Goal: Transaction & Acquisition: Purchase product/service

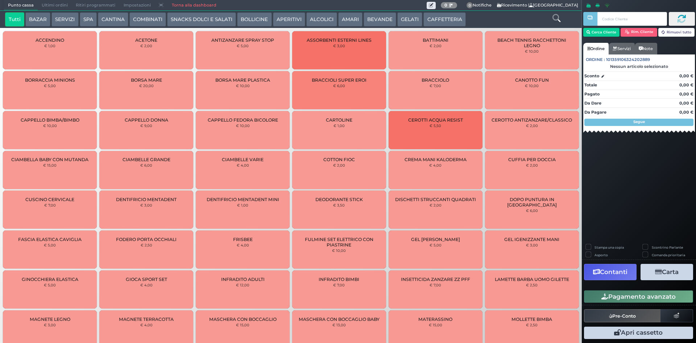
click at [450, 20] on button "CAFFETTERIA" at bounding box center [444, 19] width 42 height 15
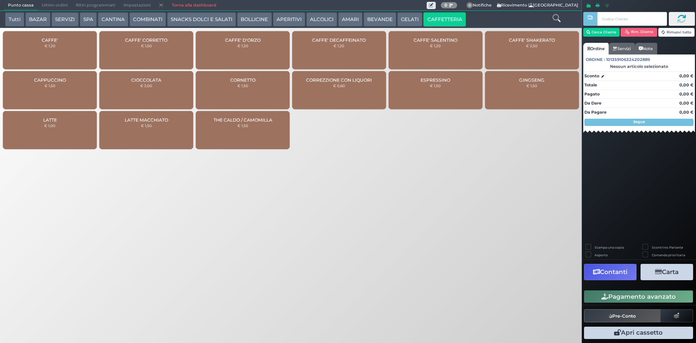
click at [66, 41] on div "CAFFE' € 1,20" at bounding box center [50, 50] width 94 height 38
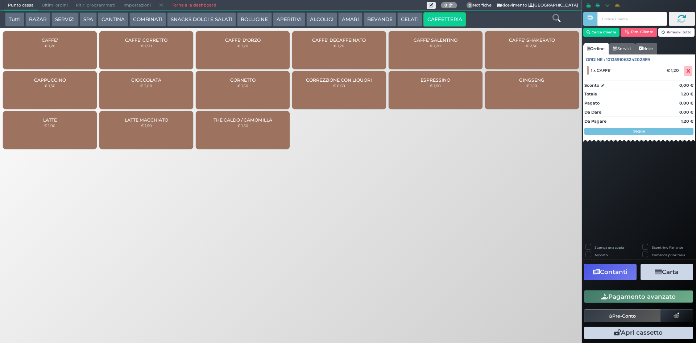
click at [66, 41] on div "CAFFE' € 1,20" at bounding box center [50, 50] width 94 height 38
click at [625, 296] on button "Pagamento avanzato" at bounding box center [638, 296] width 109 height 12
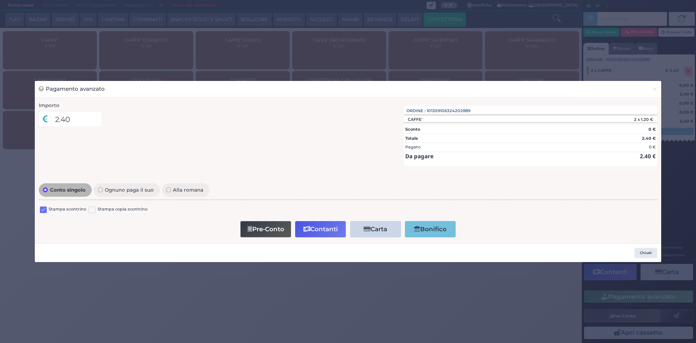
click at [46, 210] on label at bounding box center [43, 209] width 7 height 7
click at [0, 0] on input "checkbox" at bounding box center [0, 0] width 0 height 0
click at [318, 243] on div "Importo 2.40 Importo Totale 2.40 Quote 1 1" at bounding box center [348, 171] width 627 height 146
click at [320, 235] on button "Contanti" at bounding box center [320, 229] width 51 height 16
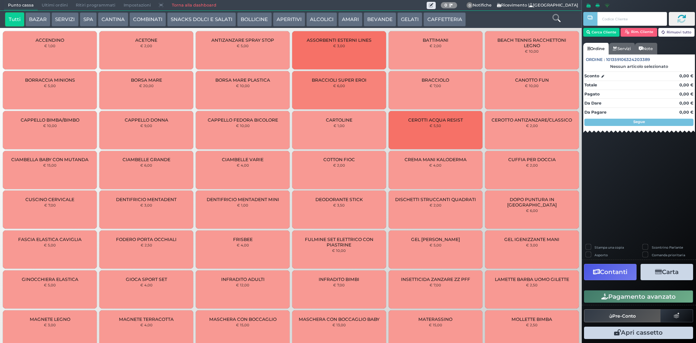
click at [46, 2] on span "Ultimi ordini" at bounding box center [55, 5] width 34 height 10
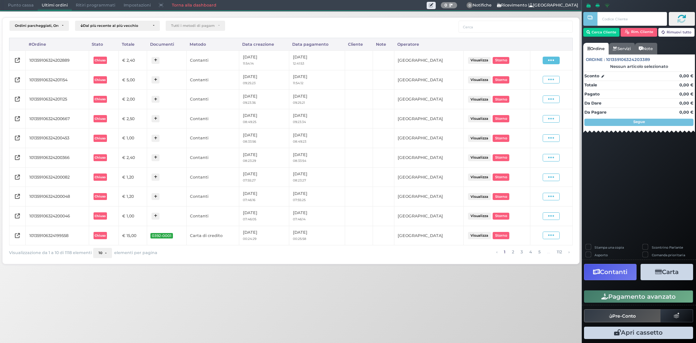
click at [553, 59] on icon at bounding box center [551, 60] width 6 height 7
click at [540, 79] on span "Ristampa Pre-Conto" at bounding box center [534, 81] width 30 height 12
click at [19, 8] on span "Punto cassa" at bounding box center [21, 5] width 34 height 10
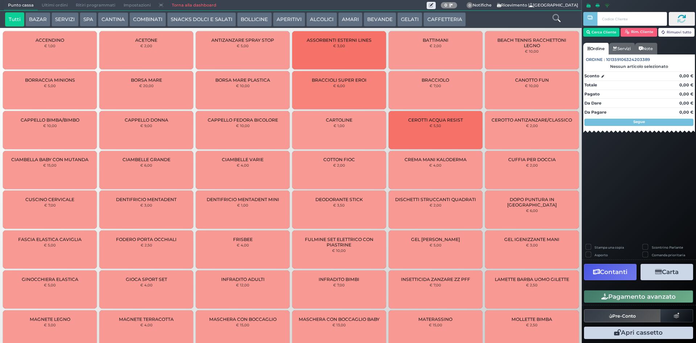
click at [433, 22] on button "CAFFETTERIA" at bounding box center [444, 19] width 42 height 15
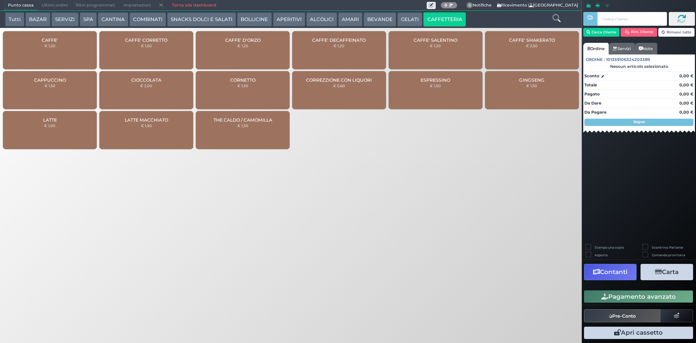
click at [46, 42] on span "CAFFE'" at bounding box center [50, 39] width 16 height 5
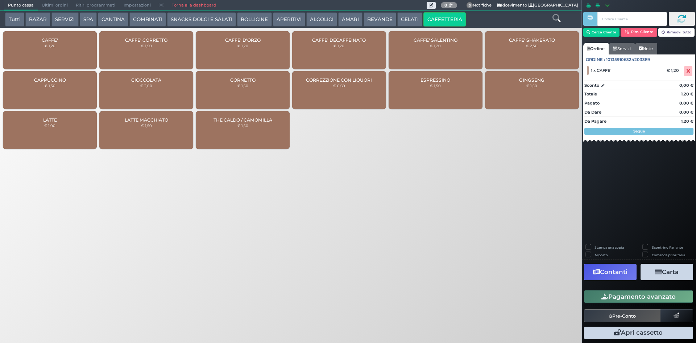
drag, startPoint x: 651, startPoint y: 296, endPoint x: 473, endPoint y: 254, distance: 183.1
click at [650, 296] on button "Pagamento avanzato" at bounding box center [638, 296] width 109 height 12
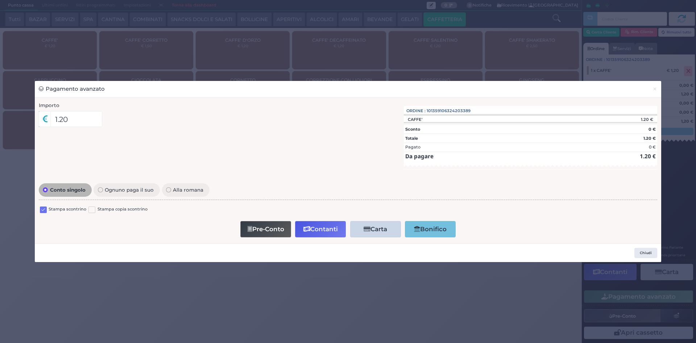
click at [44, 209] on label at bounding box center [43, 209] width 7 height 7
click at [0, 0] on input "checkbox" at bounding box center [0, 0] width 0 height 0
drag, startPoint x: 310, startPoint y: 232, endPoint x: 301, endPoint y: 226, distance: 10.5
click at [304, 228] on button "Contanti" at bounding box center [320, 229] width 51 height 16
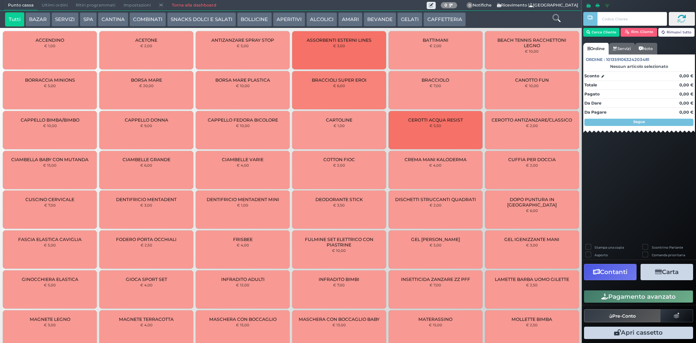
click at [46, 4] on span "Ultimi ordini" at bounding box center [55, 5] width 34 height 10
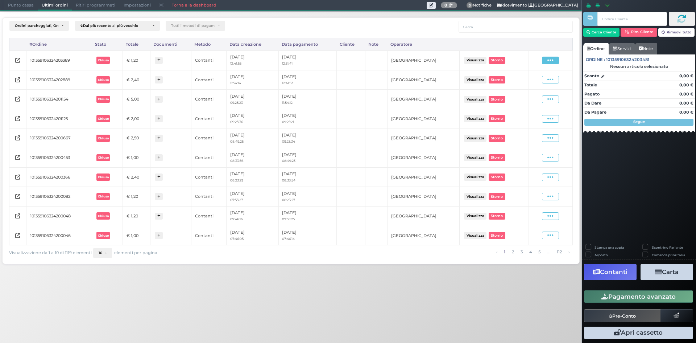
click at [550, 60] on icon at bounding box center [550, 60] width 6 height 7
click at [540, 86] on span "Ristampa Pre-Conto" at bounding box center [533, 81] width 30 height 12
click at [26, 2] on span "Punto cassa" at bounding box center [21, 5] width 34 height 10
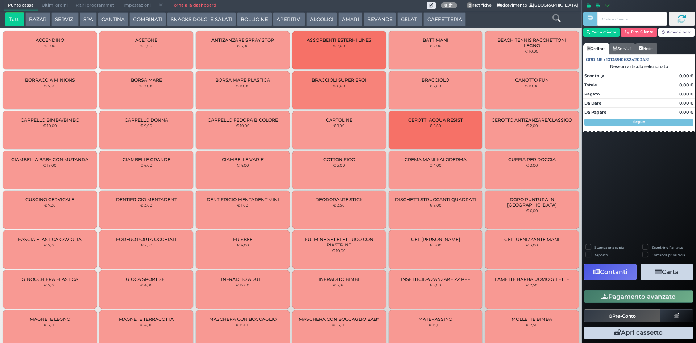
click at [433, 16] on button "CAFFETTERIA" at bounding box center [444, 19] width 42 height 15
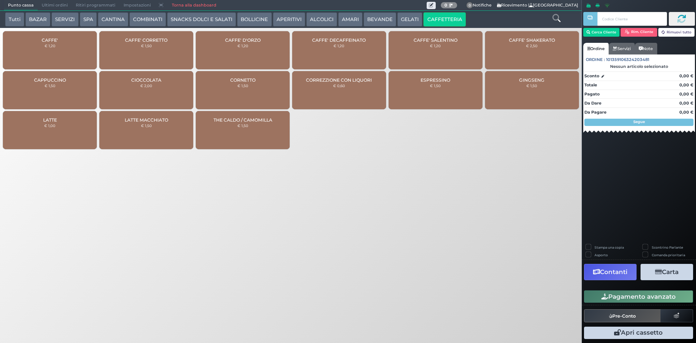
drag, startPoint x: 36, startPoint y: 51, endPoint x: 62, endPoint y: 56, distance: 26.5
click at [36, 52] on div "CAFFE' € 1,20" at bounding box center [50, 50] width 94 height 38
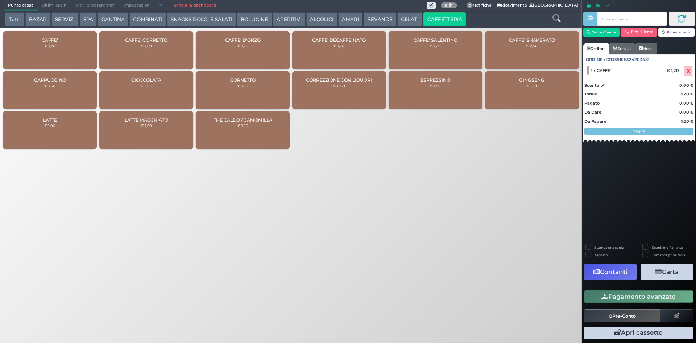
click at [644, 294] on button "Pagamento avanzato" at bounding box center [638, 296] width 109 height 12
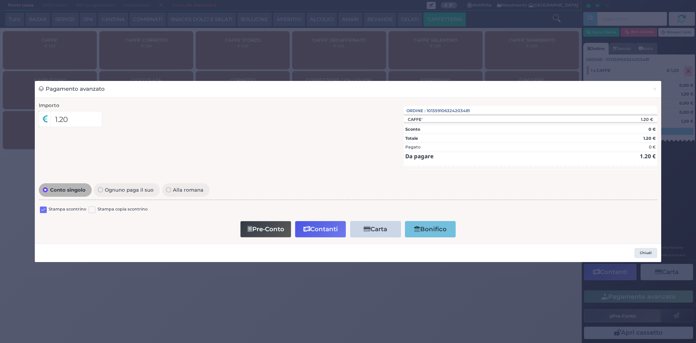
click at [44, 208] on label at bounding box center [43, 209] width 7 height 7
click at [0, 0] on input "checkbox" at bounding box center [0, 0] width 0 height 0
click at [320, 228] on button "Contanti" at bounding box center [320, 229] width 51 height 16
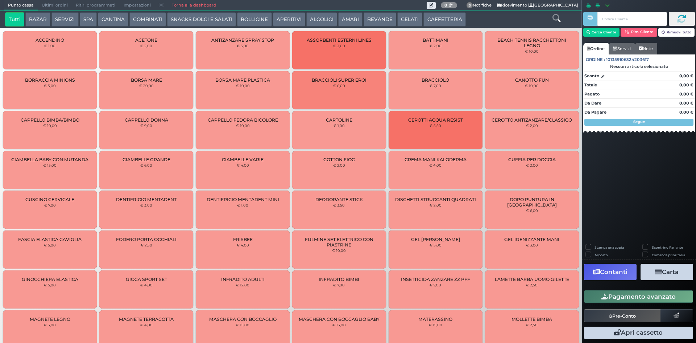
click at [443, 20] on button "CAFFETTERIA" at bounding box center [444, 19] width 42 height 15
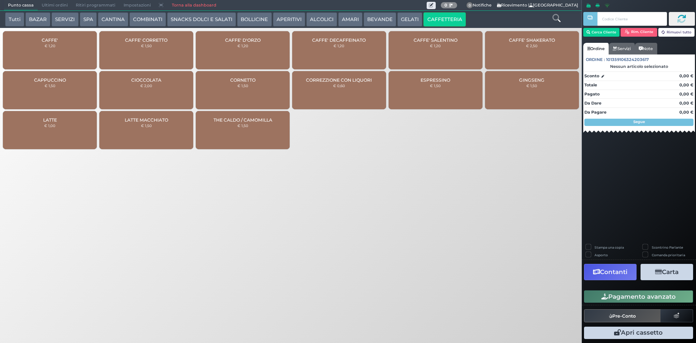
click at [71, 49] on div "CAFFE' € 1,20" at bounding box center [50, 50] width 94 height 38
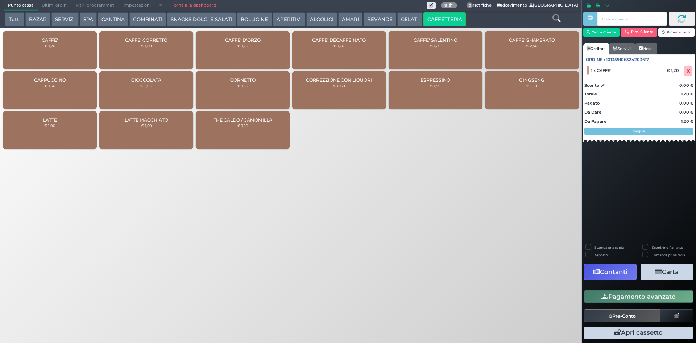
click at [657, 295] on button "Pagamento avanzato" at bounding box center [638, 296] width 109 height 12
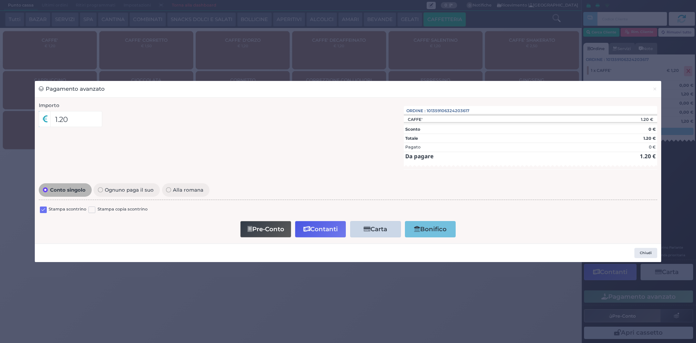
click at [41, 211] on label at bounding box center [43, 209] width 7 height 7
click at [0, 0] on input "checkbox" at bounding box center [0, 0] width 0 height 0
click at [320, 226] on button "Contanti" at bounding box center [320, 229] width 51 height 16
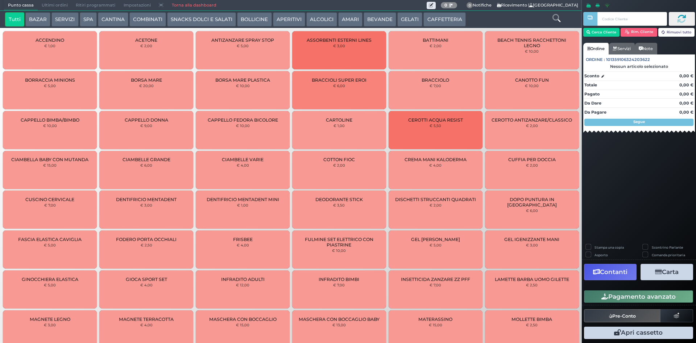
click at [440, 15] on button "CAFFETTERIA" at bounding box center [444, 19] width 42 height 15
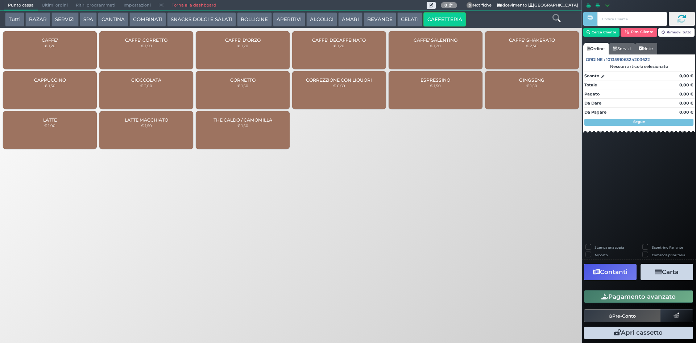
click at [51, 48] on div "CAFFE' € 1,20" at bounding box center [50, 50] width 94 height 38
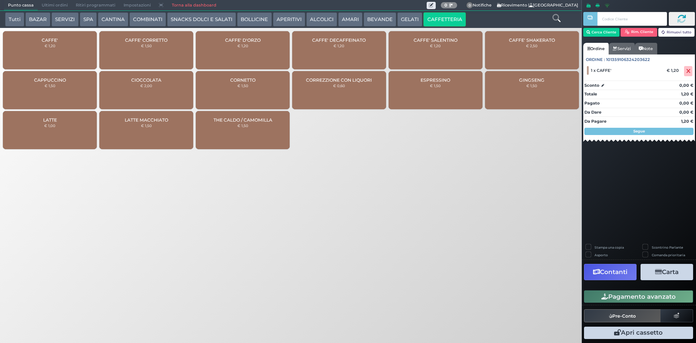
click at [604, 295] on icon "button" at bounding box center [605, 296] width 7 height 6
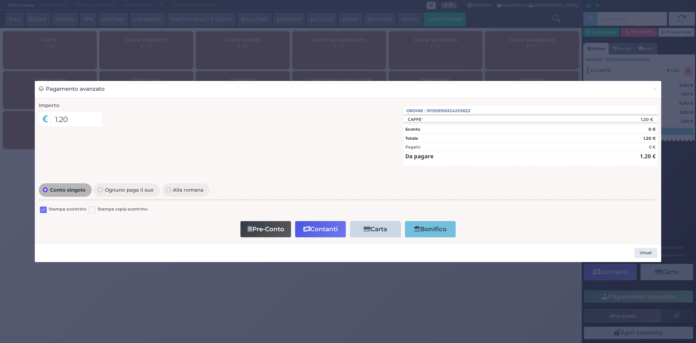
click at [42, 211] on label at bounding box center [43, 209] width 7 height 7
click at [0, 0] on input "checkbox" at bounding box center [0, 0] width 0 height 0
click at [311, 225] on button "Contanti" at bounding box center [320, 229] width 51 height 16
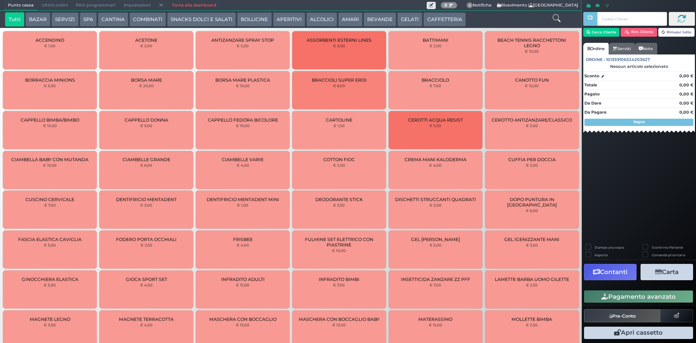
click at [58, 3] on span "Ultimi ordini" at bounding box center [55, 5] width 34 height 10
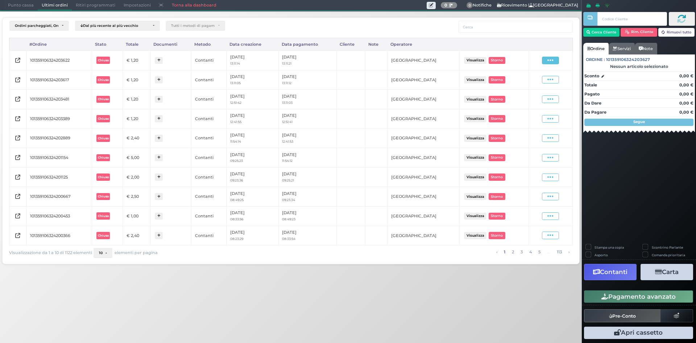
click at [555, 60] on span at bounding box center [550, 61] width 17 height 8
click at [529, 80] on span "Ristampa Pre-Conto" at bounding box center [533, 81] width 30 height 12
click at [547, 59] on span at bounding box center [550, 61] width 17 height 8
click at [528, 80] on span "Ristampa Pre-Conto" at bounding box center [533, 81] width 30 height 12
click at [550, 56] on div "Visualizza Ristampa Pre-Conto [GEOGRAPHIC_DATA]" at bounding box center [550, 60] width 37 height 10
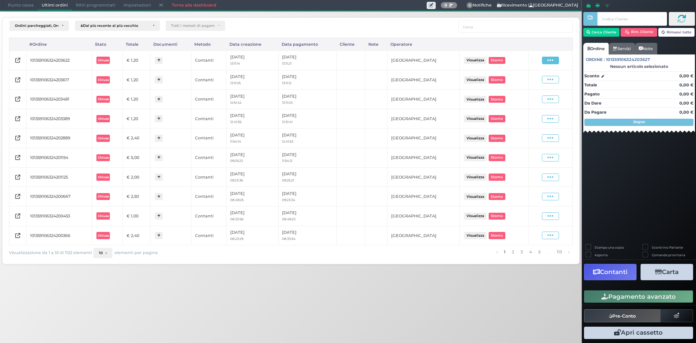
click at [552, 60] on icon at bounding box center [550, 60] width 6 height 7
click at [531, 79] on span "Ristampa Pre-Conto" at bounding box center [533, 81] width 30 height 12
click at [21, 2] on span "Punto cassa" at bounding box center [21, 5] width 34 height 10
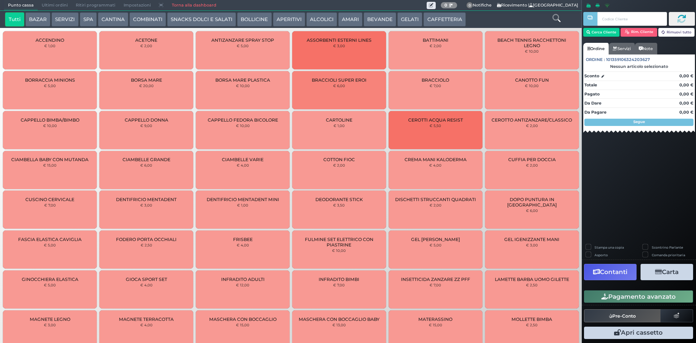
click at [445, 22] on button "CAFFETTERIA" at bounding box center [444, 19] width 42 height 15
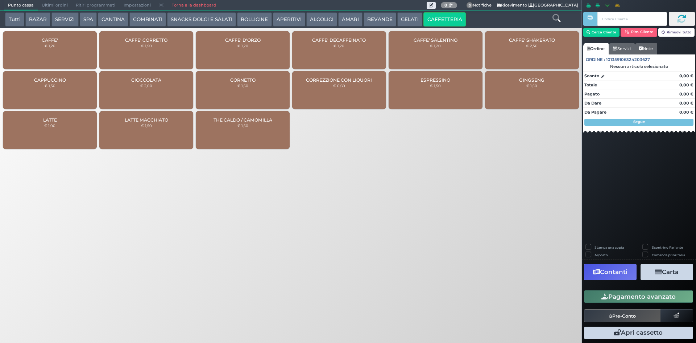
click at [64, 47] on div "CAFFE' € 1,20" at bounding box center [50, 50] width 94 height 38
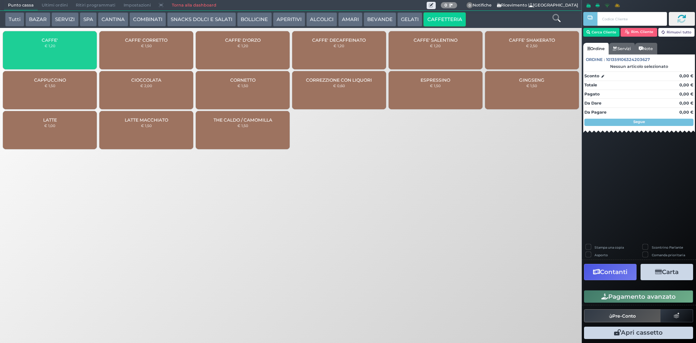
click at [135, 42] on span "CAFFE' CORRETTO" at bounding box center [146, 39] width 42 height 5
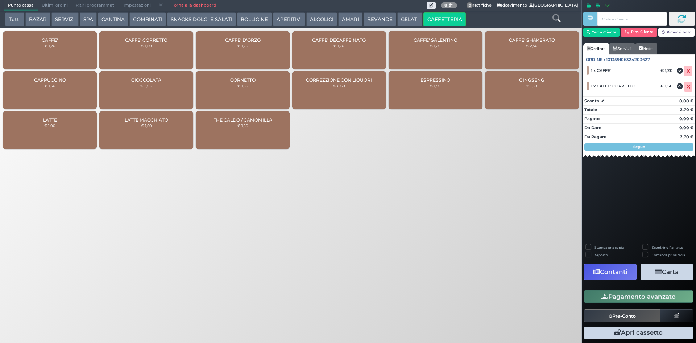
click at [628, 300] on button "Pagamento avanzato" at bounding box center [638, 296] width 109 height 12
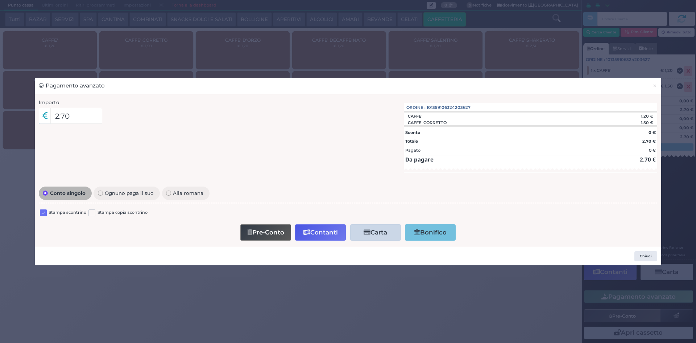
click at [46, 213] on label at bounding box center [43, 212] width 7 height 7
click at [0, 0] on input "checkbox" at bounding box center [0, 0] width 0 height 0
click at [310, 232] on button "Contanti" at bounding box center [320, 232] width 51 height 16
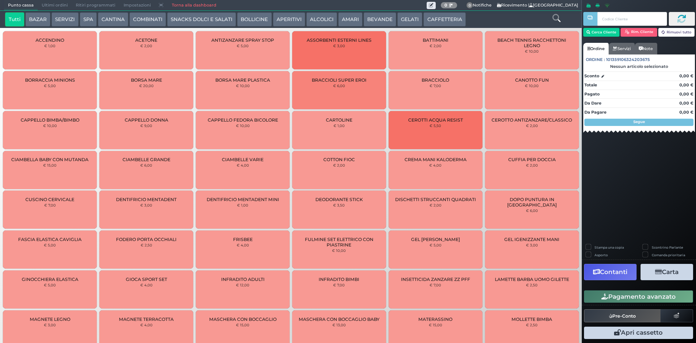
click at [62, 0] on span "Ultimi ordini" at bounding box center [55, 5] width 34 height 10
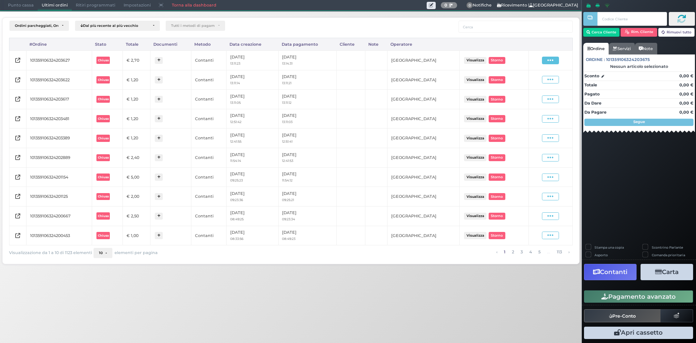
click at [549, 60] on icon at bounding box center [550, 60] width 6 height 7
click at [536, 80] on span "Ristampa Pre-Conto" at bounding box center [533, 81] width 30 height 12
click at [12, 11] on div "Punto cassa [GEOGRAPHIC_DATA] Ultimi ordini Delivery Ritiri programmati Imposta…" at bounding box center [291, 5] width 582 height 11
click at [13, 7] on span "Punto cassa" at bounding box center [21, 5] width 34 height 10
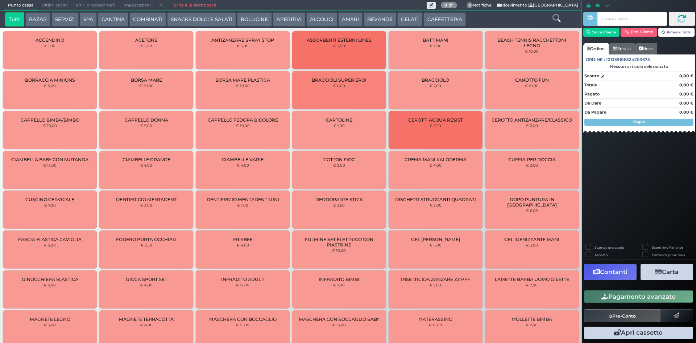
click at [439, 21] on button "CAFFETTERIA" at bounding box center [444, 19] width 42 height 15
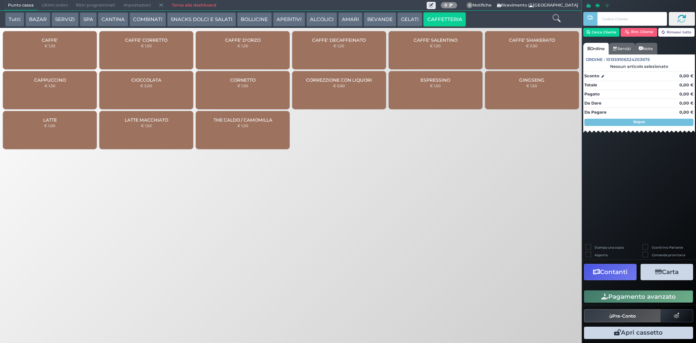
click at [21, 46] on div "CAFFE' € 1,20" at bounding box center [50, 50] width 94 height 38
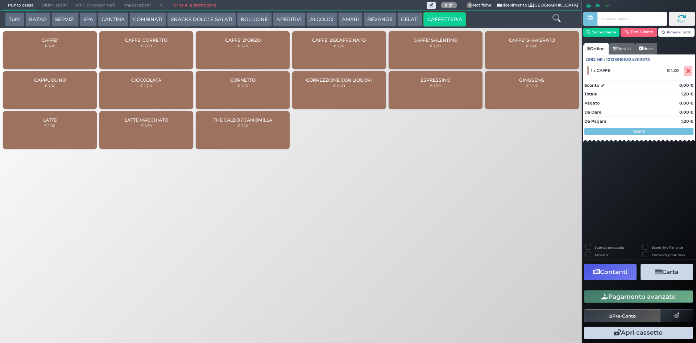
click at [593, 298] on button "Pagamento avanzato" at bounding box center [638, 296] width 109 height 12
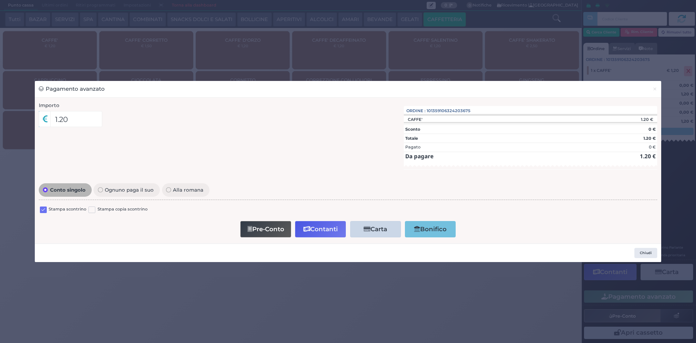
click at [44, 212] on label at bounding box center [43, 209] width 7 height 7
click at [0, 0] on input "checkbox" at bounding box center [0, 0] width 0 height 0
click at [331, 231] on button "Contanti" at bounding box center [320, 229] width 51 height 16
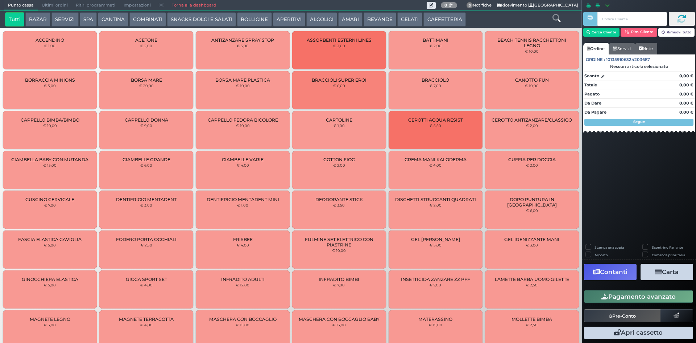
click at [55, 1] on span "Ultimi ordini" at bounding box center [55, 5] width 34 height 10
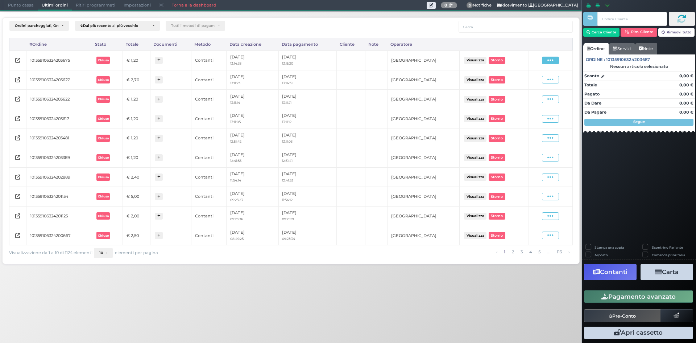
click at [548, 60] on icon at bounding box center [550, 60] width 6 height 7
click at [538, 82] on span "Ristampa Pre-Conto" at bounding box center [533, 81] width 30 height 12
click at [15, 11] on div "Punto cassa Mappa Ultimi ordini Delivery Ritiri programmati Impostazioni Torna …" at bounding box center [291, 5] width 582 height 11
click at [16, 5] on span "Punto cassa" at bounding box center [21, 5] width 34 height 10
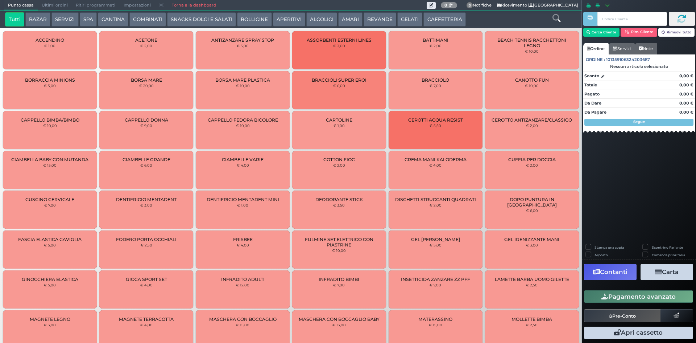
click at [375, 21] on button "BEVANDE" at bounding box center [380, 19] width 33 height 15
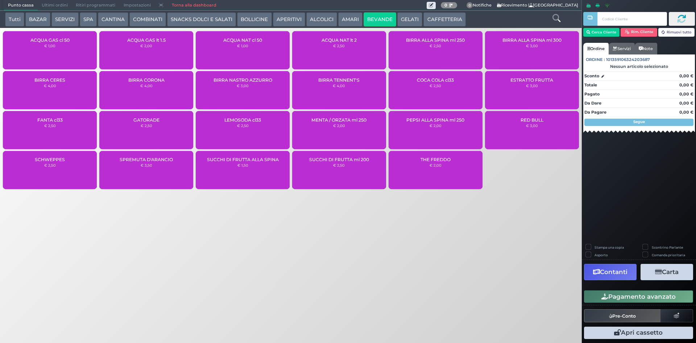
click at [229, 46] on div "ACQUA NAT cl 50 € 1,00" at bounding box center [243, 50] width 94 height 38
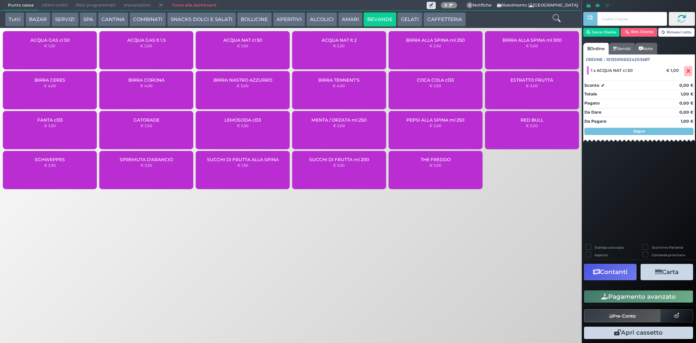
click at [611, 292] on button "Pagamento avanzato" at bounding box center [638, 296] width 109 height 12
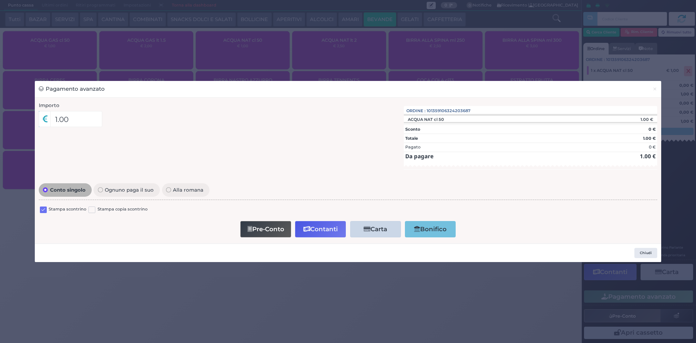
click at [42, 212] on label at bounding box center [43, 209] width 7 height 7
click at [0, 0] on input "checkbox" at bounding box center [0, 0] width 0 height 0
click at [309, 222] on button "Contanti" at bounding box center [320, 229] width 51 height 16
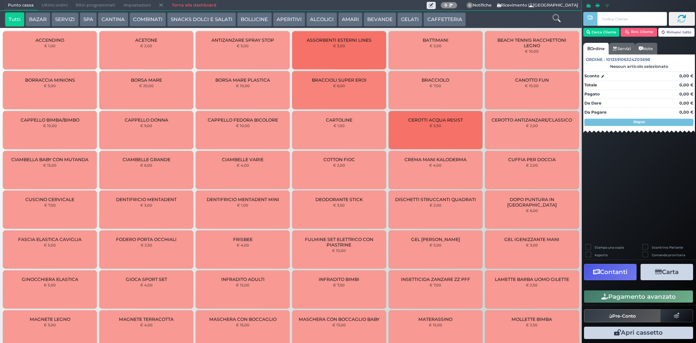
click at [55, 8] on span "Ultimi ordini" at bounding box center [55, 5] width 34 height 10
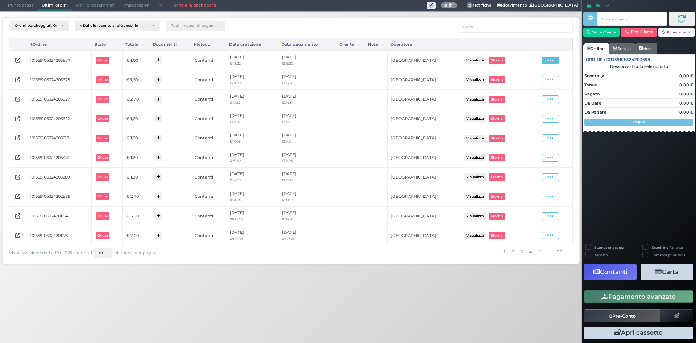
click at [551, 62] on icon at bounding box center [550, 60] width 6 height 7
click at [536, 83] on span "Ristampa Pre-Conto" at bounding box center [533, 81] width 30 height 12
click at [24, 10] on span "Punto cassa" at bounding box center [21, 5] width 34 height 10
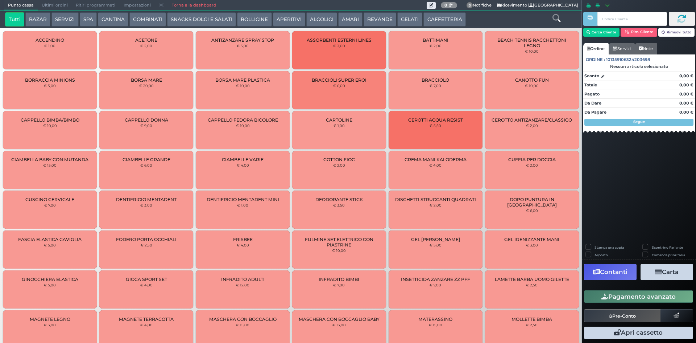
drag, startPoint x: 439, startPoint y: 19, endPoint x: 429, endPoint y: 27, distance: 12.7
click at [439, 19] on button "CAFFETTERIA" at bounding box center [444, 19] width 42 height 15
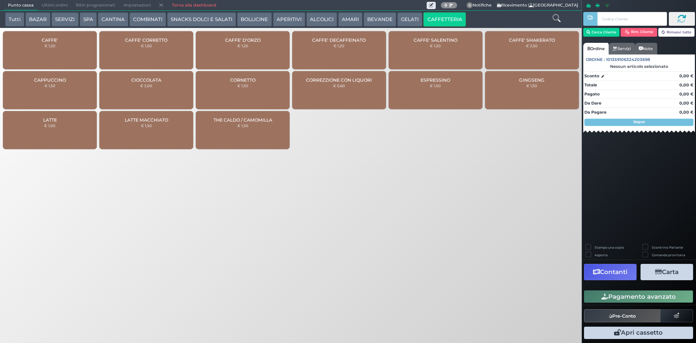
drag, startPoint x: 83, startPoint y: 33, endPoint x: 81, endPoint y: 38, distance: 4.6
click at [82, 36] on div "CAFFE' € 1,20" at bounding box center [50, 50] width 94 height 38
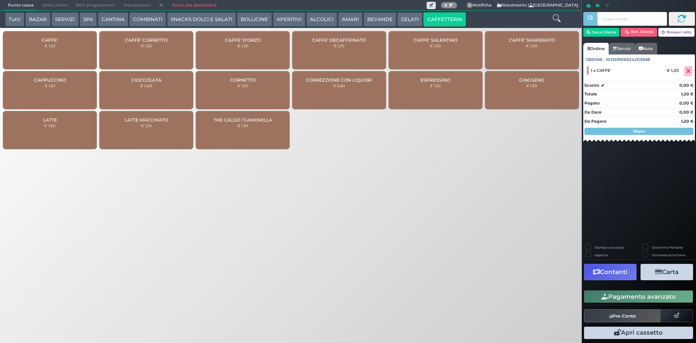
click at [81, 38] on div "CAFFE' € 1,20" at bounding box center [50, 50] width 94 height 38
drag, startPoint x: 621, startPoint y: 295, endPoint x: 580, endPoint y: 290, distance: 40.9
click at [621, 295] on button "Pagamento avanzato" at bounding box center [638, 296] width 109 height 12
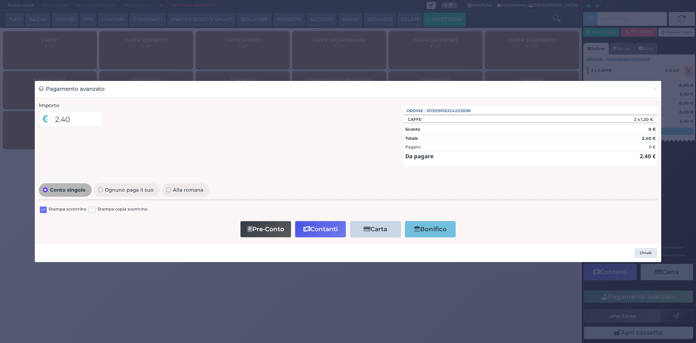
drag, startPoint x: 42, startPoint y: 211, endPoint x: 50, endPoint y: 211, distance: 8.0
click at [42, 211] on label at bounding box center [43, 209] width 7 height 7
click at [0, 0] on input "checkbox" at bounding box center [0, 0] width 0 height 0
click at [329, 226] on button "Contanti" at bounding box center [320, 229] width 51 height 16
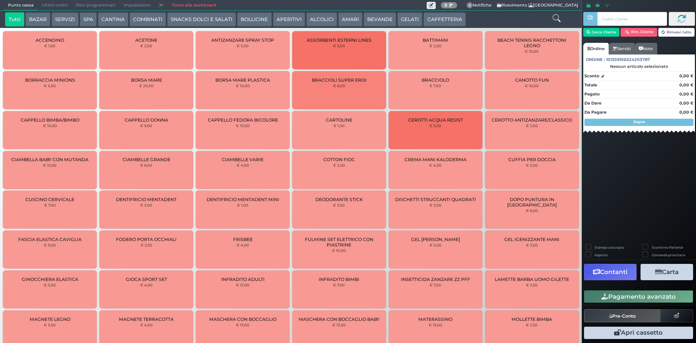
click at [62, 3] on span "Ultimi ordini" at bounding box center [55, 5] width 34 height 10
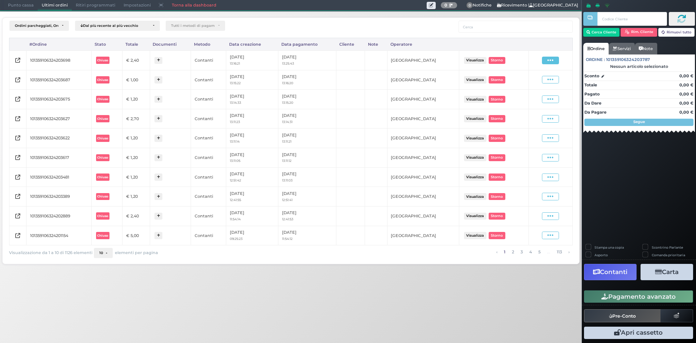
click at [549, 60] on icon at bounding box center [550, 60] width 6 height 7
click at [539, 84] on span "Ristampa Pre-Conto" at bounding box center [533, 81] width 30 height 12
click at [23, 7] on span "Punto cassa" at bounding box center [21, 5] width 34 height 10
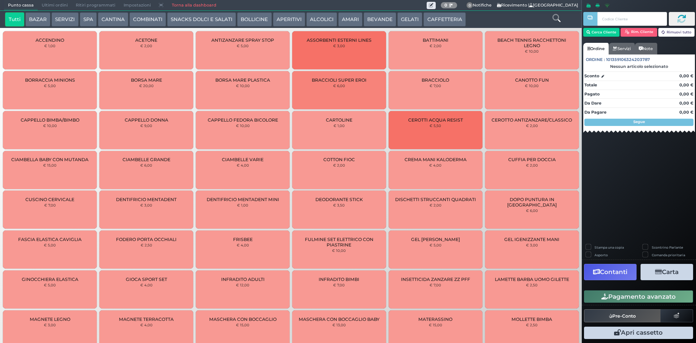
drag, startPoint x: 437, startPoint y: 22, endPoint x: 249, endPoint y: 28, distance: 187.5
click at [431, 24] on button "CAFFETTERIA" at bounding box center [444, 19] width 42 height 15
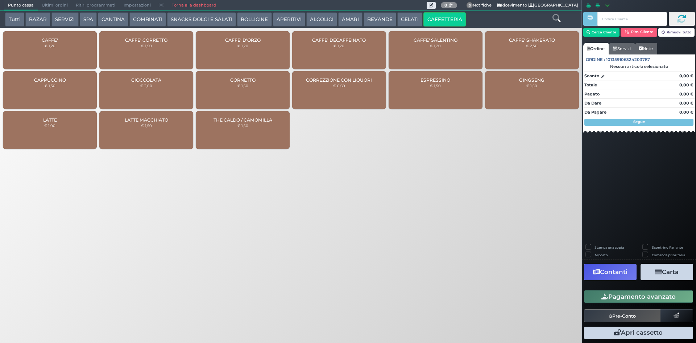
drag, startPoint x: 45, startPoint y: 49, endPoint x: 482, endPoint y: 177, distance: 455.7
click at [45, 48] on div "CAFFE' € 1,20" at bounding box center [50, 50] width 94 height 38
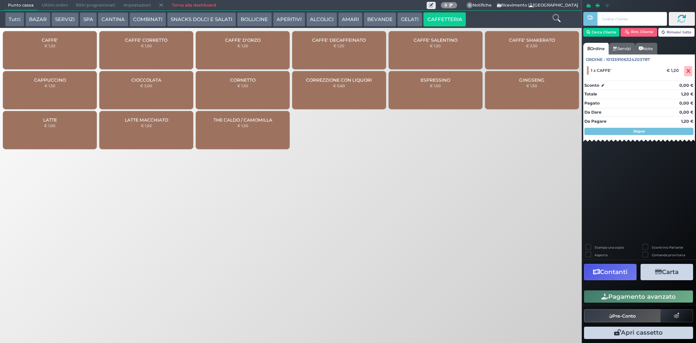
drag, startPoint x: 608, startPoint y: 296, endPoint x: 418, endPoint y: 246, distance: 196.6
click at [608, 295] on button "Pagamento avanzato" at bounding box center [638, 296] width 109 height 12
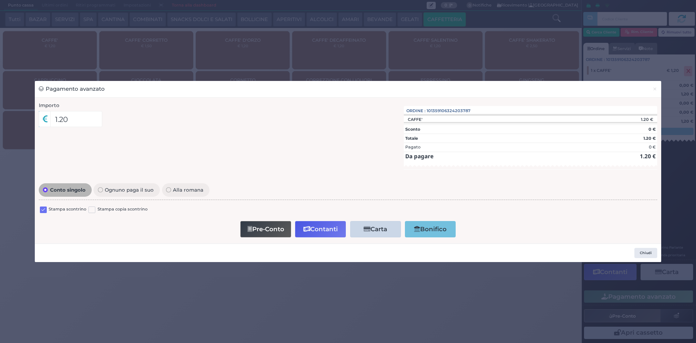
click at [45, 207] on label at bounding box center [43, 209] width 7 height 7
click at [0, 0] on input "checkbox" at bounding box center [0, 0] width 0 height 0
click at [331, 228] on button "Contanti" at bounding box center [320, 229] width 51 height 16
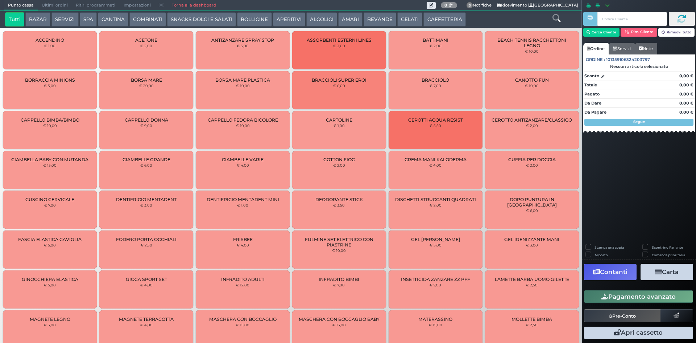
click at [47, 1] on span "Ultimi ordini" at bounding box center [55, 5] width 34 height 10
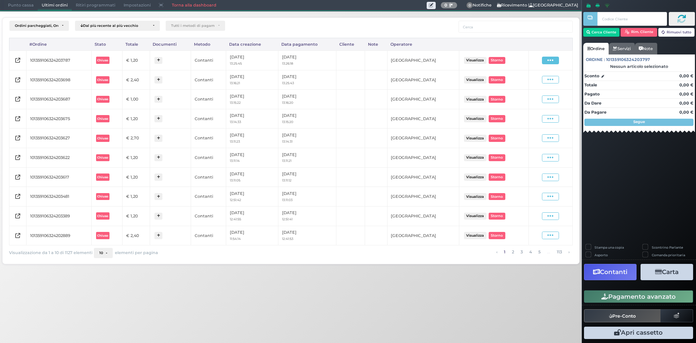
click at [549, 60] on icon at bounding box center [550, 60] width 6 height 7
click at [525, 86] on span "Ristampa Pre-Conto" at bounding box center [533, 81] width 30 height 12
click at [554, 59] on icon at bounding box center [550, 60] width 6 height 7
click at [530, 88] on ul "Visualizza Ristampa Pre-Conto [GEOGRAPHIC_DATA]" at bounding box center [530, 81] width 41 height 38
click at [552, 58] on icon at bounding box center [550, 60] width 6 height 7
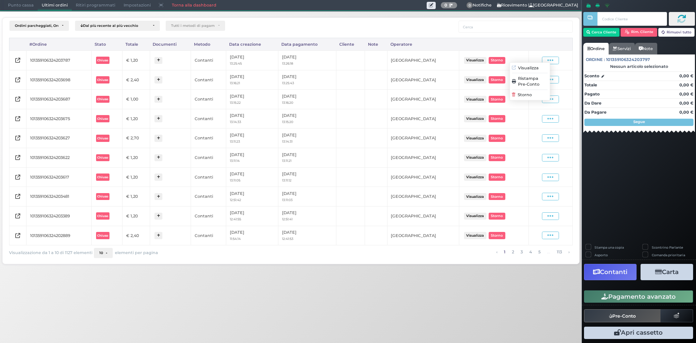
click at [521, 82] on span "Ristampa Pre-Conto" at bounding box center [533, 81] width 30 height 12
click at [14, 8] on span "Punto cassa" at bounding box center [21, 5] width 34 height 10
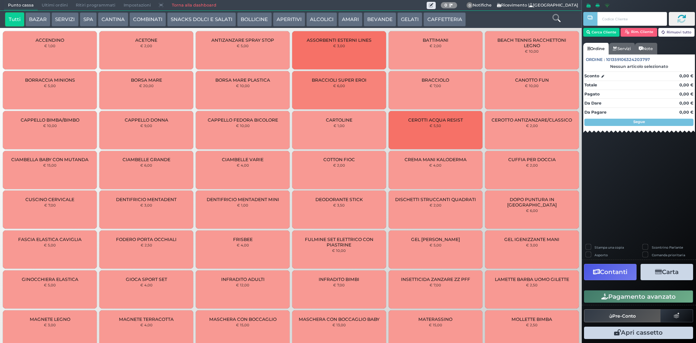
drag, startPoint x: 451, startPoint y: 17, endPoint x: 446, endPoint y: 17, distance: 5.5
click at [451, 17] on button "CAFFETTERIA" at bounding box center [444, 19] width 42 height 15
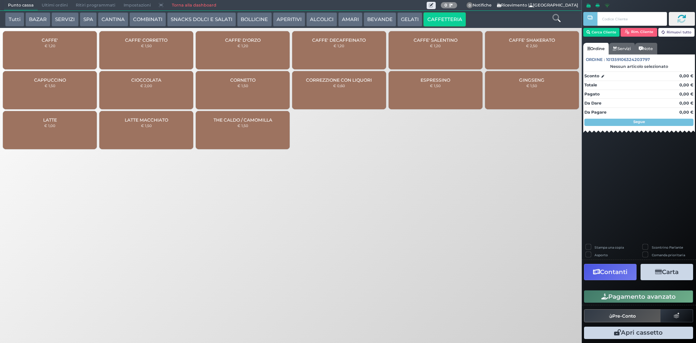
click at [58, 47] on div "CAFFE' € 1,20" at bounding box center [50, 50] width 94 height 38
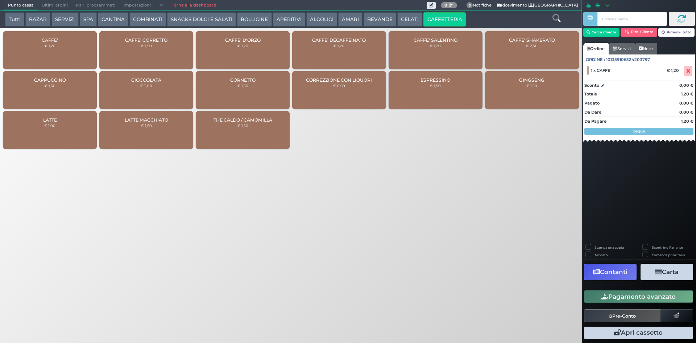
click at [661, 298] on button "Pagamento avanzato" at bounding box center [638, 296] width 109 height 12
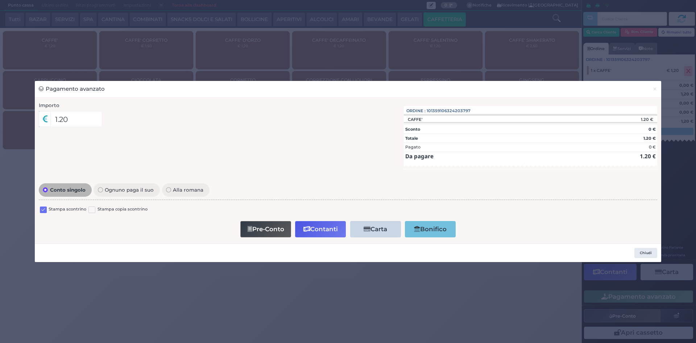
click at [47, 206] on div "Stampa scontrino" at bounding box center [63, 210] width 46 height 9
click at [45, 208] on label at bounding box center [43, 209] width 7 height 7
click at [0, 0] on input "checkbox" at bounding box center [0, 0] width 0 height 0
click at [319, 233] on button "Contanti" at bounding box center [320, 229] width 51 height 16
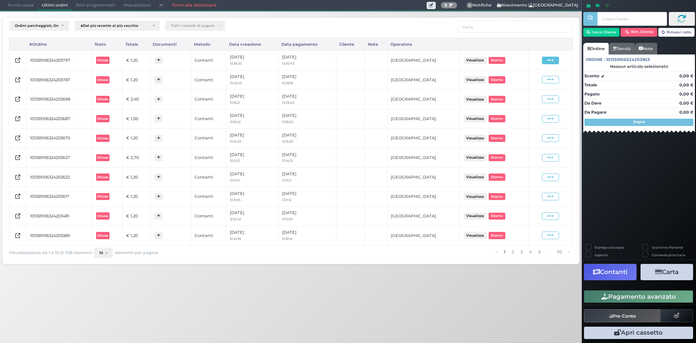
click at [548, 61] on icon at bounding box center [550, 60] width 6 height 7
click at [533, 82] on span "Ristampa Pre-Conto" at bounding box center [533, 81] width 30 height 12
click at [19, 3] on span "Punto cassa" at bounding box center [21, 5] width 34 height 10
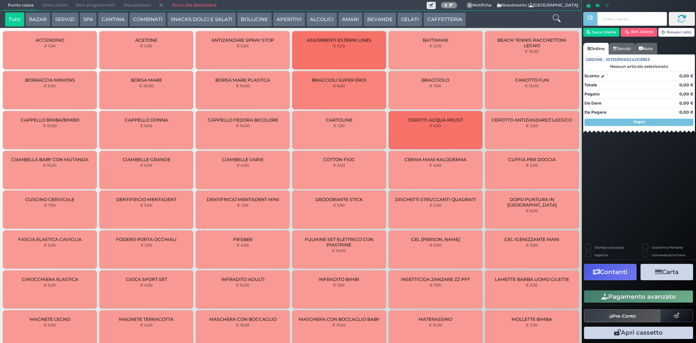
click at [317, 18] on button "ALCOLICI" at bounding box center [321, 19] width 31 height 15
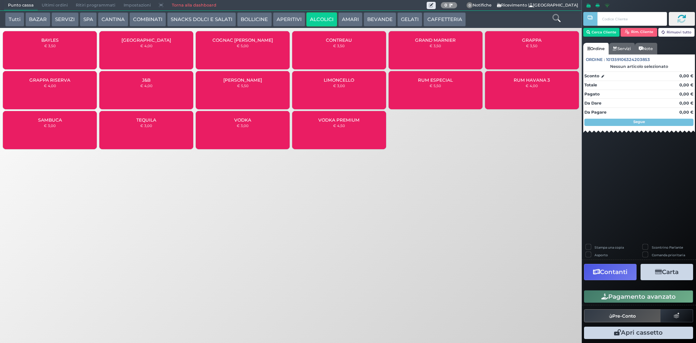
click at [425, 26] on button "CAFFETTERIA" at bounding box center [444, 19] width 42 height 15
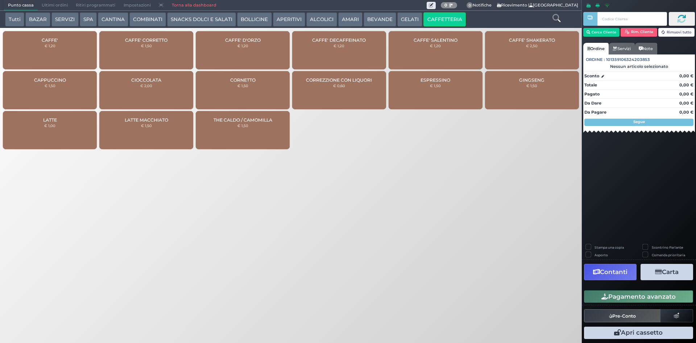
click at [79, 44] on div "CAFFE' € 1,20" at bounding box center [50, 50] width 94 height 38
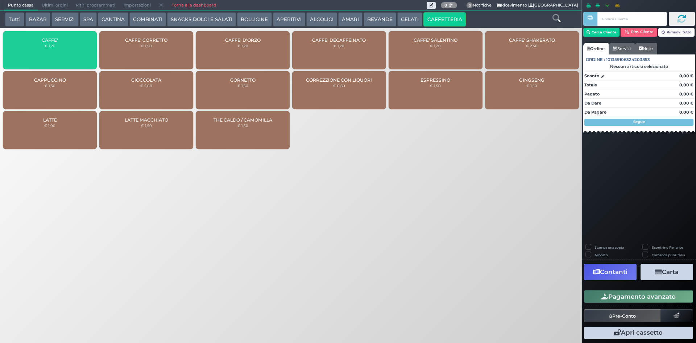
click at [79, 44] on div "CAFFE' € 1,20" at bounding box center [50, 50] width 94 height 38
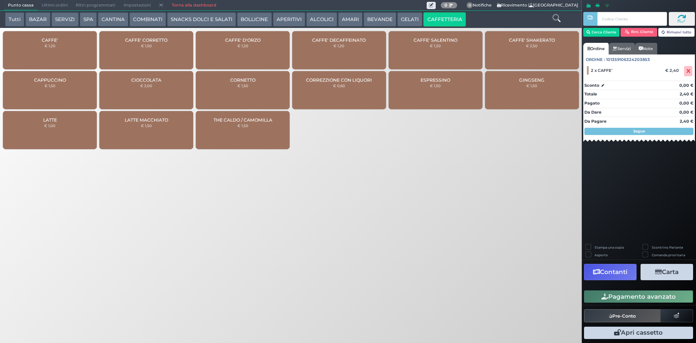
click at [632, 294] on button "Pagamento avanzato" at bounding box center [638, 296] width 109 height 12
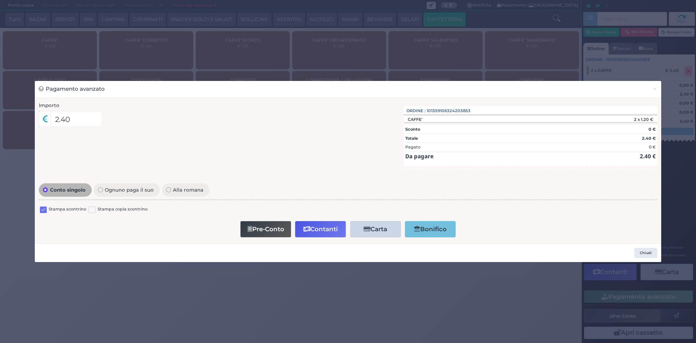
click at [43, 210] on label at bounding box center [43, 209] width 7 height 7
click at [0, 0] on input "checkbox" at bounding box center [0, 0] width 0 height 0
click at [263, 227] on button "Pre-Conto" at bounding box center [265, 229] width 51 height 16
click at [657, 86] on span "×" at bounding box center [655, 89] width 5 height 8
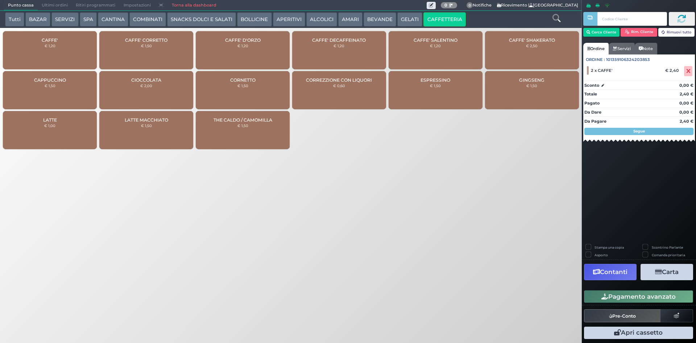
click at [61, 5] on span "Ultimi ordini" at bounding box center [55, 5] width 34 height 10
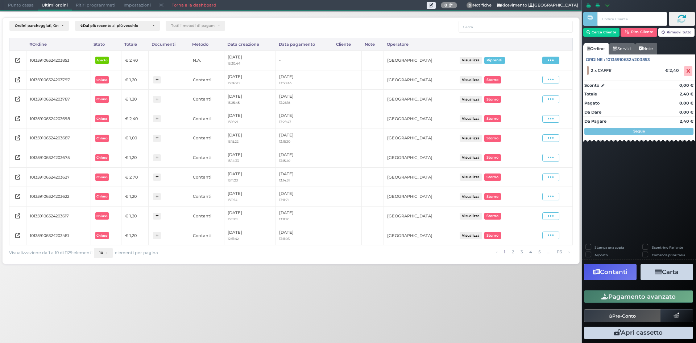
click at [556, 58] on span at bounding box center [550, 61] width 17 height 8
click at [555, 58] on span at bounding box center [550, 61] width 17 height 8
click at [691, 68] on span at bounding box center [688, 71] width 8 height 10
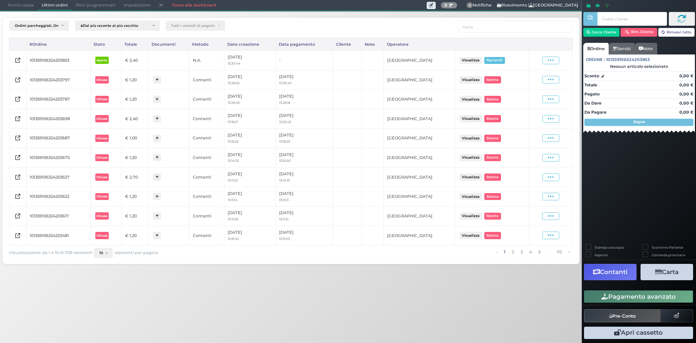
click at [17, 9] on span "Punto cassa" at bounding box center [21, 5] width 34 height 10
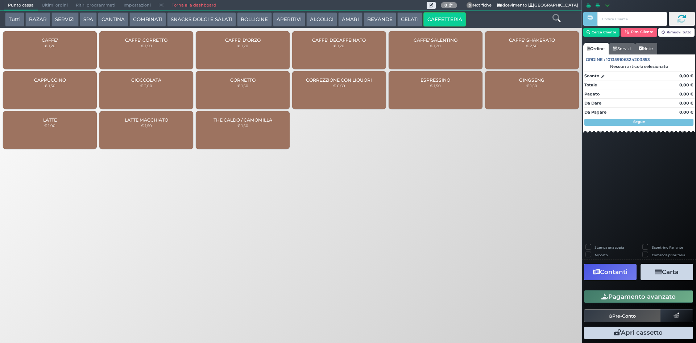
click at [60, 49] on div "CAFFE' € 1,20" at bounding box center [50, 50] width 94 height 38
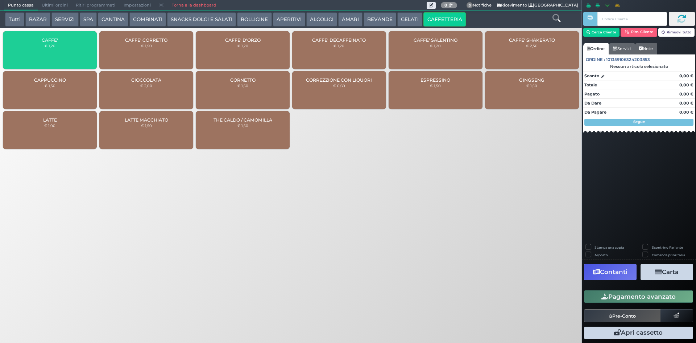
click at [60, 49] on div "CAFFE' € 1,20" at bounding box center [50, 50] width 94 height 38
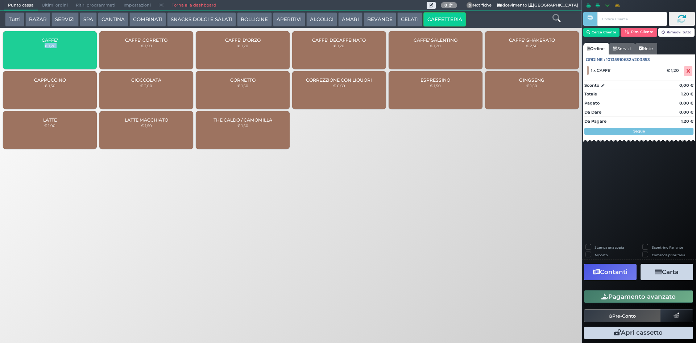
click at [60, 49] on div "CAFFE' € 1,20" at bounding box center [50, 50] width 94 height 38
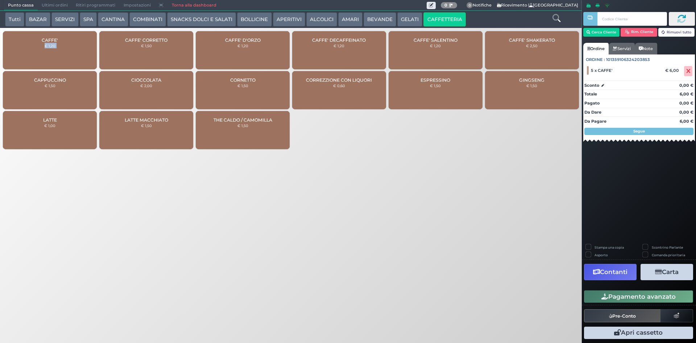
click at [60, 49] on div "CAFFE' € 1,20" at bounding box center [50, 50] width 94 height 38
click at [613, 302] on button "Pagamento avanzato" at bounding box center [638, 296] width 109 height 12
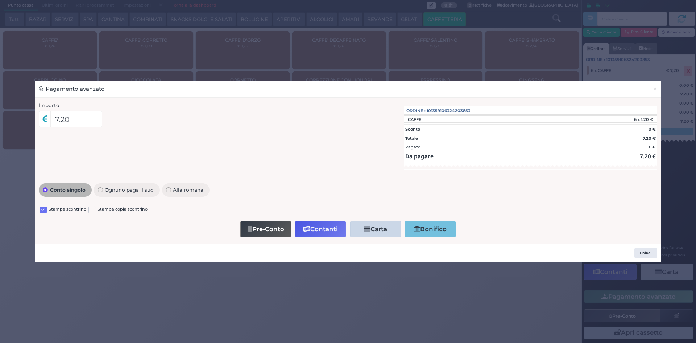
click at [43, 209] on label at bounding box center [43, 209] width 7 height 7
click at [0, 0] on input "checkbox" at bounding box center [0, 0] width 0 height 0
click at [309, 229] on icon "button" at bounding box center [306, 229] width 7 height 6
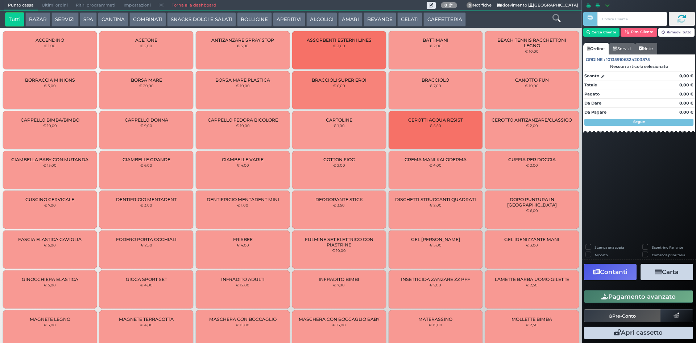
click at [52, 1] on span "Ultimi ordini" at bounding box center [55, 5] width 34 height 10
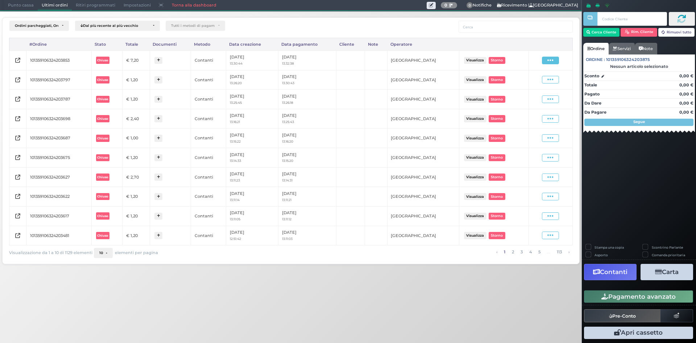
click at [552, 63] on icon at bounding box center [550, 60] width 6 height 7
click at [542, 80] on span "Ristampa Pre-Conto" at bounding box center [533, 81] width 30 height 12
drag, startPoint x: 16, startPoint y: 4, endPoint x: 13, endPoint y: 10, distance: 6.8
click at [16, 4] on span "Punto cassa" at bounding box center [21, 5] width 34 height 10
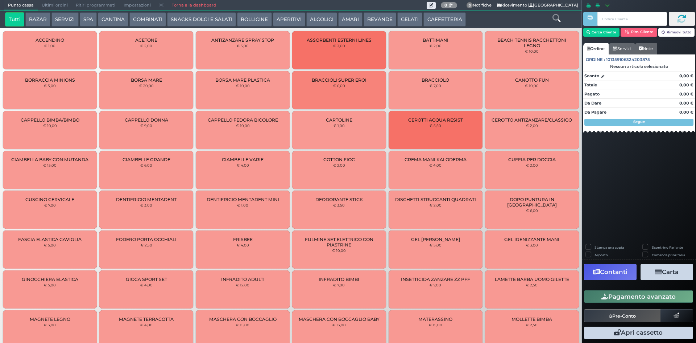
click at [434, 16] on button "CAFFETTERIA" at bounding box center [444, 19] width 42 height 15
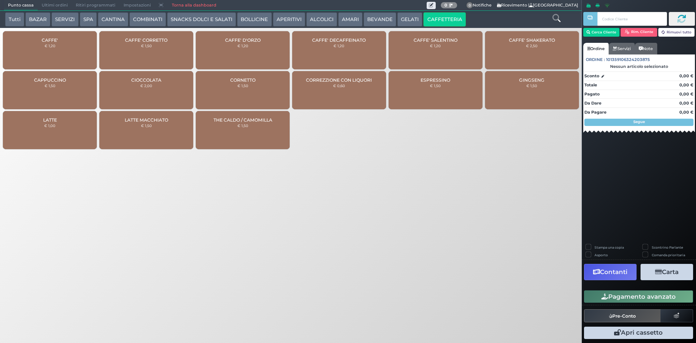
click at [59, 54] on div "CAFFE' € 1,20" at bounding box center [50, 50] width 94 height 38
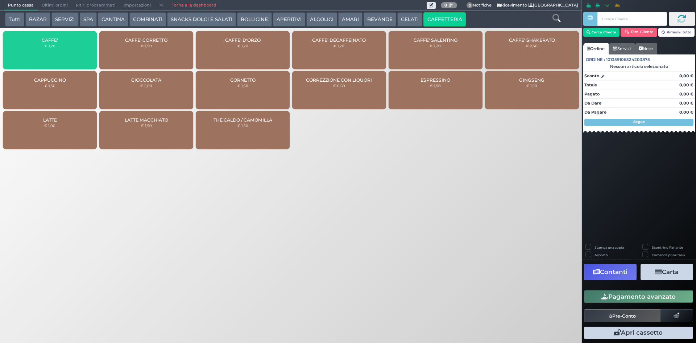
click at [59, 54] on div "CAFFE' € 1,20" at bounding box center [50, 50] width 94 height 38
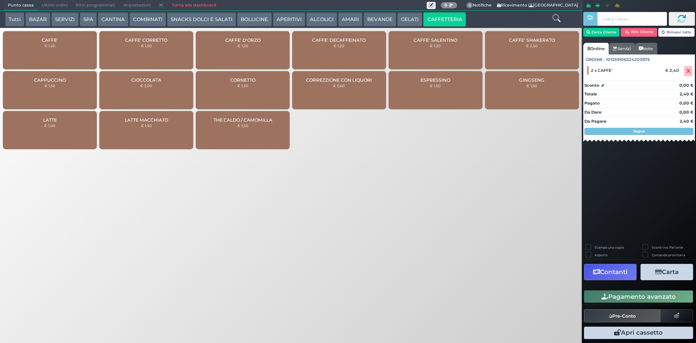
click at [608, 296] on button "Pagamento avanzato" at bounding box center [638, 296] width 109 height 12
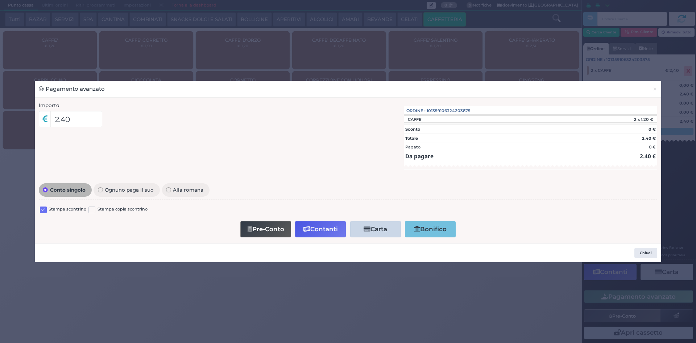
click at [44, 206] on label at bounding box center [43, 209] width 7 height 7
click at [0, 0] on input "checkbox" at bounding box center [0, 0] width 0 height 0
click at [334, 224] on button "Contanti" at bounding box center [320, 229] width 51 height 16
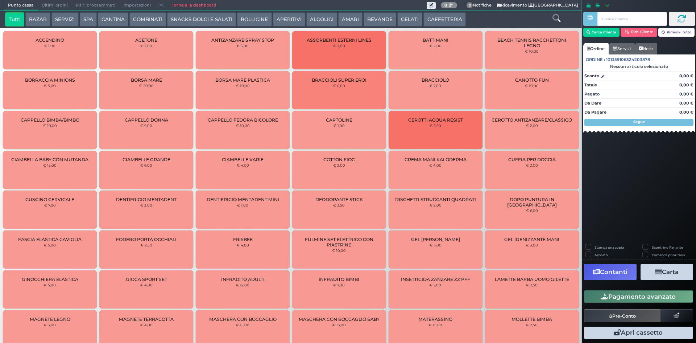
click at [42, 3] on span "Ultimi ordini" at bounding box center [55, 5] width 34 height 10
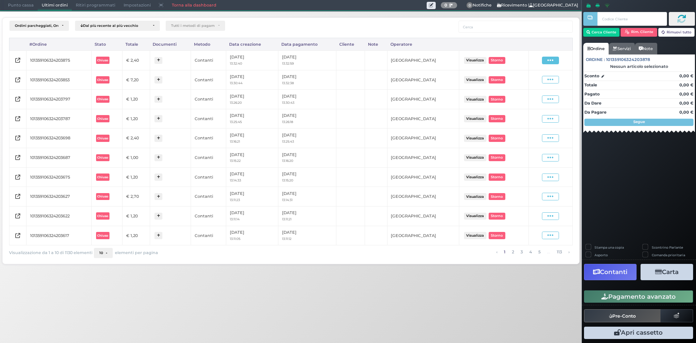
drag, startPoint x: 557, startPoint y: 56, endPoint x: 547, endPoint y: 60, distance: 10.8
click at [557, 57] on span at bounding box center [550, 61] width 17 height 8
click at [520, 82] on span "Ristampa Pre-Conto" at bounding box center [533, 81] width 30 height 12
click at [15, 3] on span "Punto cassa" at bounding box center [21, 5] width 34 height 10
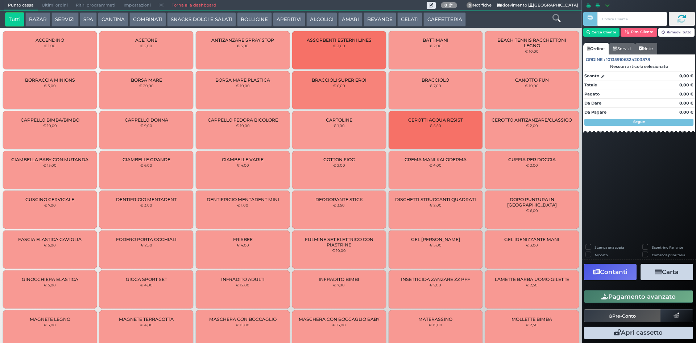
click at [427, 15] on button "CAFFETTERIA" at bounding box center [444, 19] width 42 height 15
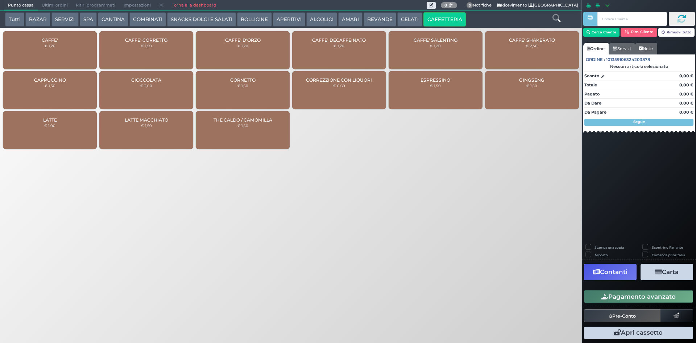
click at [69, 32] on div "CAFFE' € 1,20" at bounding box center [50, 50] width 94 height 38
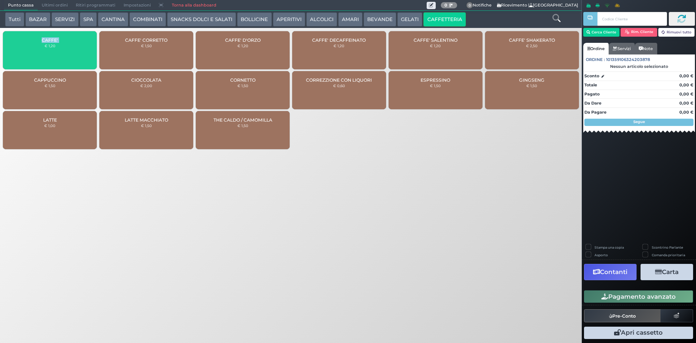
click at [69, 32] on div "CAFFE' € 1,20" at bounding box center [50, 50] width 94 height 38
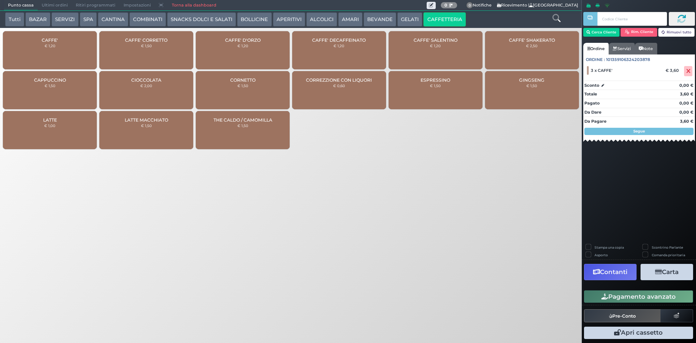
drag, startPoint x: 446, startPoint y: 242, endPoint x: 518, endPoint y: 283, distance: 82.8
click at [446, 242] on div "Punto cassa [GEOGRAPHIC_DATA] Ultimi ordini Delivery Ritiri programmati Imposta…" at bounding box center [348, 171] width 696 height 343
click at [613, 298] on button "Pagamento avanzato" at bounding box center [638, 296] width 109 height 12
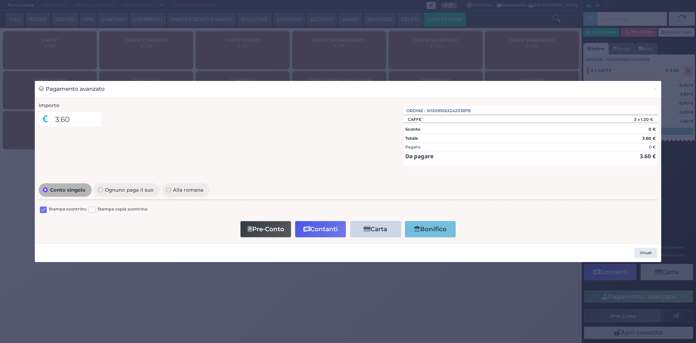
drag, startPoint x: 43, startPoint y: 210, endPoint x: 253, endPoint y: 232, distance: 211.4
click at [44, 210] on label at bounding box center [43, 209] width 7 height 7
click at [0, 0] on input "checkbox" at bounding box center [0, 0] width 0 height 0
drag, startPoint x: 308, startPoint y: 232, endPoint x: 295, endPoint y: 280, distance: 50.0
click at [295, 280] on div "Pagamento avanzato × Importo 3.60 Importo Totale 3.60 Quote 1 1" at bounding box center [348, 171] width 696 height 343
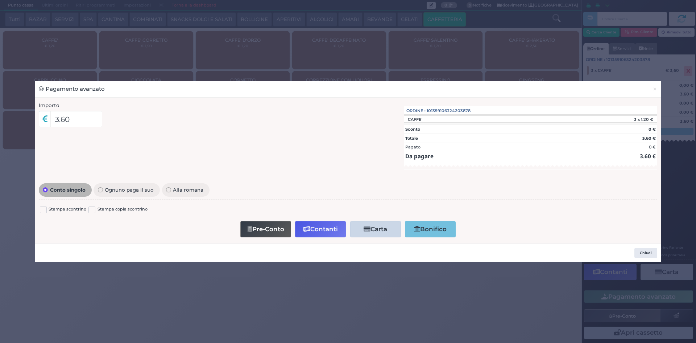
click at [315, 232] on button "Contanti" at bounding box center [320, 229] width 51 height 16
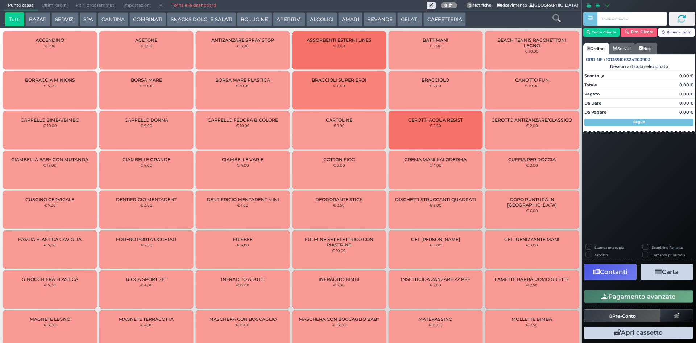
click at [55, 6] on span "Ultimi ordini" at bounding box center [55, 5] width 34 height 10
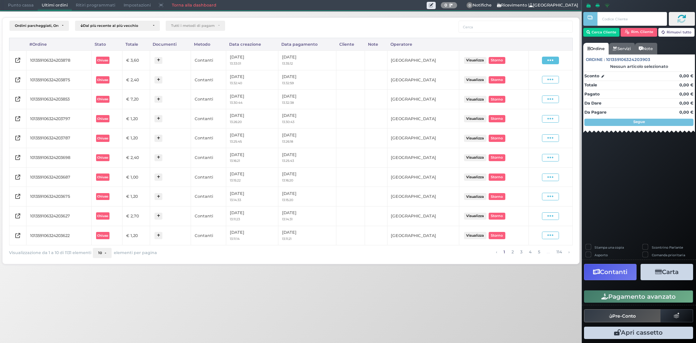
click at [546, 61] on span at bounding box center [550, 61] width 17 height 8
click at [533, 78] on span "Ristampa Pre-Conto" at bounding box center [533, 81] width 30 height 12
click at [8, 3] on span "Punto cassa" at bounding box center [21, 5] width 34 height 10
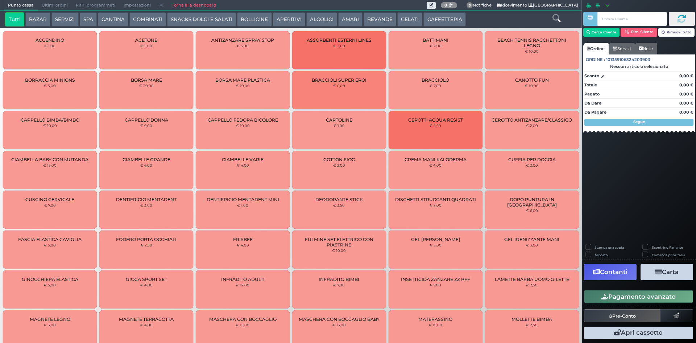
click at [451, 22] on button "CAFFETTERIA" at bounding box center [444, 19] width 42 height 15
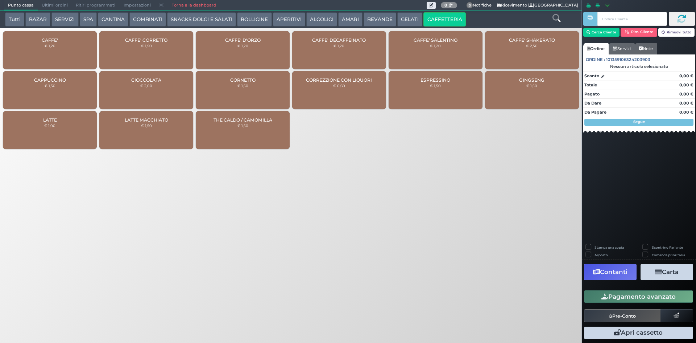
click at [61, 40] on div "CAFFE' € 1,20" at bounding box center [50, 50] width 94 height 38
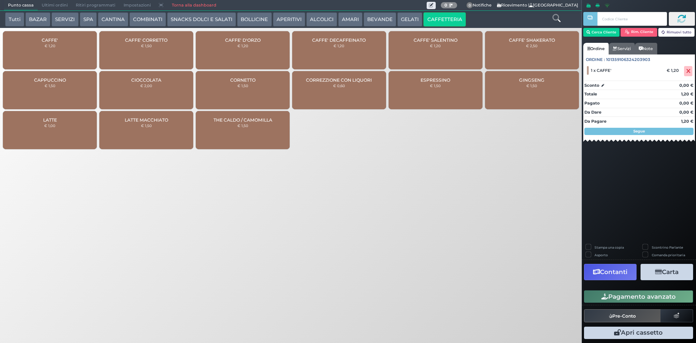
click at [640, 302] on button "Pagamento avanzato" at bounding box center [638, 296] width 109 height 12
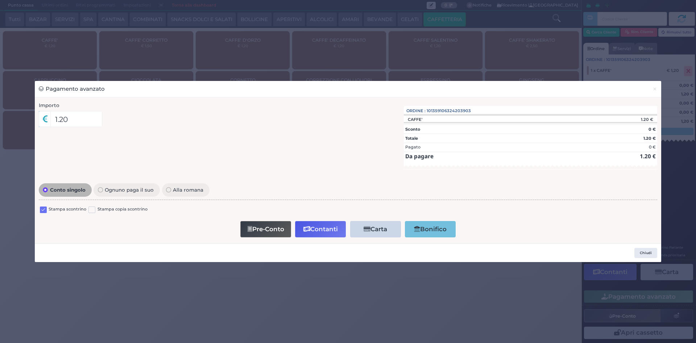
click at [40, 206] on label at bounding box center [43, 209] width 7 height 7
click at [0, 0] on input "checkbox" at bounding box center [0, 0] width 0 height 0
click at [327, 226] on button "Contanti" at bounding box center [320, 229] width 51 height 16
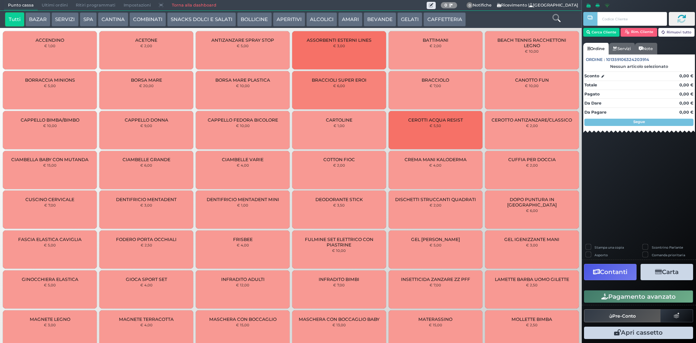
click at [47, 3] on span "Ultimi ordini" at bounding box center [55, 5] width 34 height 10
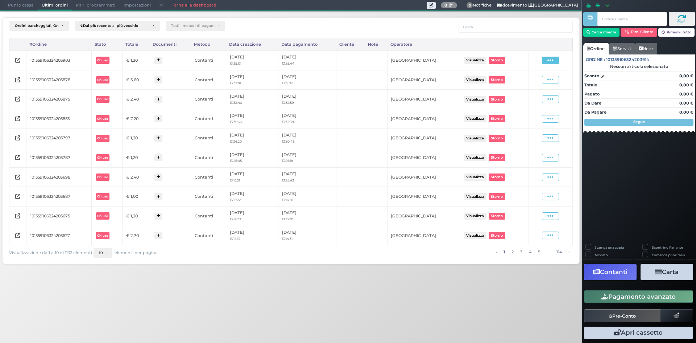
click at [555, 58] on span at bounding box center [550, 61] width 17 height 8
click at [538, 79] on span "Ristampa Pre-Conto" at bounding box center [533, 81] width 30 height 12
click at [28, 9] on span "Punto cassa" at bounding box center [21, 5] width 34 height 10
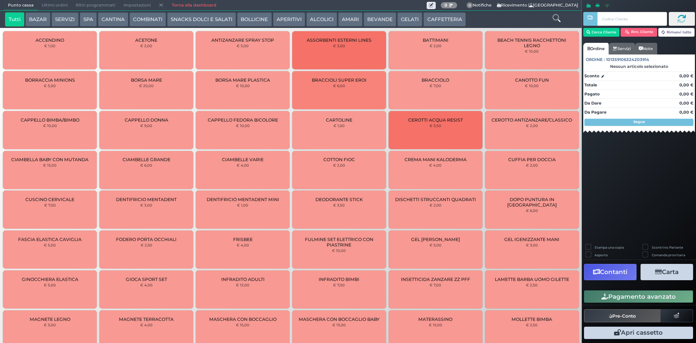
click at [446, 16] on button "CAFFETTERIA" at bounding box center [444, 19] width 42 height 15
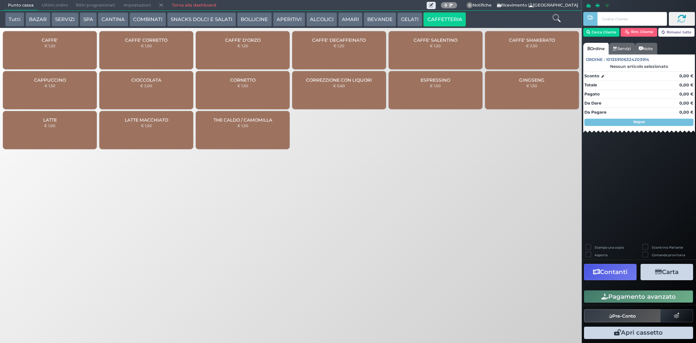
click at [70, 51] on div "CAFFE' € 1,20" at bounding box center [50, 50] width 94 height 38
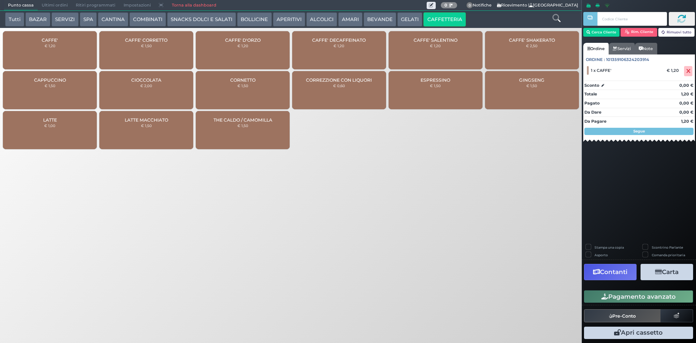
click at [619, 294] on button "Pagamento avanzato" at bounding box center [638, 296] width 109 height 12
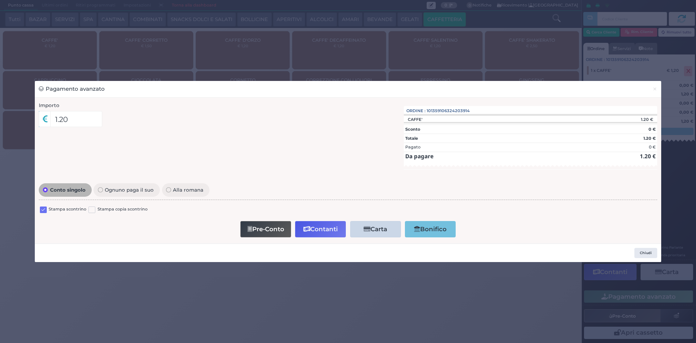
drag, startPoint x: 41, startPoint y: 209, endPoint x: 115, endPoint y: 217, distance: 74.4
click at [42, 209] on label at bounding box center [43, 209] width 7 height 7
click at [0, 0] on input "checkbox" at bounding box center [0, 0] width 0 height 0
click at [323, 232] on button "Contanti" at bounding box center [320, 229] width 51 height 16
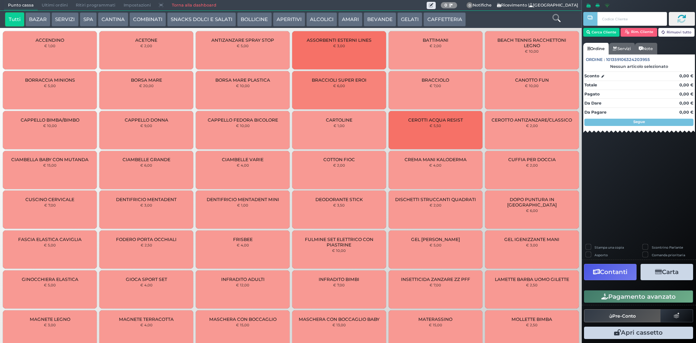
click at [52, 6] on span "Ultimi ordini" at bounding box center [55, 5] width 34 height 10
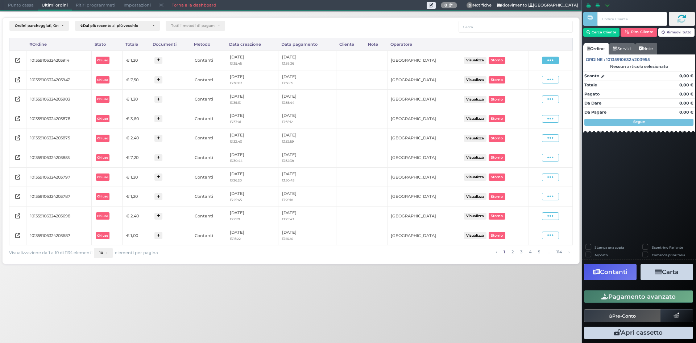
click at [548, 59] on icon at bounding box center [550, 60] width 6 height 7
click at [525, 82] on span "Ristampa Pre-Conto" at bounding box center [533, 81] width 30 height 12
click at [14, 7] on span "Punto cassa" at bounding box center [21, 5] width 34 height 10
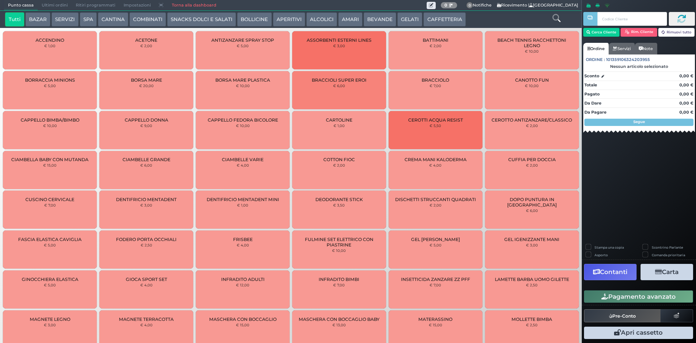
drag, startPoint x: 438, startPoint y: 27, endPoint x: 439, endPoint y: 21, distance: 6.3
click at [438, 26] on div "Tutti BAZAR SERVIZI SPA CANTINA COMBINATI SNACKS DOLCI E SALATI BOLLICINE APERI…" at bounding box center [291, 19] width 582 height 17
click at [439, 21] on button "CAFFETTERIA" at bounding box center [444, 19] width 42 height 15
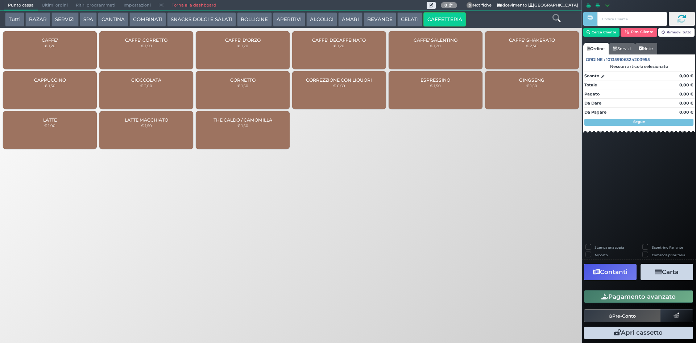
click at [40, 50] on div "CAFFE' € 1,20" at bounding box center [50, 50] width 94 height 38
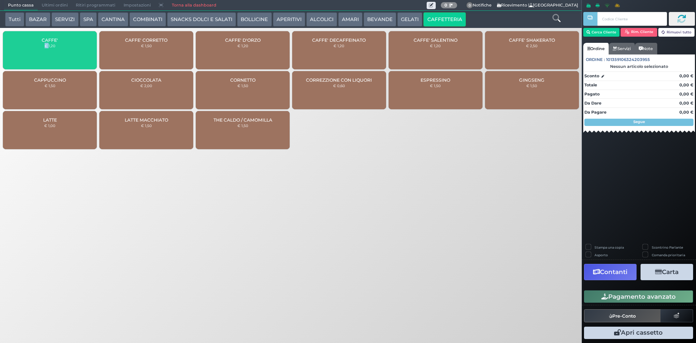
drag, startPoint x: 40, startPoint y: 50, endPoint x: 390, endPoint y: 135, distance: 360.3
click at [41, 50] on div "CAFFE' € 1,20" at bounding box center [50, 50] width 94 height 38
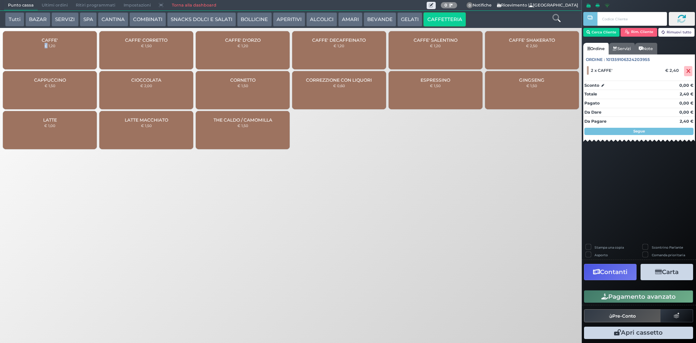
click at [611, 296] on button "Pagamento avanzato" at bounding box center [638, 296] width 109 height 12
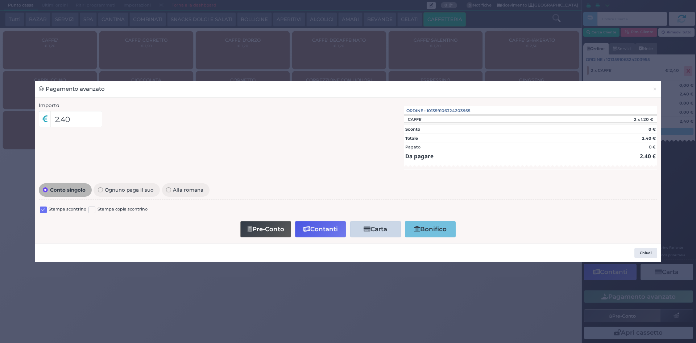
click at [41, 209] on label at bounding box center [43, 209] width 7 height 7
click at [0, 0] on input "checkbox" at bounding box center [0, 0] width 0 height 0
click at [312, 231] on button "Contanti" at bounding box center [320, 229] width 51 height 16
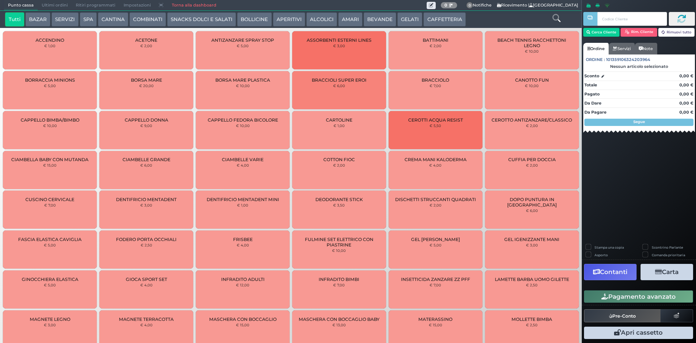
click at [55, 1] on span "Ultimi ordini" at bounding box center [55, 5] width 34 height 10
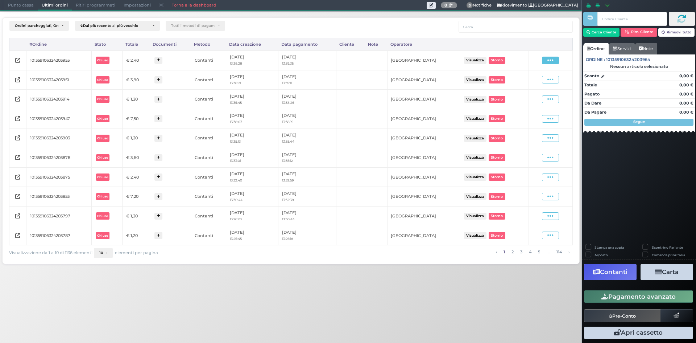
click at [556, 57] on span at bounding box center [550, 61] width 17 height 8
click at [526, 85] on span "Ristampa Pre-Conto" at bounding box center [533, 81] width 30 height 12
click at [29, 7] on span "Punto cassa" at bounding box center [21, 5] width 34 height 10
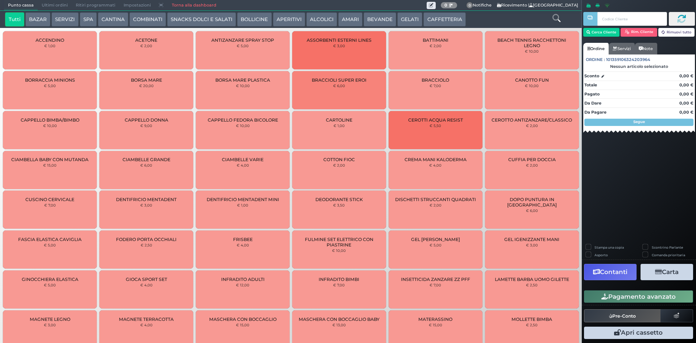
click at [429, 22] on button "CAFFETTERIA" at bounding box center [444, 19] width 42 height 15
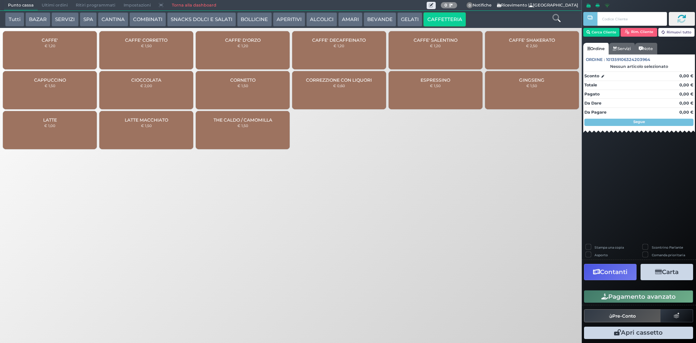
click at [50, 63] on div "CAFFE' € 1,20" at bounding box center [50, 50] width 94 height 38
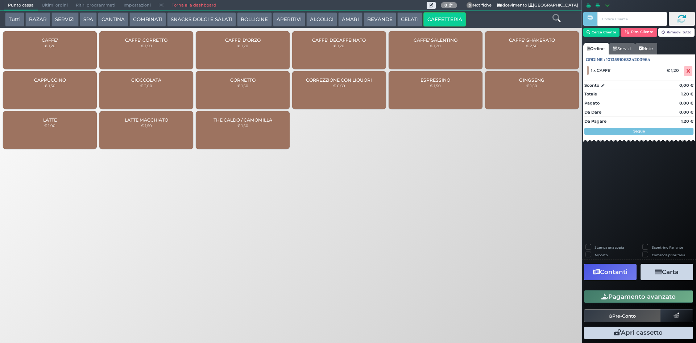
click at [617, 292] on button "Pagamento avanzato" at bounding box center [638, 296] width 109 height 12
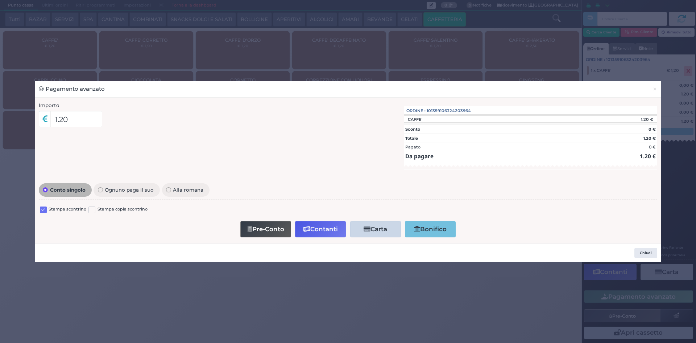
click at [42, 210] on label at bounding box center [43, 209] width 7 height 7
click at [0, 0] on input "checkbox" at bounding box center [0, 0] width 0 height 0
click at [278, 226] on button "Pre-Conto" at bounding box center [265, 229] width 51 height 16
click at [658, 90] on button "×" at bounding box center [655, 89] width 13 height 16
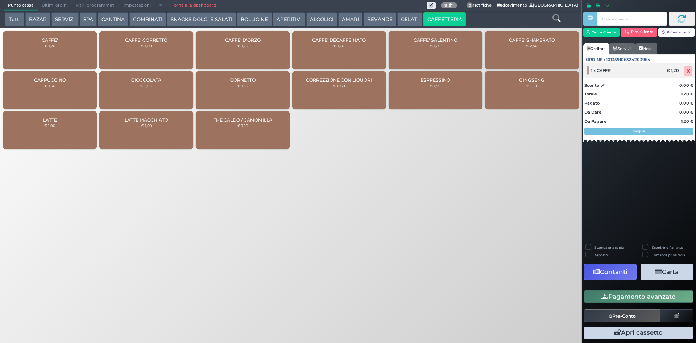
click at [689, 71] on icon at bounding box center [688, 71] width 4 height 0
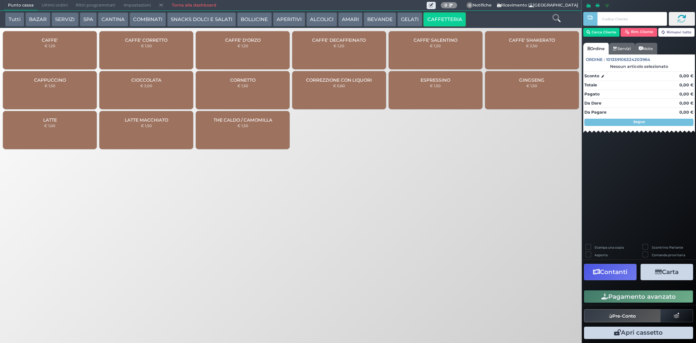
click at [78, 47] on div "CAFFE' € 1,20" at bounding box center [50, 50] width 94 height 38
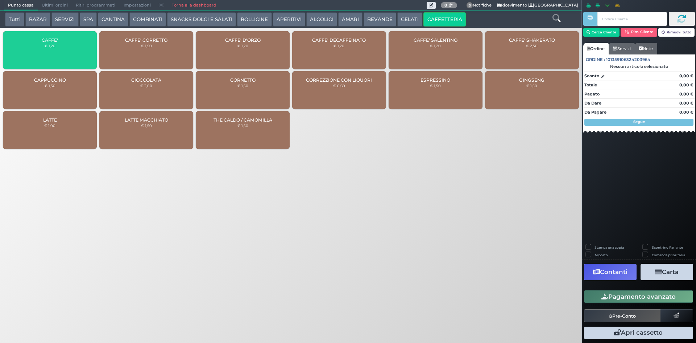
click at [78, 47] on div "CAFFE' € 1,20" at bounding box center [50, 50] width 94 height 38
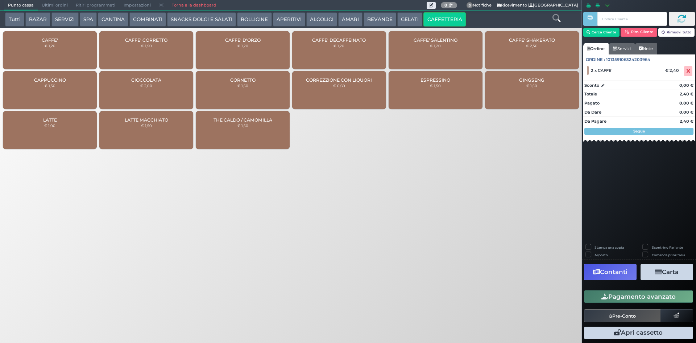
click at [604, 298] on icon "button" at bounding box center [605, 296] width 7 height 6
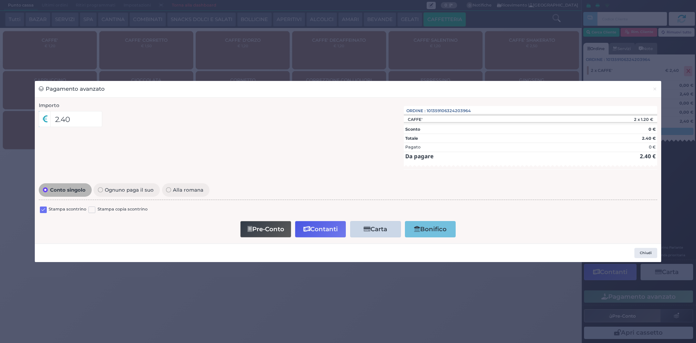
click at [45, 209] on label at bounding box center [43, 209] width 7 height 7
click at [0, 0] on input "checkbox" at bounding box center [0, 0] width 0 height 0
click at [315, 231] on button "Contanti" at bounding box center [320, 229] width 51 height 16
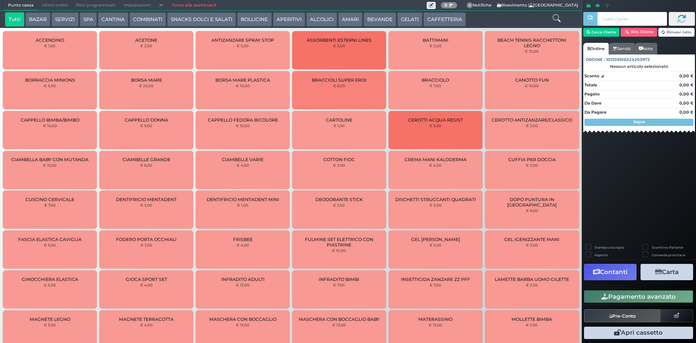
click at [54, 4] on span "Ultimi ordini" at bounding box center [55, 5] width 34 height 10
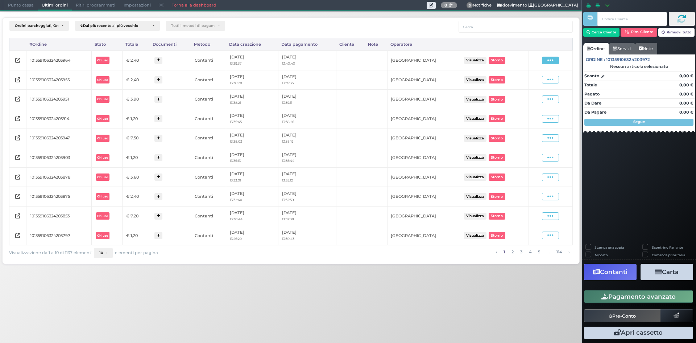
click at [556, 60] on span at bounding box center [550, 61] width 17 height 8
click at [538, 81] on span "Ristampa Pre-Conto" at bounding box center [533, 81] width 30 height 12
click at [10, 6] on span "Punto cassa" at bounding box center [21, 5] width 34 height 10
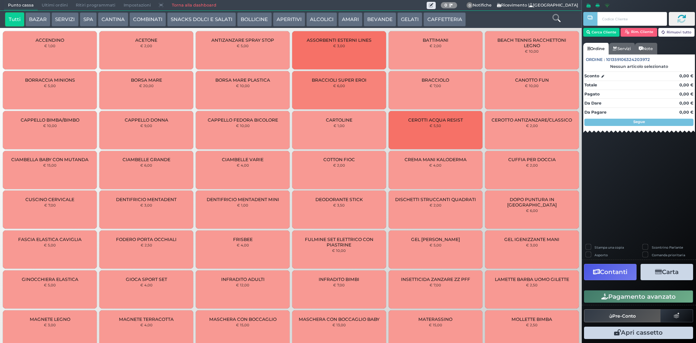
click at [455, 19] on button "CAFFETTERIA" at bounding box center [444, 19] width 42 height 15
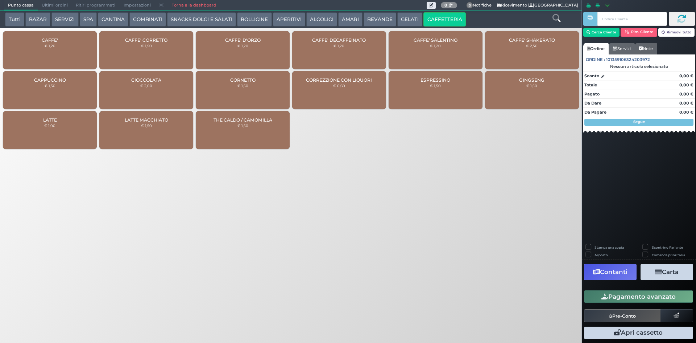
click at [13, 32] on div "CAFFE' € 1,20" at bounding box center [50, 50] width 94 height 38
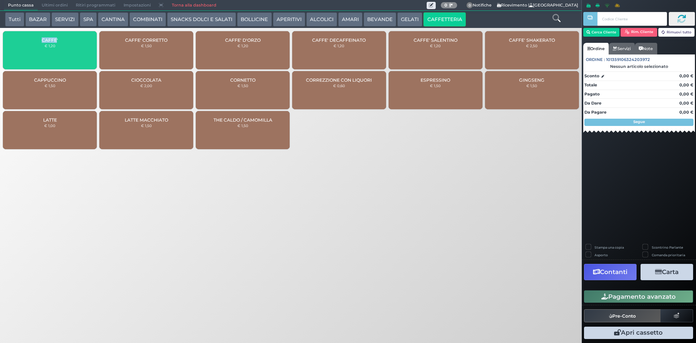
click at [13, 32] on div "CAFFE' € 1,20" at bounding box center [50, 50] width 94 height 38
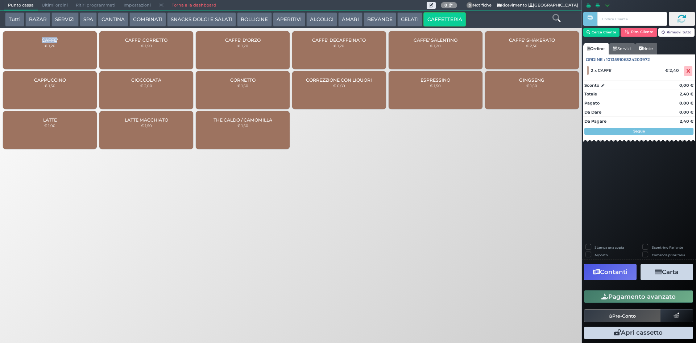
click at [381, 15] on button "BEVANDE" at bounding box center [380, 19] width 33 height 15
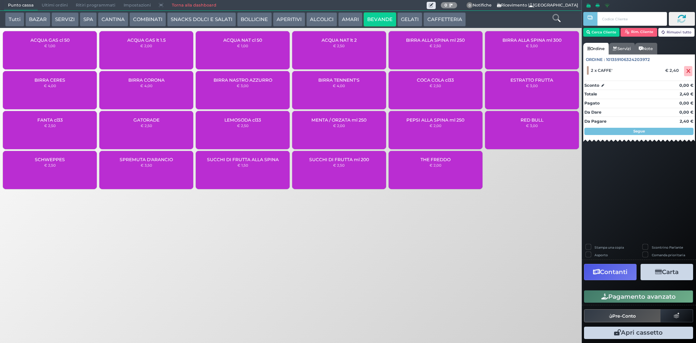
click at [235, 56] on div "ACQUA NAT cl 50 € 1,00" at bounding box center [243, 50] width 94 height 38
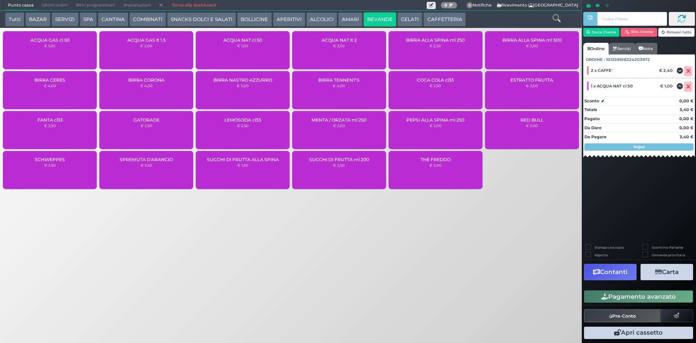
click at [607, 298] on icon "button" at bounding box center [605, 296] width 7 height 6
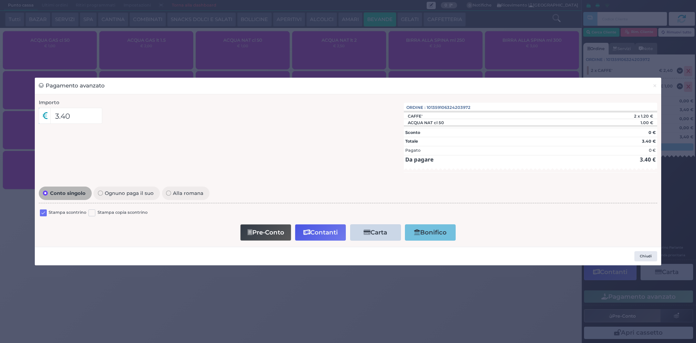
click at [45, 209] on label at bounding box center [43, 212] width 7 height 7
click at [0, 0] on input "checkbox" at bounding box center [0, 0] width 0 height 0
click at [325, 234] on button "Contanti" at bounding box center [320, 232] width 51 height 16
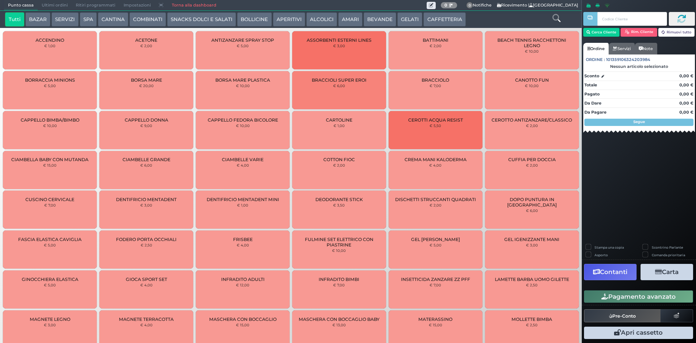
click at [50, 4] on span "Ultimi ordini" at bounding box center [55, 5] width 34 height 10
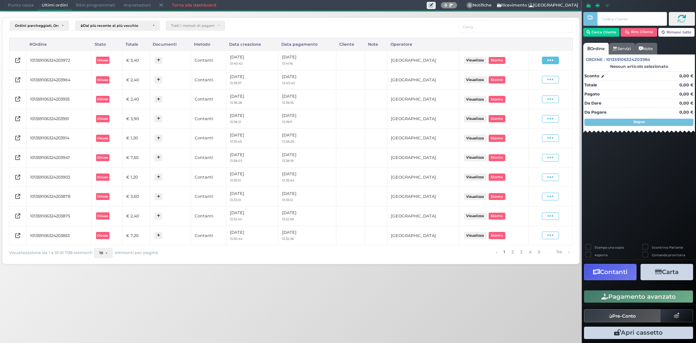
click at [543, 58] on span at bounding box center [550, 61] width 17 height 8
click at [529, 77] on span "Ristampa Pre-Conto" at bounding box center [533, 81] width 30 height 12
click at [546, 65] on div "Visualizza Ristampa Pre-Conto [GEOGRAPHIC_DATA]" at bounding box center [550, 60] width 37 height 10
click at [549, 61] on icon at bounding box center [550, 60] width 6 height 7
click at [540, 79] on span "Ristampa Pre-Conto" at bounding box center [533, 81] width 30 height 12
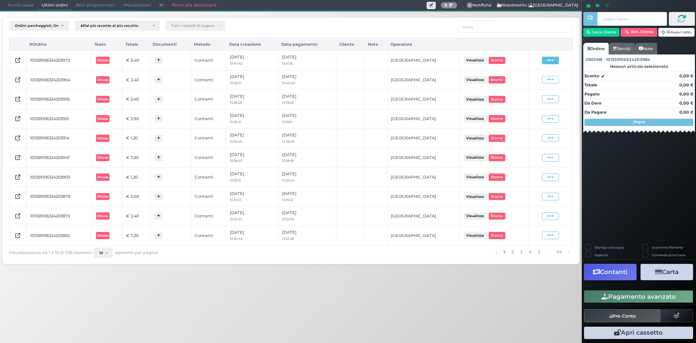
click at [555, 61] on span at bounding box center [550, 61] width 17 height 8
click at [544, 81] on span "Ristampa Pre-Conto" at bounding box center [533, 81] width 30 height 12
click at [9, 5] on span "Punto cassa" at bounding box center [21, 5] width 34 height 10
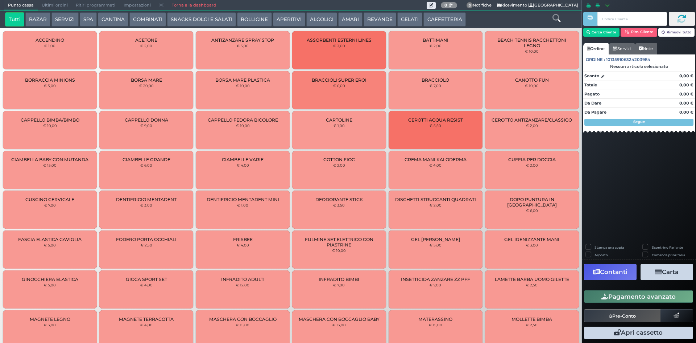
drag, startPoint x: 433, startPoint y: 18, endPoint x: 388, endPoint y: 29, distance: 46.4
click at [433, 18] on button "CAFFETTERIA" at bounding box center [444, 19] width 42 height 15
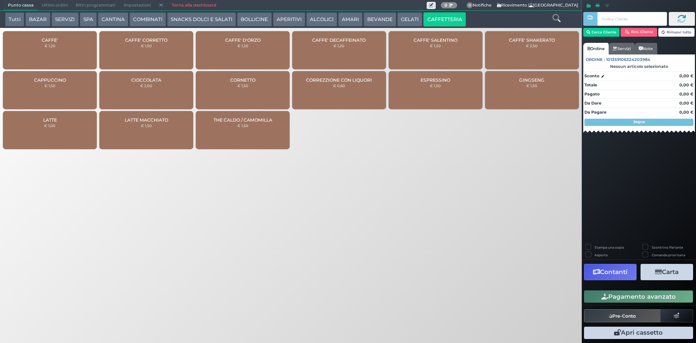
click at [74, 35] on div "CAFFE' € 1,20" at bounding box center [50, 50] width 94 height 38
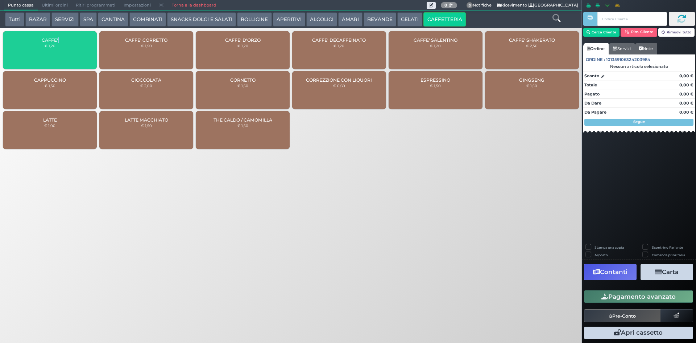
click at [74, 35] on div "CAFFE' € 1,20" at bounding box center [50, 50] width 94 height 38
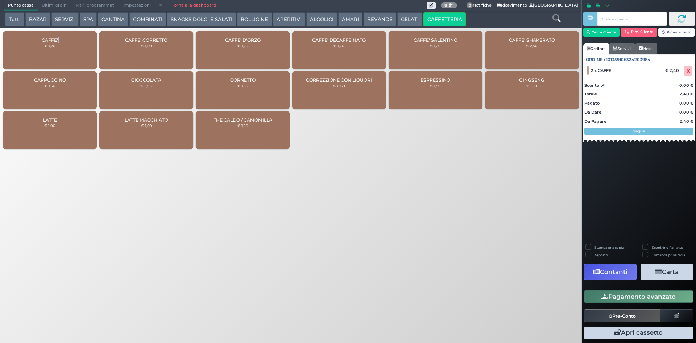
click at [598, 299] on button "Pagamento avanzato" at bounding box center [638, 296] width 109 height 12
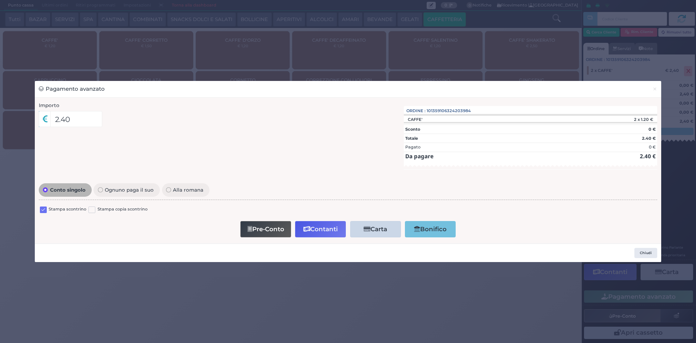
click at [46, 211] on label at bounding box center [43, 209] width 7 height 7
click at [0, 0] on input "checkbox" at bounding box center [0, 0] width 0 height 0
click at [319, 238] on div "Pre-Conto Contanti Carta Addebito Card cliente Bonifico" at bounding box center [348, 229] width 611 height 21
click at [319, 234] on button "Contanti" at bounding box center [320, 229] width 51 height 16
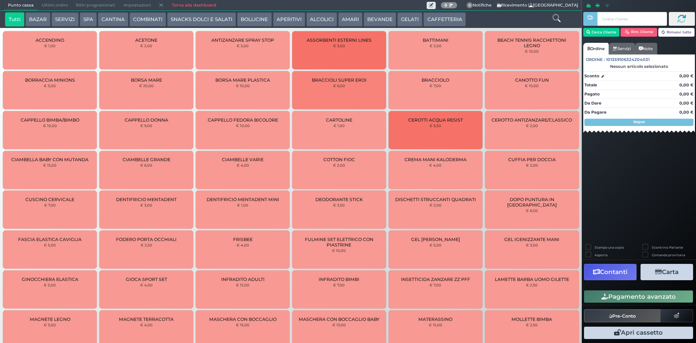
click at [51, 1] on span "Ultimi ordini" at bounding box center [55, 5] width 34 height 10
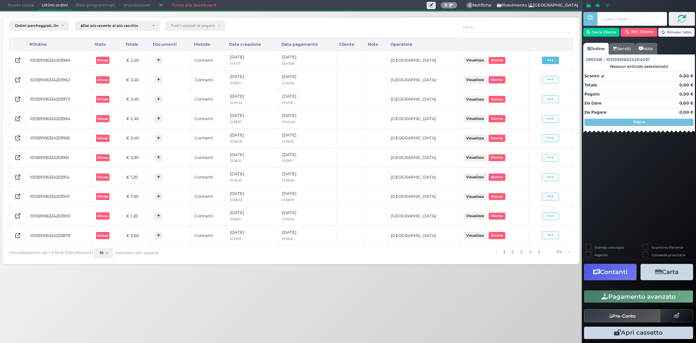
click at [546, 61] on span at bounding box center [550, 61] width 17 height 8
click at [541, 78] on span "Ristampa Pre-Conto" at bounding box center [533, 81] width 30 height 12
click at [17, 5] on span "Punto cassa" at bounding box center [21, 5] width 34 height 10
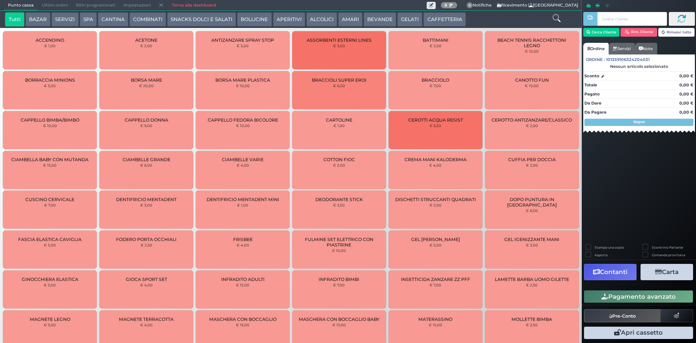
click at [445, 14] on button "CAFFETTERIA" at bounding box center [444, 19] width 42 height 15
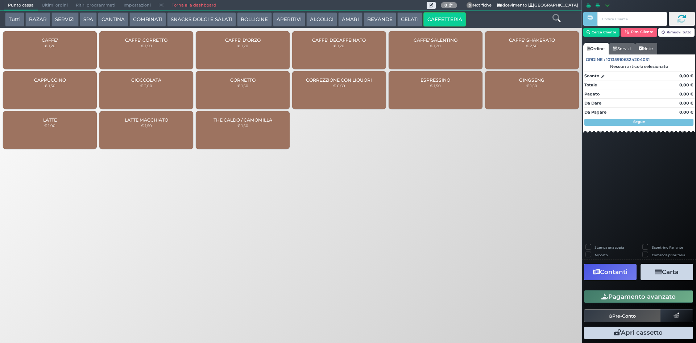
click at [49, 48] on div "CAFFE' € 1,20" at bounding box center [50, 50] width 94 height 38
click at [50, 47] on div "CAFFE' € 1,20" at bounding box center [50, 50] width 94 height 38
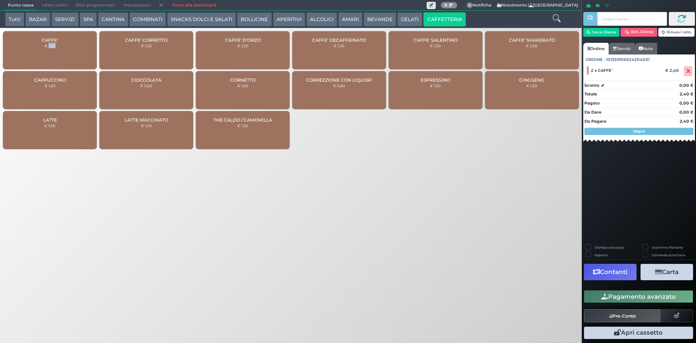
click at [607, 295] on icon "button" at bounding box center [605, 296] width 7 height 6
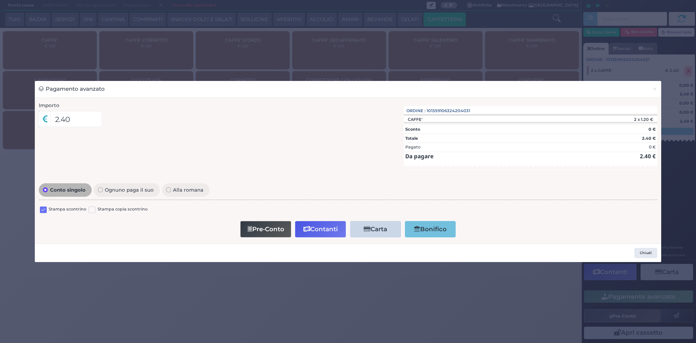
click at [48, 210] on div "Stampa scontrino" at bounding box center [63, 210] width 46 height 9
click at [41, 207] on label at bounding box center [43, 209] width 7 height 7
click at [0, 0] on input "checkbox" at bounding box center [0, 0] width 0 height 0
drag, startPoint x: 316, startPoint y: 233, endPoint x: 294, endPoint y: 239, distance: 22.5
click at [316, 233] on button "Contanti" at bounding box center [320, 229] width 51 height 16
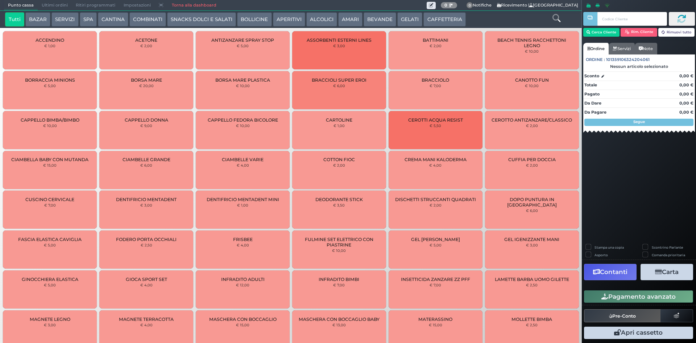
click at [46, 5] on span "Ultimi ordini" at bounding box center [55, 5] width 34 height 10
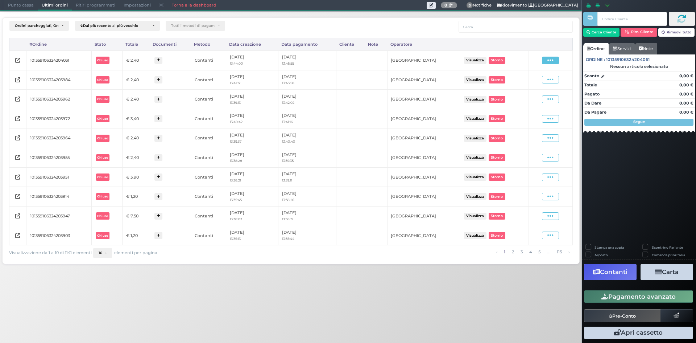
click at [549, 60] on icon at bounding box center [550, 60] width 6 height 7
click at [533, 80] on span "Ristampa Pre-Conto" at bounding box center [533, 81] width 30 height 12
click at [15, 4] on span "Punto cassa" at bounding box center [21, 5] width 34 height 10
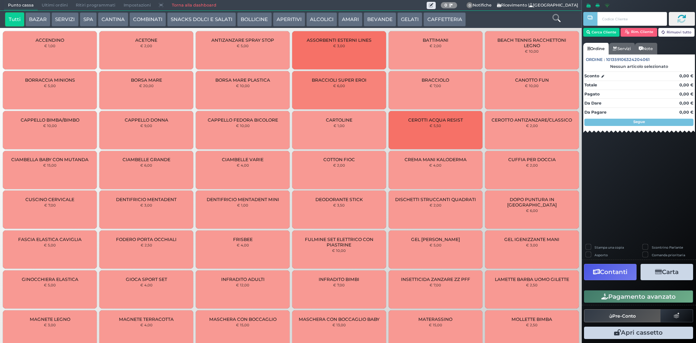
click at [446, 17] on button "CAFFETTERIA" at bounding box center [444, 19] width 42 height 15
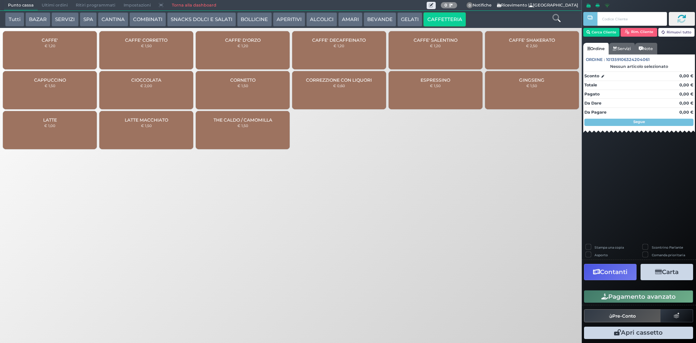
click at [75, 47] on div "CAFFE' € 1,20" at bounding box center [50, 50] width 94 height 38
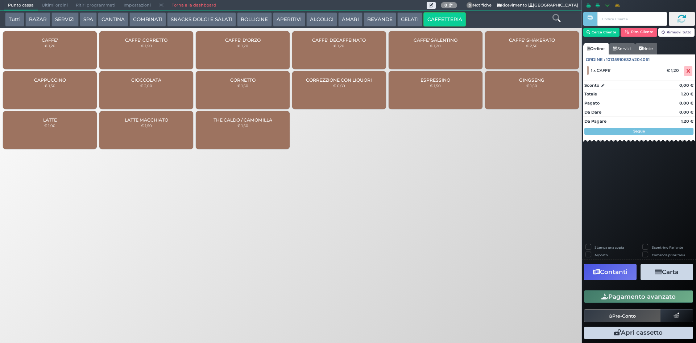
click at [322, 47] on div "CAFFE' DECAFFEINATO € 1,20" at bounding box center [339, 50] width 94 height 38
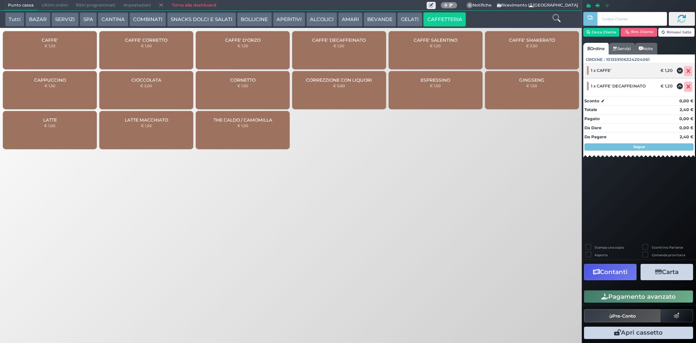
click at [688, 71] on icon at bounding box center [688, 71] width 4 height 0
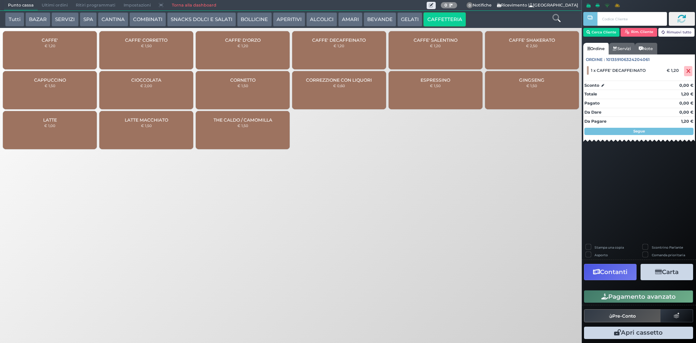
click at [689, 71] on icon at bounding box center [688, 71] width 4 height 0
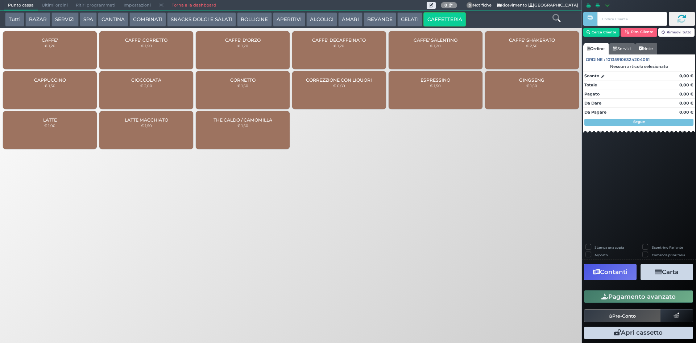
click at [305, 48] on div "CAFFE' DECAFFEINATO € 1,20" at bounding box center [339, 50] width 94 height 38
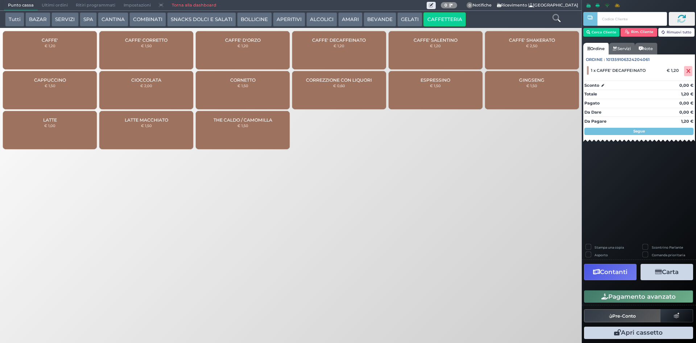
click at [149, 46] on small "€ 1,50" at bounding box center [146, 46] width 11 height 4
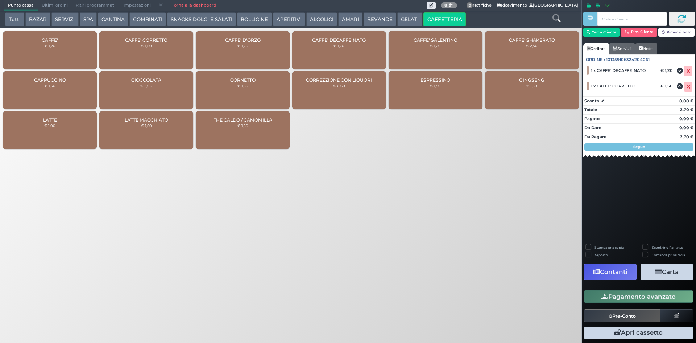
click at [615, 300] on button "Pagamento avanzato" at bounding box center [638, 296] width 109 height 12
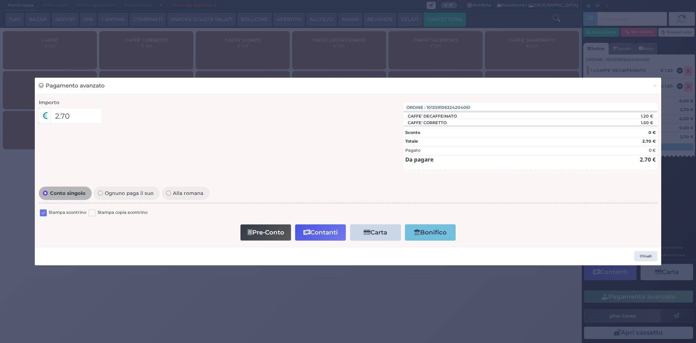
click at [43, 212] on label at bounding box center [43, 212] width 7 height 7
click at [0, 0] on input "checkbox" at bounding box center [0, 0] width 0 height 0
click at [334, 228] on button "Contanti" at bounding box center [320, 232] width 51 height 16
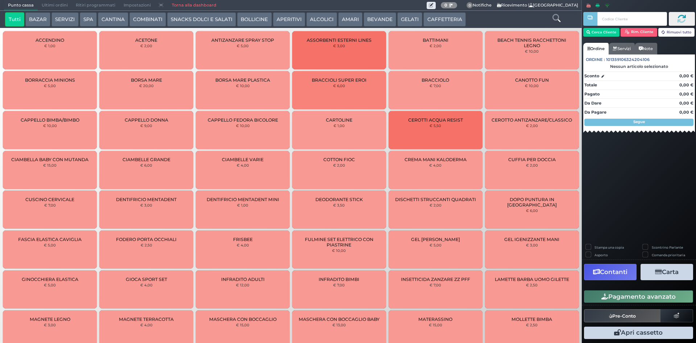
click at [47, 7] on span "Ultimi ordini" at bounding box center [55, 5] width 34 height 10
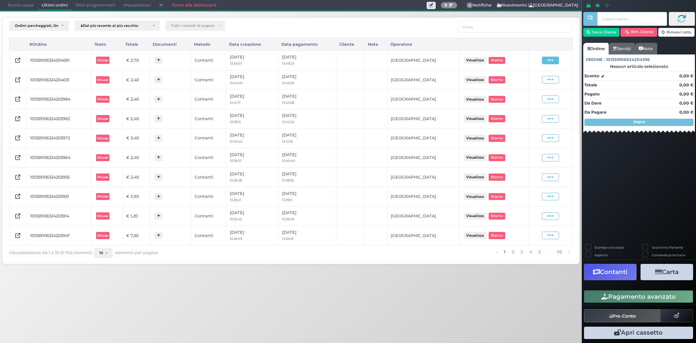
click at [542, 62] on span at bounding box center [550, 61] width 17 height 8
click at [539, 77] on span "Ristampa Pre-Conto" at bounding box center [533, 81] width 30 height 12
click at [9, 9] on span "Punto cassa" at bounding box center [21, 5] width 34 height 10
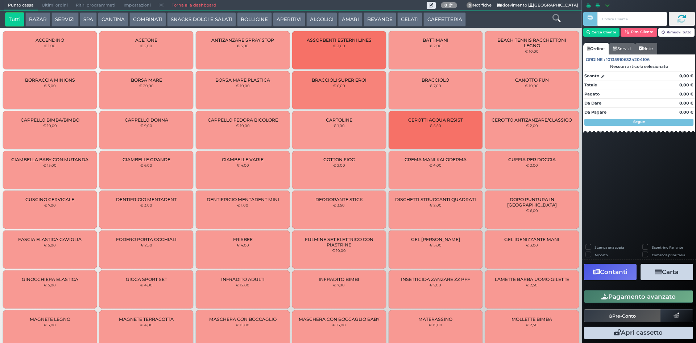
drag, startPoint x: 453, startPoint y: 22, endPoint x: 413, endPoint y: 23, distance: 40.6
click at [453, 22] on button "CAFFETTERIA" at bounding box center [444, 19] width 42 height 15
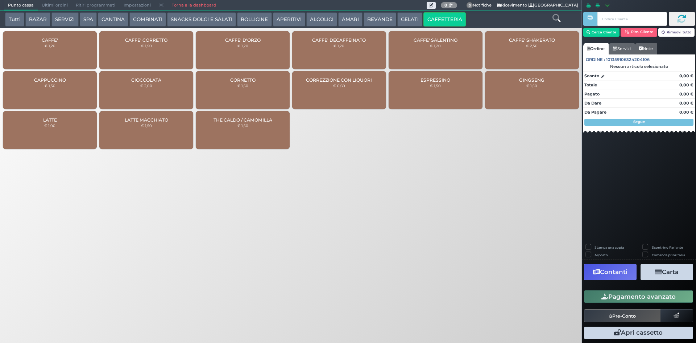
click at [62, 51] on div "CAFFE' € 1,20" at bounding box center [50, 50] width 94 height 38
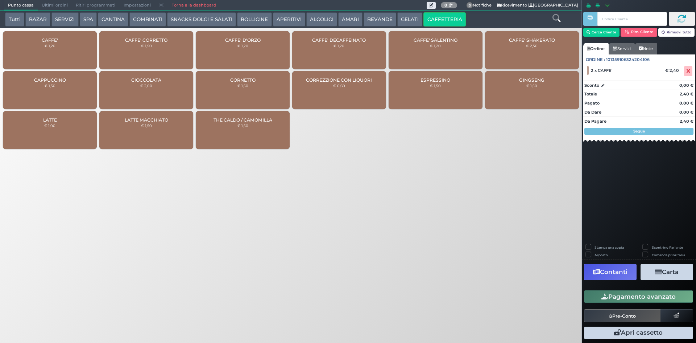
click at [603, 301] on button "Pagamento avanzato" at bounding box center [638, 296] width 109 height 12
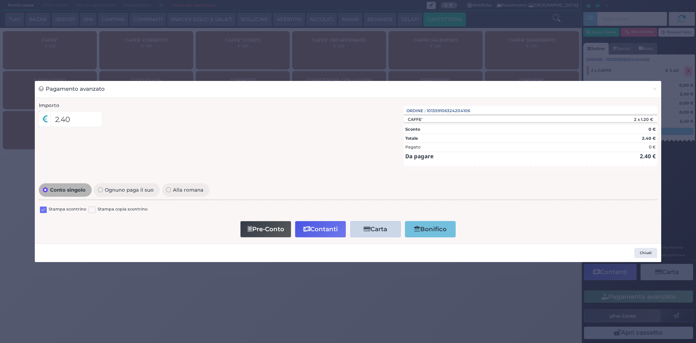
click at [43, 209] on label at bounding box center [43, 209] width 7 height 7
click at [0, 0] on input "checkbox" at bounding box center [0, 0] width 0 height 0
click at [321, 229] on button "Contanti" at bounding box center [320, 229] width 51 height 16
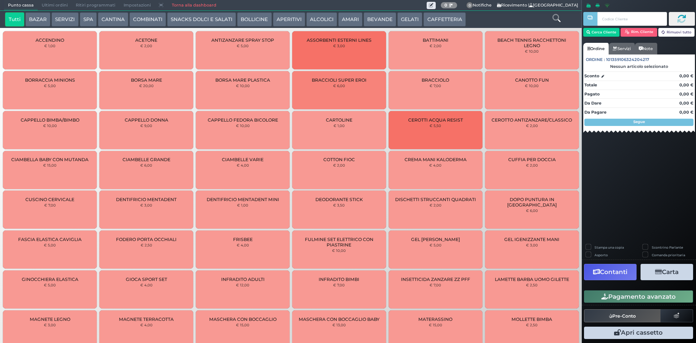
click at [50, 1] on span "Ultimi ordini" at bounding box center [55, 5] width 34 height 10
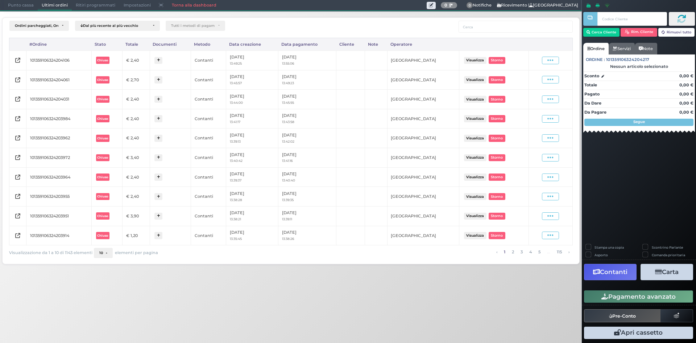
click at [18, 7] on span "Punto cassa" at bounding box center [21, 5] width 34 height 10
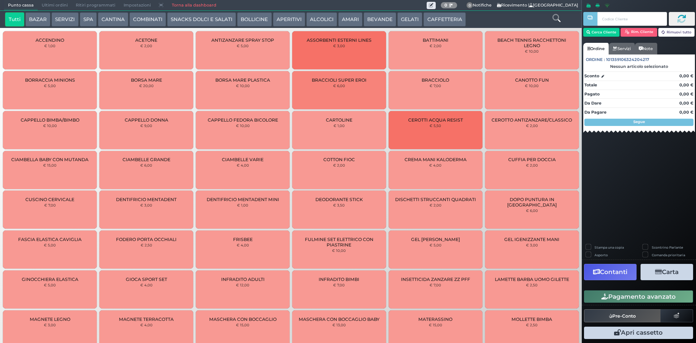
click at [52, 3] on span "Ultimi ordini" at bounding box center [55, 5] width 34 height 10
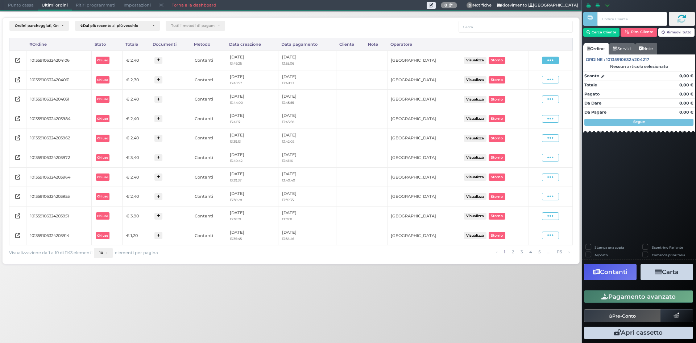
click at [549, 63] on icon at bounding box center [550, 60] width 6 height 7
click at [536, 78] on span "Ristampa Pre-Conto" at bounding box center [533, 81] width 30 height 12
click at [11, 7] on span "Punto cassa" at bounding box center [21, 5] width 34 height 10
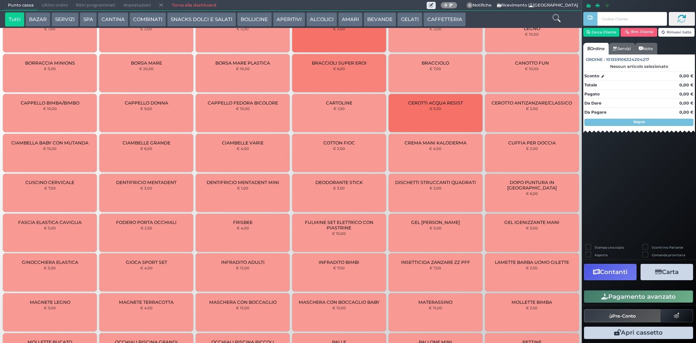
click at [435, 23] on button "CAFFETTERIA" at bounding box center [444, 19] width 42 height 15
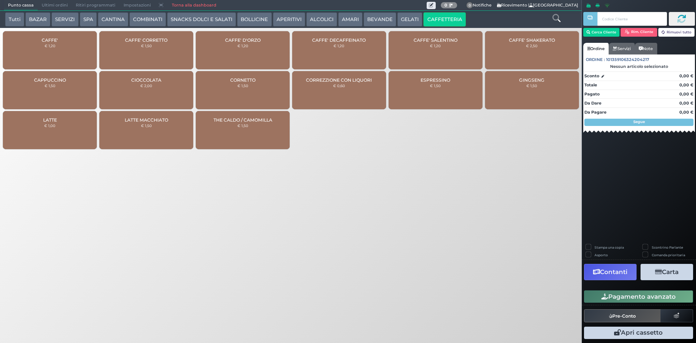
drag, startPoint x: 71, startPoint y: 41, endPoint x: 63, endPoint y: 40, distance: 8.1
click at [70, 41] on div "CAFFE' € 1,20" at bounding box center [50, 50] width 94 height 38
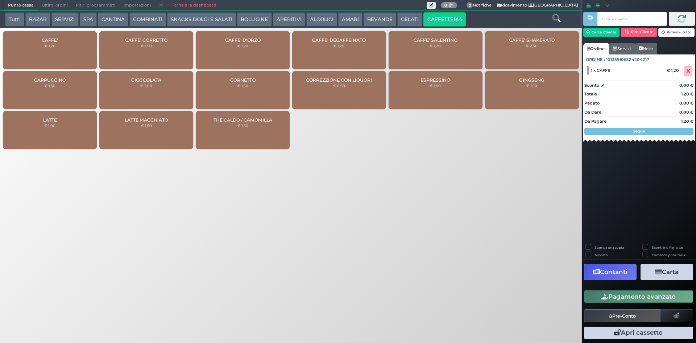
click at [598, 301] on button "Pagamento avanzato" at bounding box center [638, 296] width 109 height 12
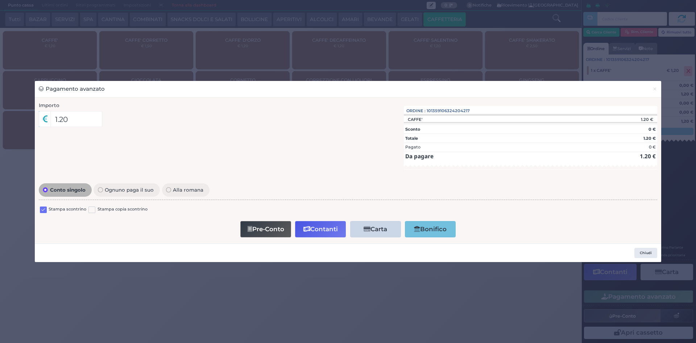
click at [42, 210] on label at bounding box center [43, 209] width 7 height 7
click at [0, 0] on input "checkbox" at bounding box center [0, 0] width 0 height 0
click at [326, 227] on button "Contanti" at bounding box center [320, 229] width 51 height 16
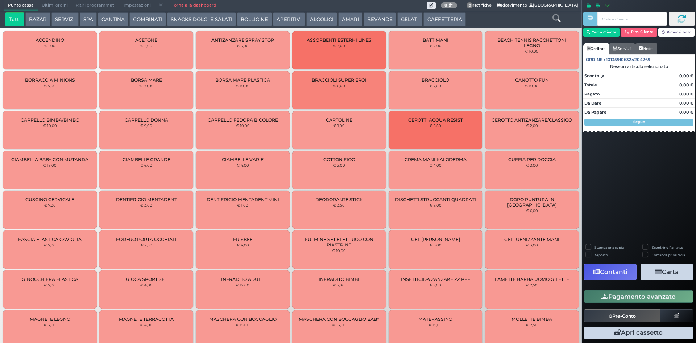
click at [53, 4] on span "Ultimi ordini" at bounding box center [55, 5] width 34 height 10
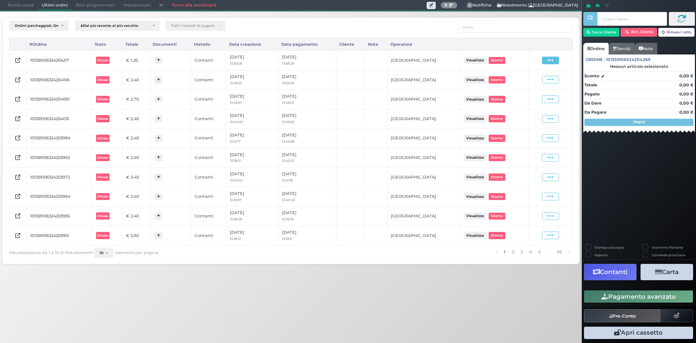
click at [554, 57] on span at bounding box center [550, 61] width 17 height 8
click at [530, 79] on span "Ristampa Pre-Conto" at bounding box center [533, 81] width 30 height 12
click at [26, 3] on span "Punto cassa" at bounding box center [21, 5] width 34 height 10
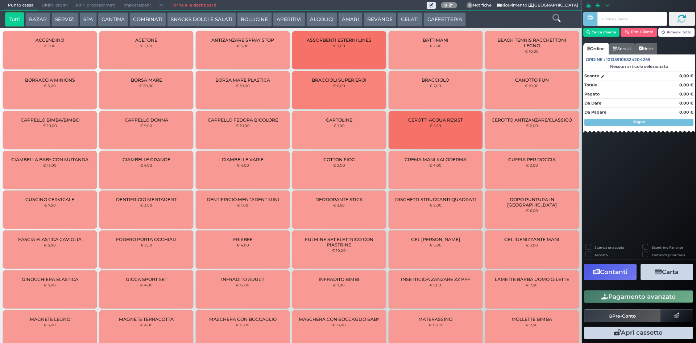
click at [42, 3] on span "Ultimi ordini" at bounding box center [55, 5] width 34 height 10
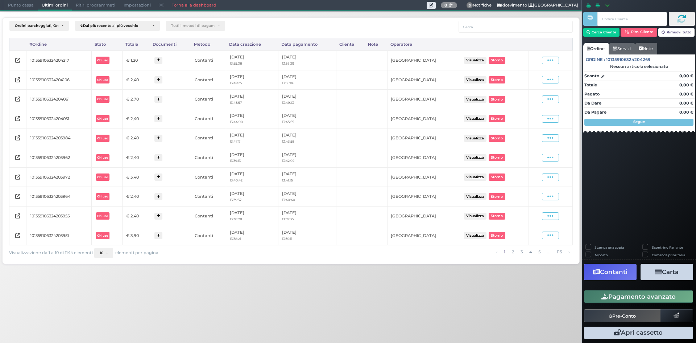
click at [24, 6] on span "Punto cassa" at bounding box center [21, 5] width 34 height 10
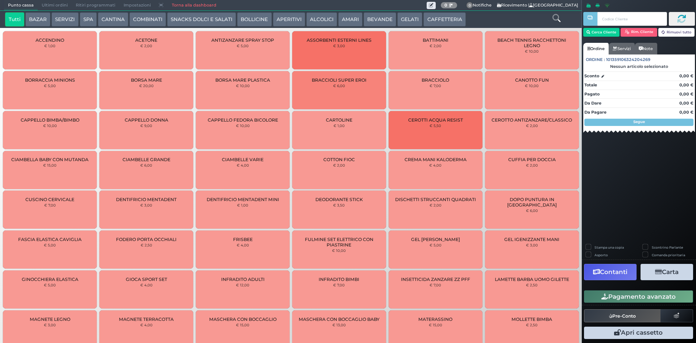
click at [427, 17] on button "CAFFETTERIA" at bounding box center [444, 19] width 42 height 15
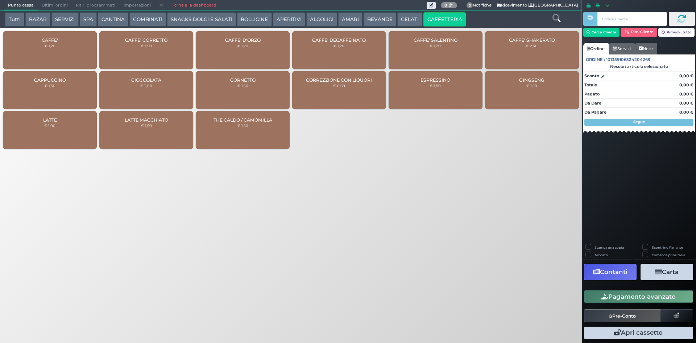
click at [81, 55] on div "CAFFE' € 1,20" at bounding box center [50, 50] width 94 height 38
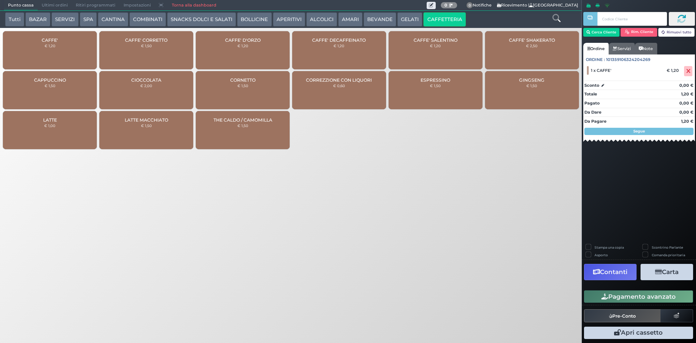
click at [54, 8] on span "Ultimi ordini" at bounding box center [55, 5] width 34 height 10
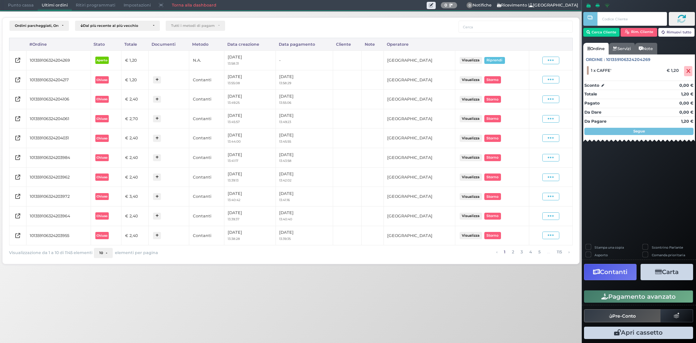
click at [17, 3] on span "Punto cassa" at bounding box center [21, 5] width 34 height 10
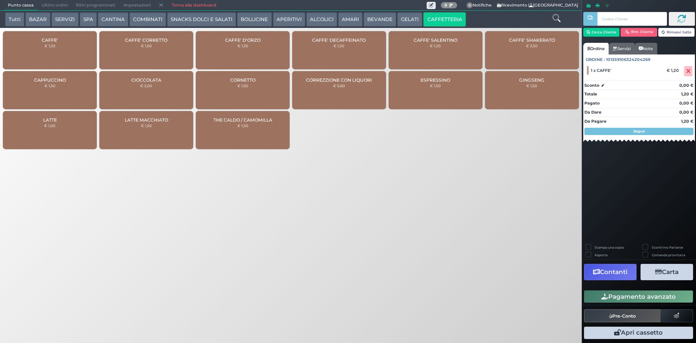
click at [626, 294] on button "Pagamento avanzato" at bounding box center [638, 296] width 109 height 12
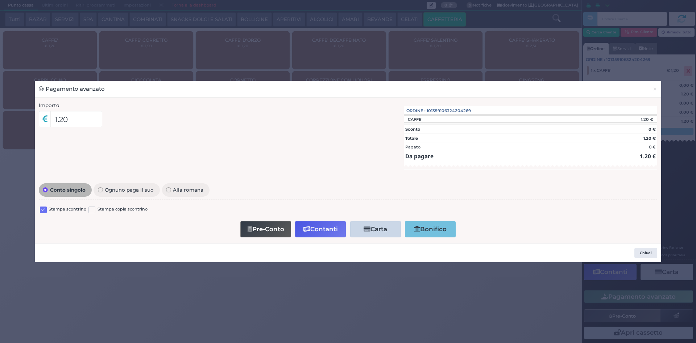
click at [41, 209] on label at bounding box center [43, 209] width 7 height 7
click at [0, 0] on input "checkbox" at bounding box center [0, 0] width 0 height 0
click at [276, 234] on button "Pre-Conto" at bounding box center [265, 229] width 51 height 16
click at [654, 86] on span "×" at bounding box center [655, 89] width 5 height 8
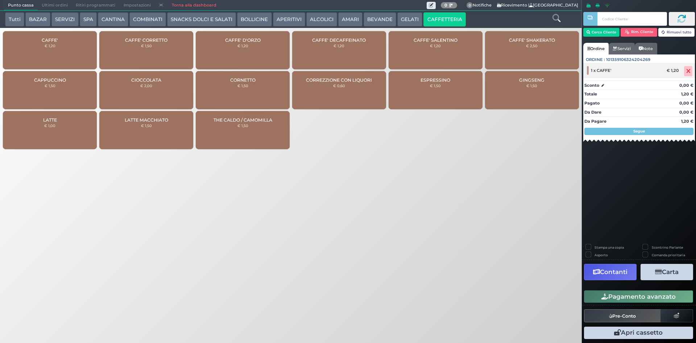
click at [690, 71] on icon at bounding box center [688, 71] width 4 height 0
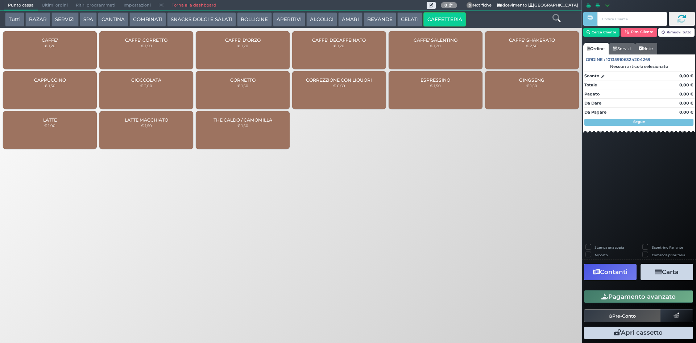
click at [81, 46] on div "CAFFE' € 1,20" at bounding box center [50, 50] width 94 height 38
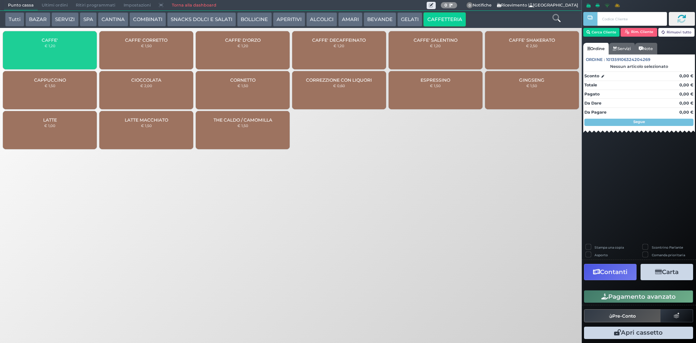
click at [80, 46] on div "CAFFE' € 1,20" at bounding box center [50, 50] width 94 height 38
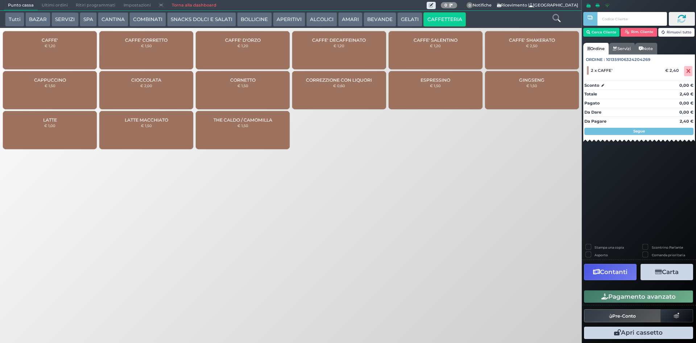
click at [608, 302] on button "Pagamento avanzato" at bounding box center [638, 296] width 109 height 12
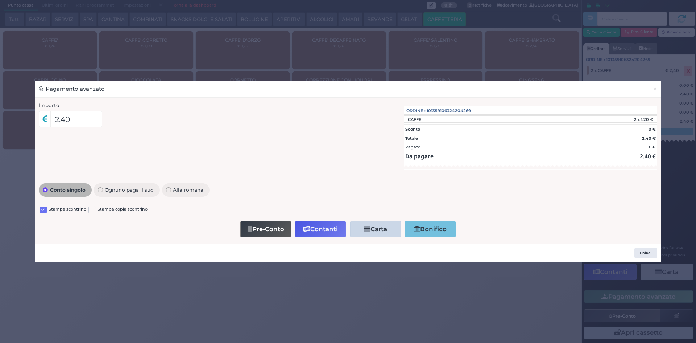
click at [44, 209] on label at bounding box center [43, 209] width 7 height 7
click at [0, 0] on input "checkbox" at bounding box center [0, 0] width 0 height 0
click at [310, 225] on button "Contanti" at bounding box center [320, 229] width 51 height 16
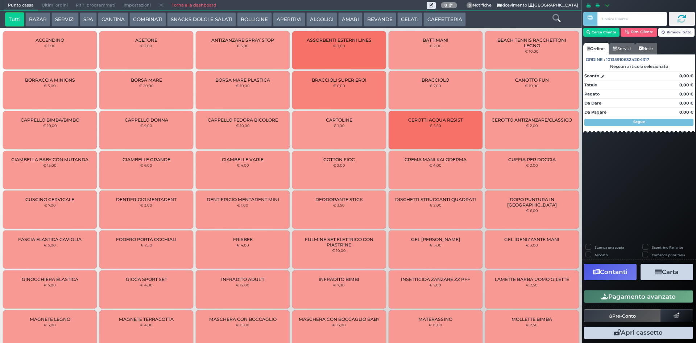
click at [62, 4] on span "Ultimi ordini" at bounding box center [55, 5] width 34 height 10
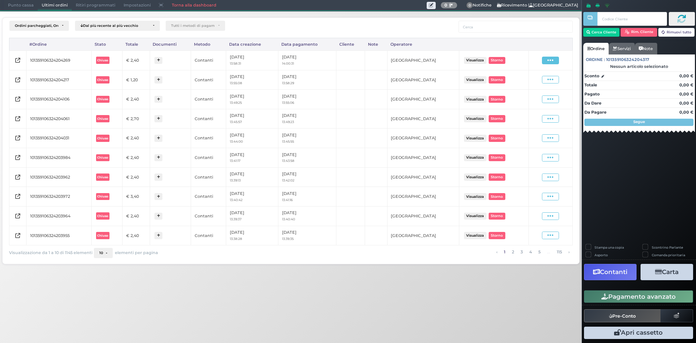
click at [551, 61] on icon at bounding box center [550, 60] width 6 height 7
click at [521, 84] on span "Ristampa Pre-Conto" at bounding box center [533, 81] width 30 height 12
click at [19, 1] on span "Punto cassa" at bounding box center [21, 5] width 34 height 10
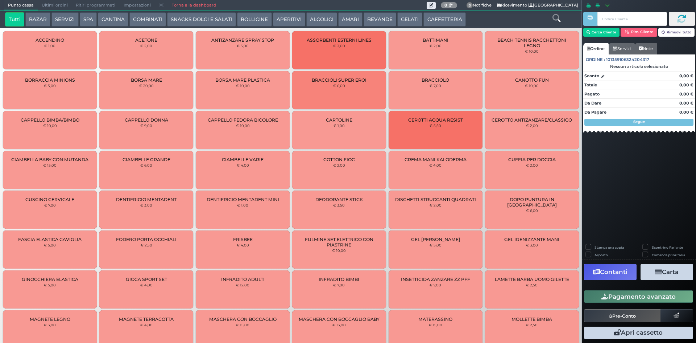
click at [438, 17] on button "CAFFETTERIA" at bounding box center [444, 19] width 42 height 15
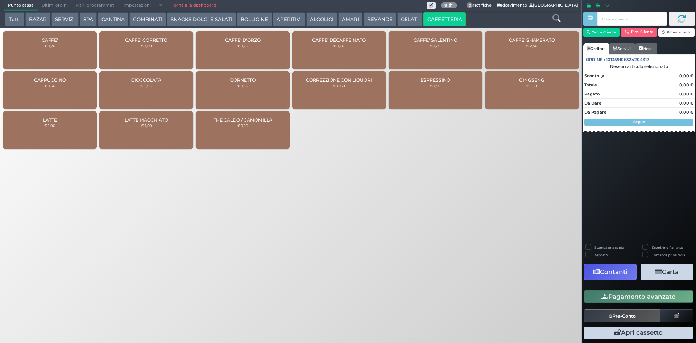
click at [53, 50] on div "CAFFE' € 1,20" at bounding box center [50, 50] width 94 height 38
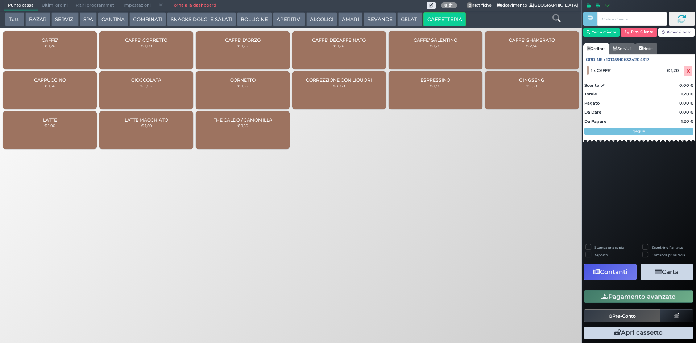
click at [605, 296] on icon "button" at bounding box center [605, 296] width 7 height 6
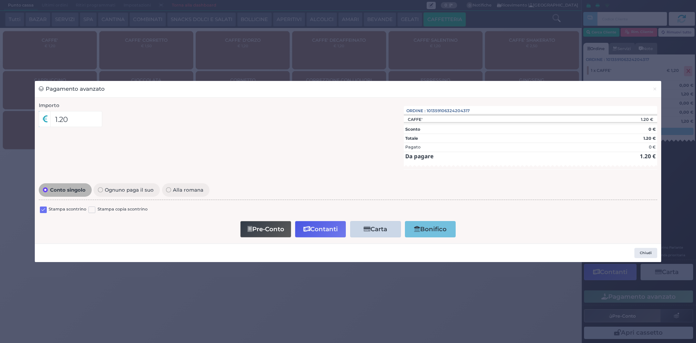
click at [47, 211] on div "Stampa scontrino" at bounding box center [63, 210] width 46 height 9
drag, startPoint x: 43, startPoint y: 209, endPoint x: 48, endPoint y: 209, distance: 5.4
click at [44, 209] on label at bounding box center [43, 209] width 7 height 7
click at [0, 0] on input "checkbox" at bounding box center [0, 0] width 0 height 0
drag, startPoint x: 323, startPoint y: 231, endPoint x: 309, endPoint y: 240, distance: 16.9
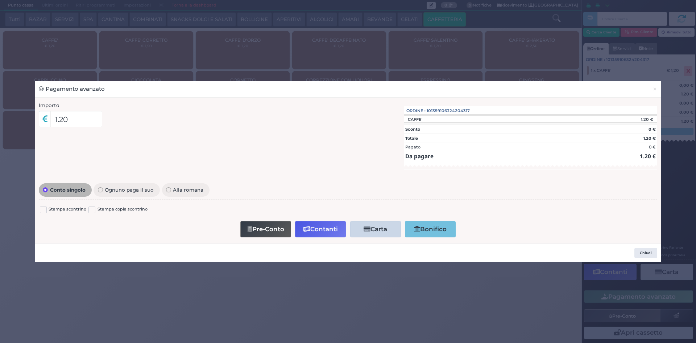
click at [323, 230] on button "Contanti" at bounding box center [320, 229] width 51 height 16
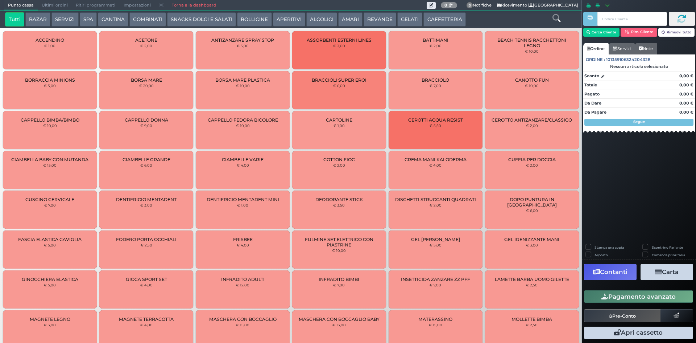
click at [38, 9] on span "Ultimi ordini" at bounding box center [55, 5] width 34 height 10
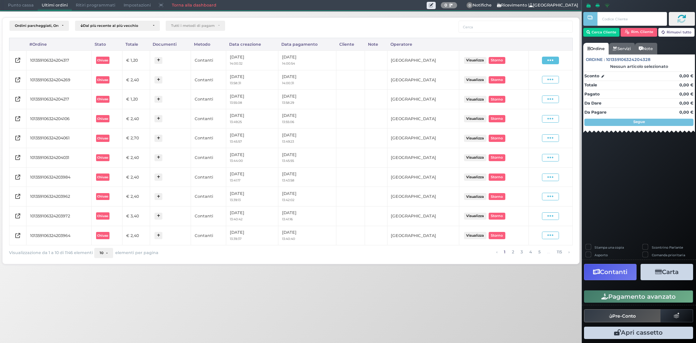
click at [554, 62] on span at bounding box center [550, 61] width 17 height 8
click at [542, 82] on span "Ristampa Pre-Conto" at bounding box center [533, 81] width 30 height 12
click at [20, 4] on span "Punto cassa" at bounding box center [21, 5] width 34 height 10
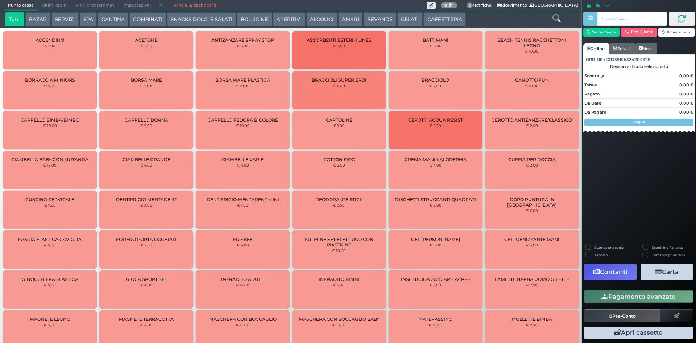
click at [440, 20] on button "CAFFETTERIA" at bounding box center [444, 19] width 42 height 15
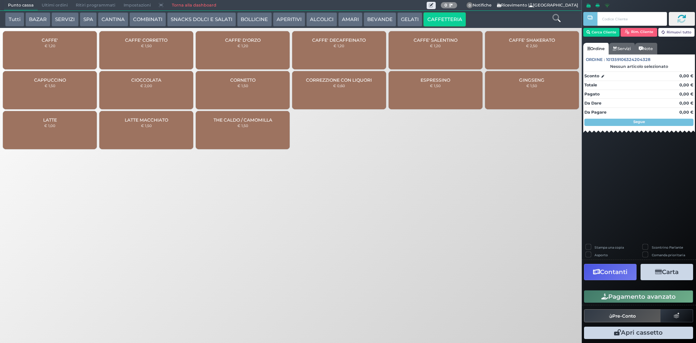
click at [30, 50] on div "CAFFE' € 1,20" at bounding box center [50, 50] width 94 height 38
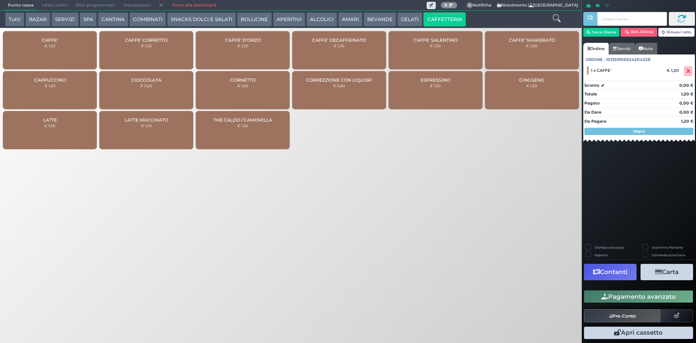
click at [47, 46] on small "€ 1,20" at bounding box center [50, 46] width 11 height 4
drag, startPoint x: 40, startPoint y: 48, endPoint x: 372, endPoint y: 86, distance: 334.6
click at [46, 45] on div "CAFFE' € 1,20" at bounding box center [50, 50] width 94 height 38
drag, startPoint x: 608, startPoint y: 298, endPoint x: 593, endPoint y: 284, distance: 21.0
click at [608, 298] on button "Pagamento avanzato" at bounding box center [638, 296] width 109 height 12
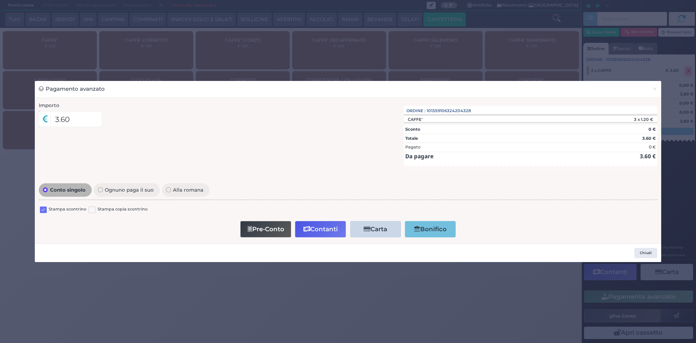
click at [47, 211] on div "Stampa scontrino" at bounding box center [63, 210] width 46 height 9
click at [46, 210] on label at bounding box center [43, 209] width 7 height 7
click at [0, 0] on input "checkbox" at bounding box center [0, 0] width 0 height 0
click at [314, 225] on button "Contanti" at bounding box center [320, 229] width 51 height 16
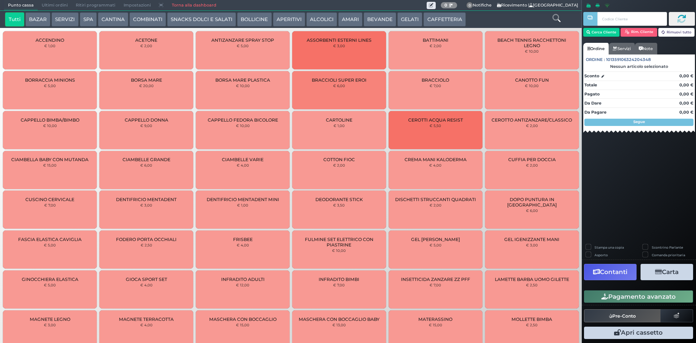
click at [49, 4] on span "Ultimi ordini" at bounding box center [55, 5] width 34 height 10
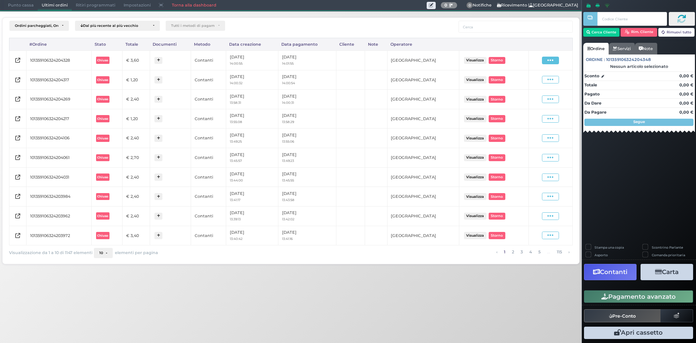
click at [550, 61] on icon at bounding box center [550, 60] width 6 height 7
click at [529, 82] on span "Ristampa Pre-Conto" at bounding box center [533, 81] width 30 height 12
click at [2, 2] on div "Punto cassa Mappa Ultimi ordini Delivery Ritiri programmati Impostazioni Torna …" at bounding box center [291, 5] width 582 height 11
click at [6, 2] on span "Punto cassa" at bounding box center [21, 5] width 34 height 10
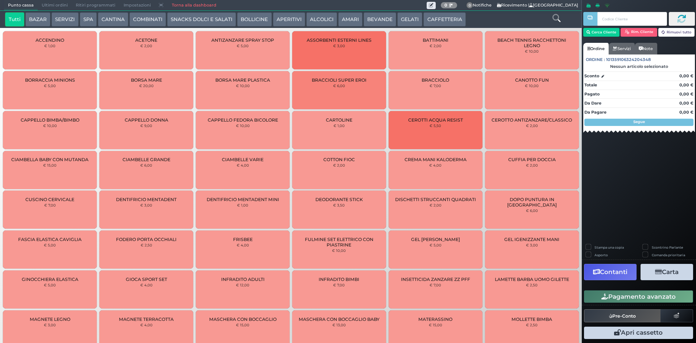
click at [438, 22] on button "CAFFETTERIA" at bounding box center [444, 19] width 42 height 15
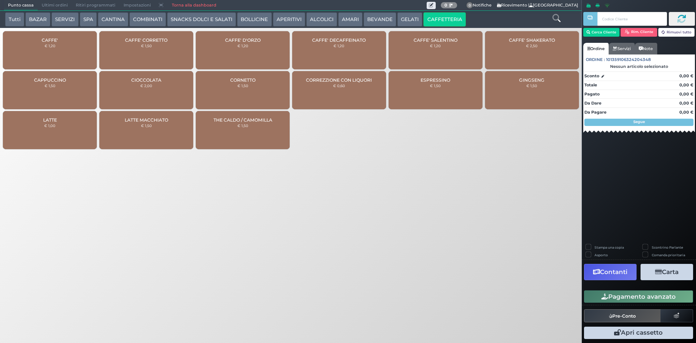
click at [51, 52] on div "CAFFE' € 1,20" at bounding box center [50, 50] width 94 height 38
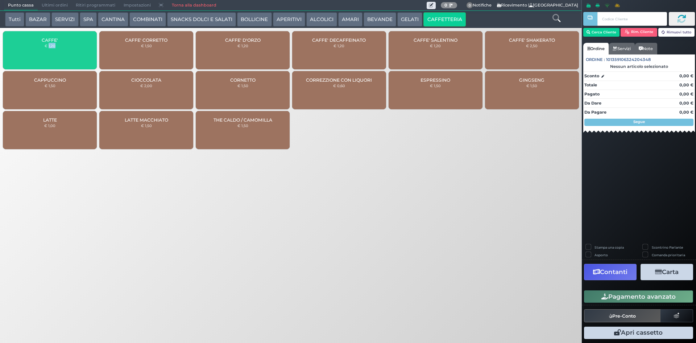
drag, startPoint x: 51, startPoint y: 52, endPoint x: 61, endPoint y: 53, distance: 9.4
click at [52, 52] on div "CAFFE' € 1,20" at bounding box center [50, 50] width 94 height 38
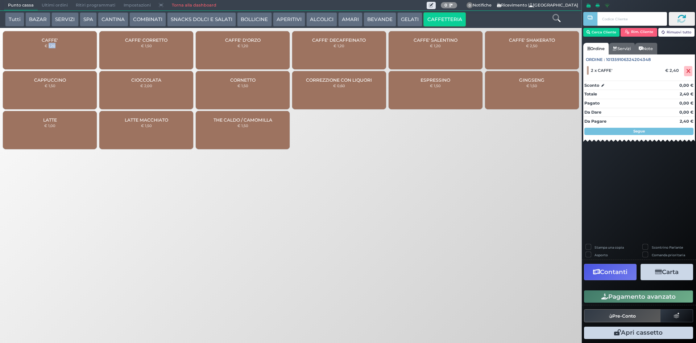
click at [615, 294] on button "Pagamento avanzato" at bounding box center [638, 296] width 109 height 12
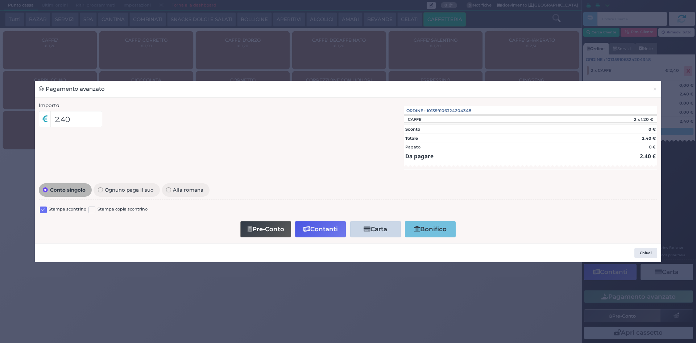
drag, startPoint x: 45, startPoint y: 212, endPoint x: 82, endPoint y: 212, distance: 36.6
click at [45, 212] on label at bounding box center [43, 209] width 7 height 7
click at [0, 0] on input "checkbox" at bounding box center [0, 0] width 0 height 0
click at [310, 238] on div "Pre-Conto Contanti Carta Addebito Card cliente Bonifico" at bounding box center [348, 229] width 611 height 21
click at [309, 234] on button "Contanti" at bounding box center [320, 229] width 51 height 16
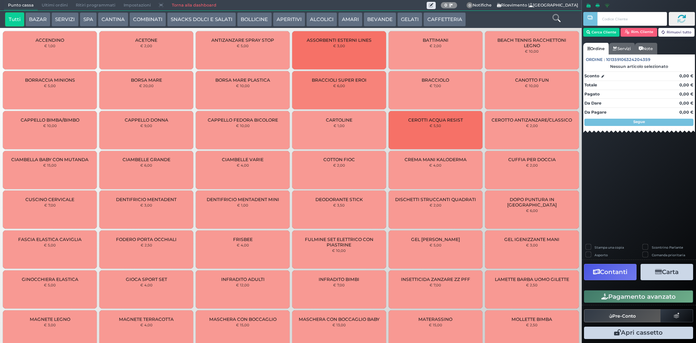
click at [50, 1] on span "Ultimi ordini" at bounding box center [55, 5] width 34 height 10
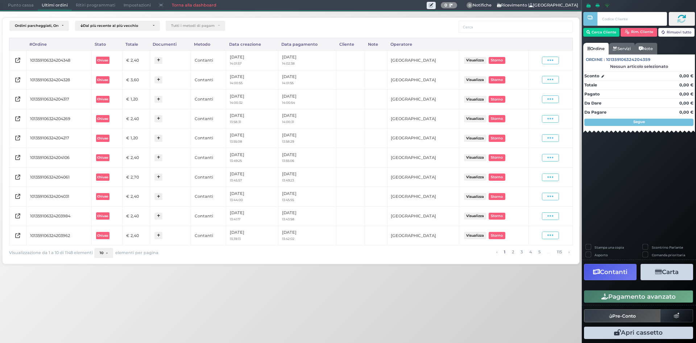
click at [552, 54] on td "Visualizza Ristampa Pre-Conto Storno" at bounding box center [551, 60] width 44 height 20
click at [551, 55] on div "Visualizza Ristampa Pre-Conto Storno" at bounding box center [550, 60] width 37 height 10
click at [545, 64] on span at bounding box center [550, 61] width 17 height 8
click at [525, 81] on span "Ristampa Pre-Conto" at bounding box center [533, 81] width 30 height 12
click at [22, 12] on div "Ordini parcheggiati, Ordini aperti, Ordini chiusi Dal più recente al più vecchi…" at bounding box center [291, 138] width 590 height 255
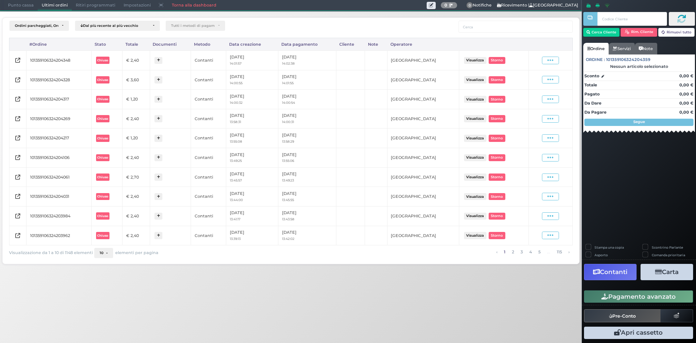
click at [22, 11] on nav "Punto cassa Mappa Ultimi ordini Delivery Ritiri programmati Impostazioni Torna …" at bounding box center [291, 5] width 574 height 11
drag, startPoint x: 23, startPoint y: 5, endPoint x: 36, endPoint y: 10, distance: 13.3
click at [24, 5] on span "Punto cassa" at bounding box center [21, 5] width 34 height 10
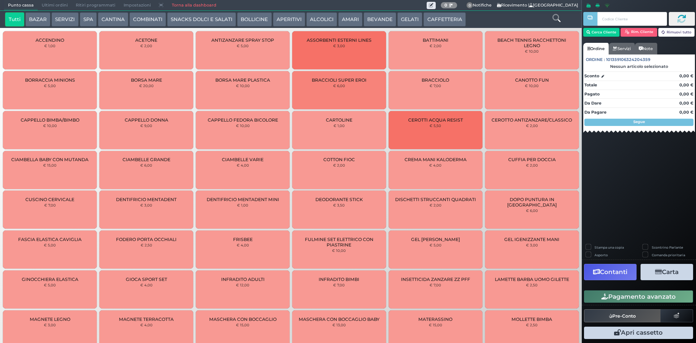
click at [457, 12] on button "CAFFETTERIA" at bounding box center [444, 19] width 42 height 15
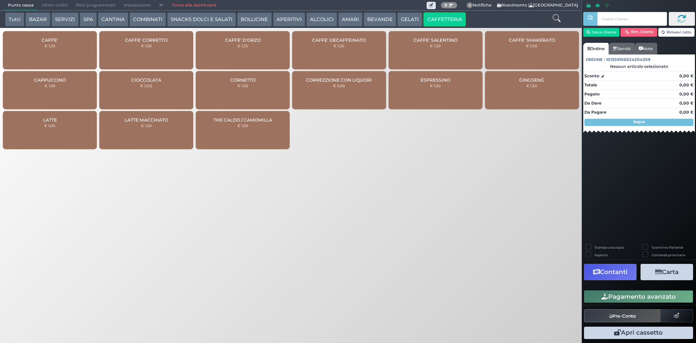
click at [64, 53] on div "CAFFE' € 1,20" at bounding box center [50, 50] width 94 height 38
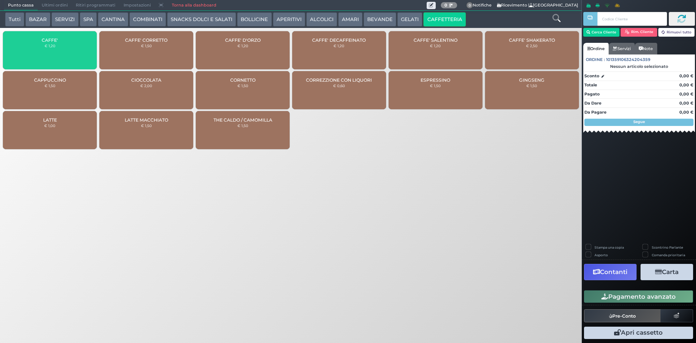
click at [64, 53] on div "CAFFE' € 1,20" at bounding box center [50, 50] width 94 height 38
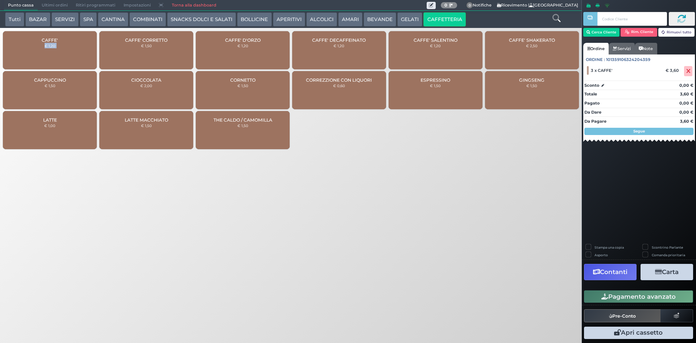
click at [611, 298] on button "Pagamento avanzato" at bounding box center [638, 296] width 109 height 12
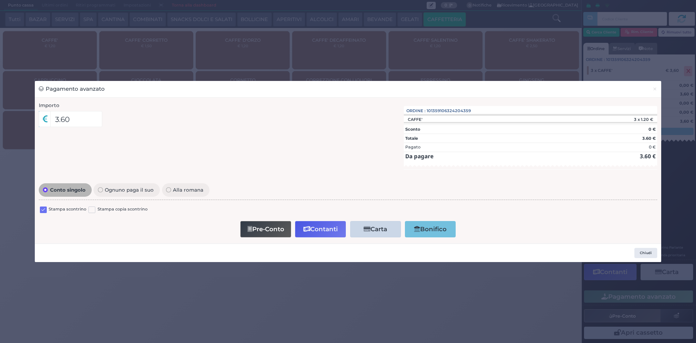
click at [44, 207] on label at bounding box center [43, 209] width 7 height 7
click at [0, 0] on input "checkbox" at bounding box center [0, 0] width 0 height 0
click at [321, 221] on button "Contanti" at bounding box center [320, 229] width 51 height 16
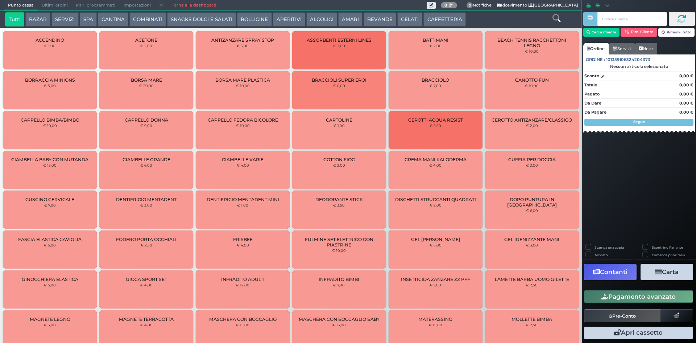
drag, startPoint x: 61, startPoint y: 6, endPoint x: 68, endPoint y: 5, distance: 6.9
click at [61, 6] on span "Ultimi ordini" at bounding box center [55, 5] width 34 height 10
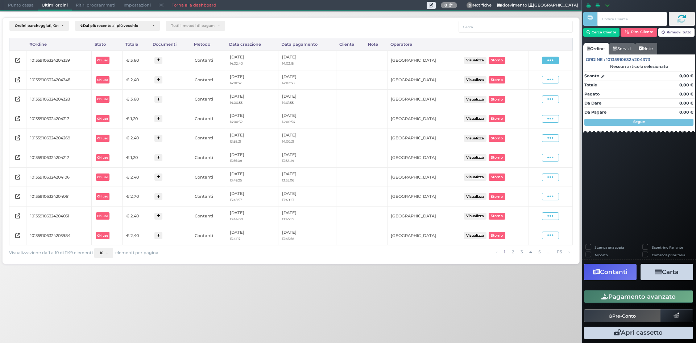
click at [552, 62] on icon at bounding box center [550, 60] width 6 height 7
click at [540, 81] on span "Ristampa Pre-Conto" at bounding box center [533, 81] width 30 height 12
click at [18, 9] on span "Punto cassa" at bounding box center [21, 5] width 34 height 10
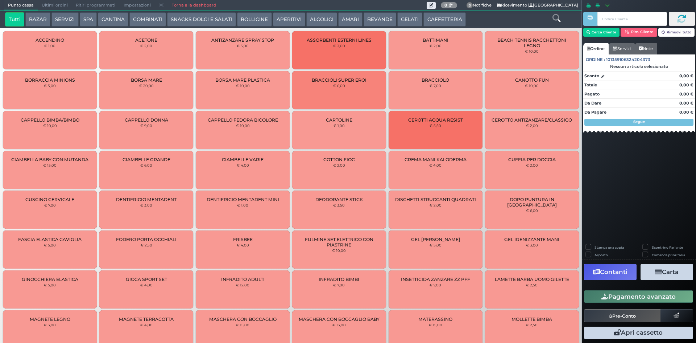
click at [347, 24] on button "AMARI" at bounding box center [350, 19] width 24 height 15
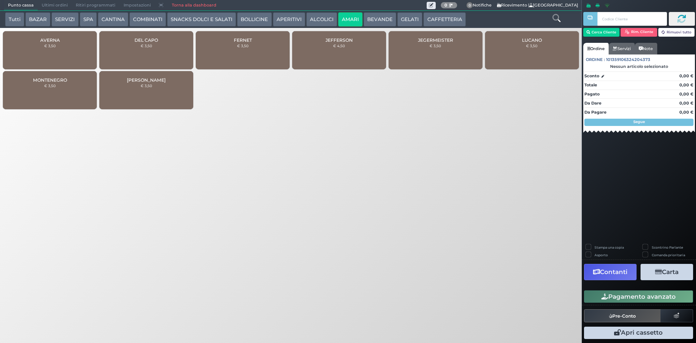
click at [321, 19] on button "ALCOLICI" at bounding box center [321, 19] width 31 height 15
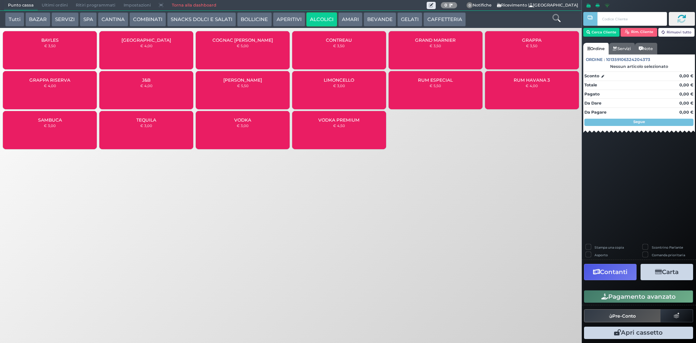
click at [540, 58] on div "GRAPPA € 3,50" at bounding box center [532, 50] width 94 height 38
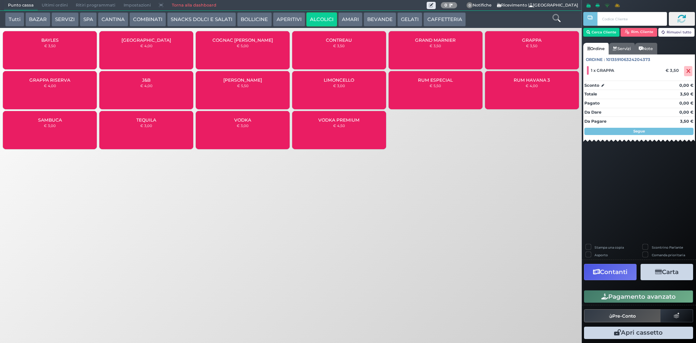
click at [674, 300] on button "Pagamento avanzato" at bounding box center [638, 296] width 109 height 12
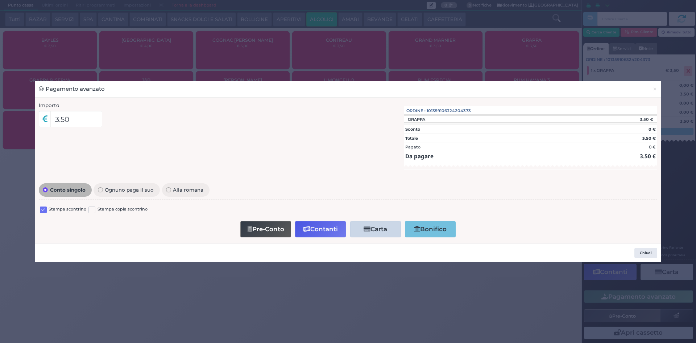
click at [42, 210] on label at bounding box center [43, 209] width 7 height 7
click at [0, 0] on input "checkbox" at bounding box center [0, 0] width 0 height 0
click at [309, 226] on icon "button" at bounding box center [306, 229] width 7 height 6
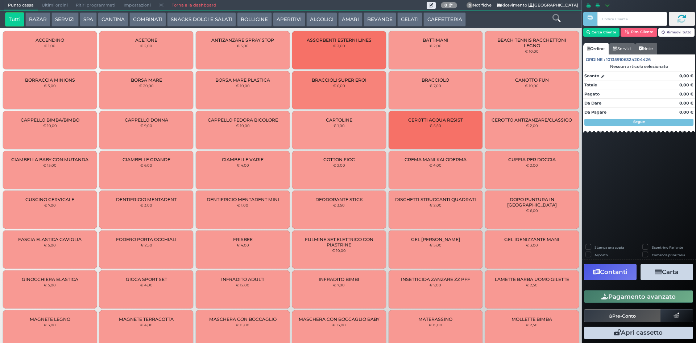
click at [56, 7] on span "Ultimi ordini" at bounding box center [55, 5] width 34 height 10
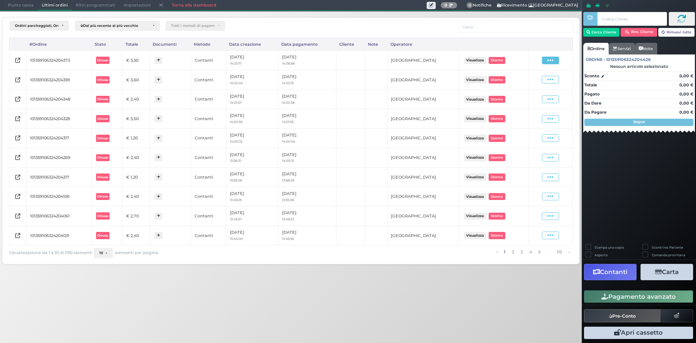
click at [557, 61] on span at bounding box center [550, 61] width 17 height 8
click at [530, 78] on span "Ristampa Pre-Conto" at bounding box center [533, 81] width 30 height 12
drag, startPoint x: 26, startPoint y: 4, endPoint x: 291, endPoint y: 181, distance: 319.1
click at [25, 5] on span "Punto cassa" at bounding box center [21, 5] width 34 height 10
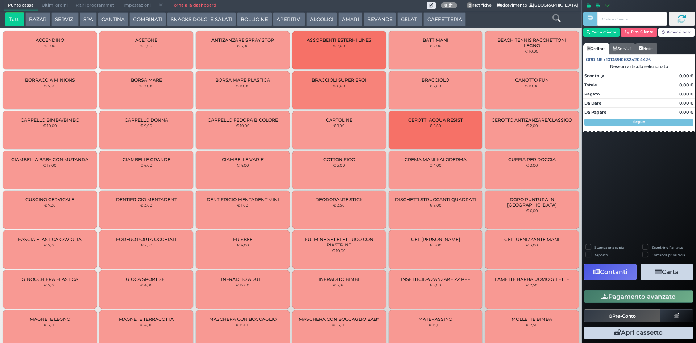
click at [432, 17] on button "CAFFETTERIA" at bounding box center [444, 19] width 42 height 15
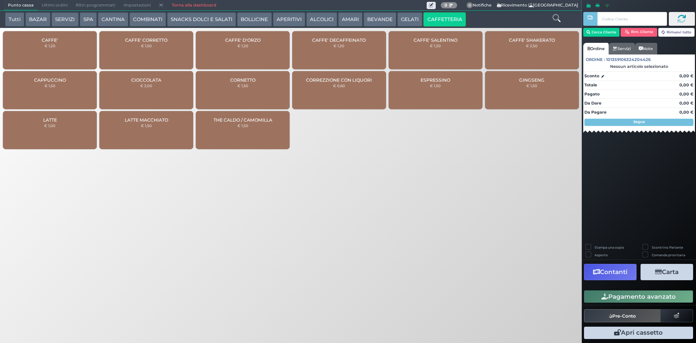
click at [435, 53] on div "CAFFE' SALENTINO € 1,20" at bounding box center [436, 50] width 94 height 38
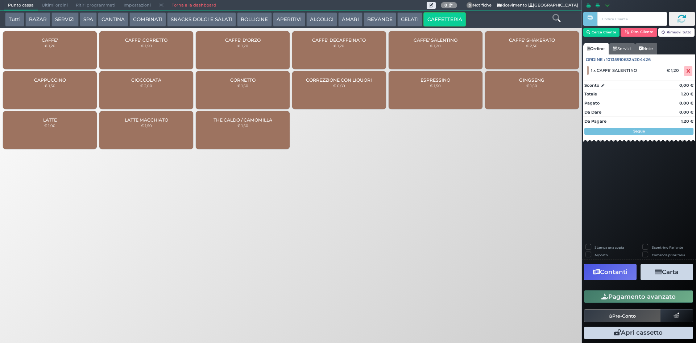
click at [436, 55] on div "CAFFE' SALENTINO € 1,20" at bounding box center [436, 50] width 94 height 38
click at [614, 300] on button "Pagamento avanzato" at bounding box center [638, 296] width 109 height 12
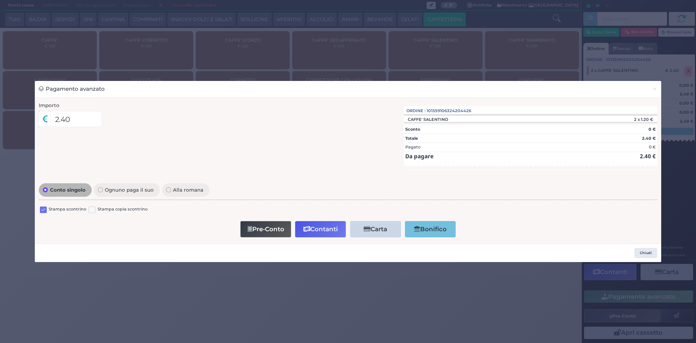
drag, startPoint x: 41, startPoint y: 211, endPoint x: 170, endPoint y: 229, distance: 129.6
click at [42, 211] on label at bounding box center [43, 209] width 7 height 7
click at [0, 0] on input "checkbox" at bounding box center [0, 0] width 0 height 0
click at [307, 232] on icon "button" at bounding box center [306, 229] width 7 height 6
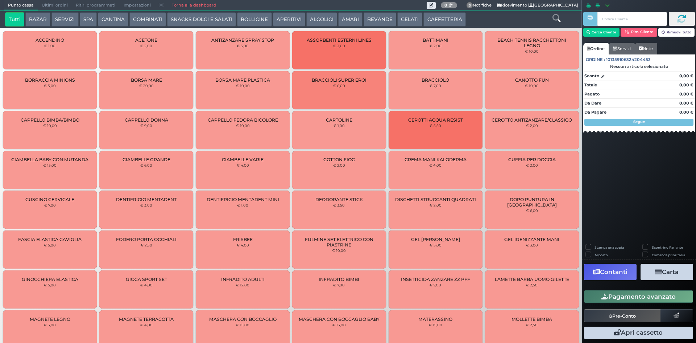
click at [50, 7] on span "Ultimi ordini" at bounding box center [55, 5] width 34 height 10
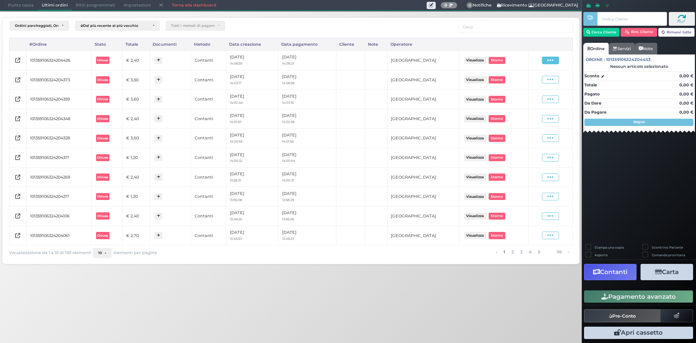
click at [552, 62] on icon at bounding box center [550, 60] width 6 height 7
click at [528, 78] on span "Ristampa Pre-Conto" at bounding box center [533, 81] width 30 height 12
click at [24, 5] on span "Punto cassa" at bounding box center [21, 5] width 34 height 10
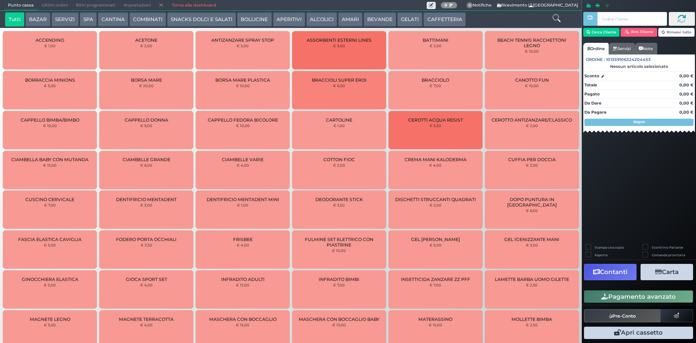
click at [430, 19] on button "CAFFETTERIA" at bounding box center [444, 19] width 42 height 15
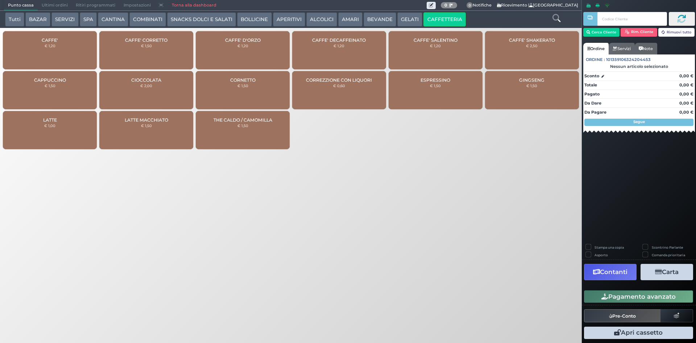
click at [53, 55] on div "CAFFE' € 1,20" at bounding box center [50, 50] width 94 height 38
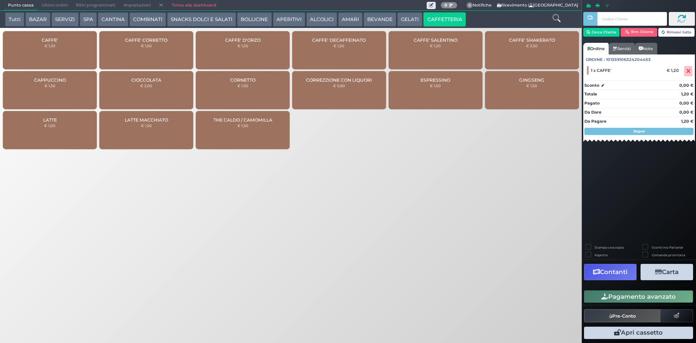
click at [53, 55] on div "CAFFE' € 1,20" at bounding box center [50, 50] width 94 height 38
click at [640, 292] on button "Pagamento avanzato" at bounding box center [638, 296] width 109 height 12
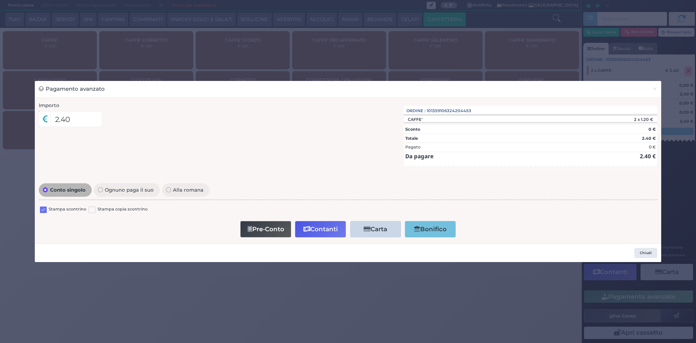
click at [46, 209] on label at bounding box center [43, 209] width 7 height 7
click at [0, 0] on input "checkbox" at bounding box center [0, 0] width 0 height 0
click at [311, 230] on button "Contanti" at bounding box center [320, 229] width 51 height 16
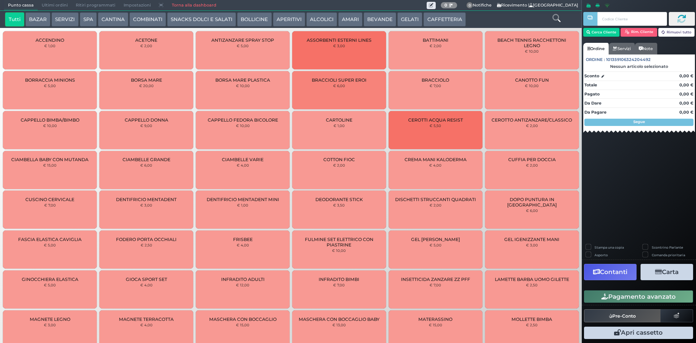
drag, startPoint x: 43, startPoint y: 4, endPoint x: 49, endPoint y: 1, distance: 6.7
click at [43, 4] on span "Ultimi ordini" at bounding box center [55, 5] width 34 height 10
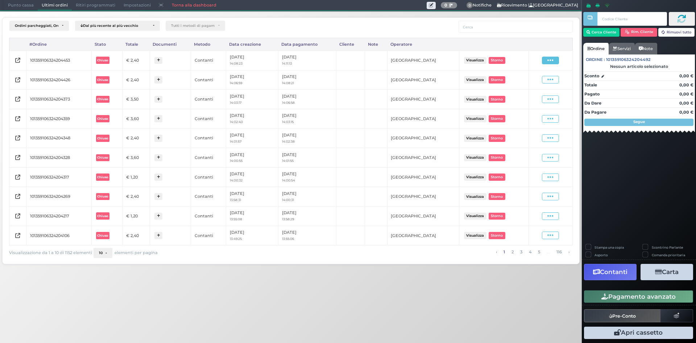
click at [552, 58] on icon at bounding box center [550, 60] width 6 height 7
click at [528, 83] on span "Ristampa Pre-Conto" at bounding box center [533, 81] width 30 height 12
click at [18, 5] on span "Punto cassa" at bounding box center [21, 5] width 34 height 10
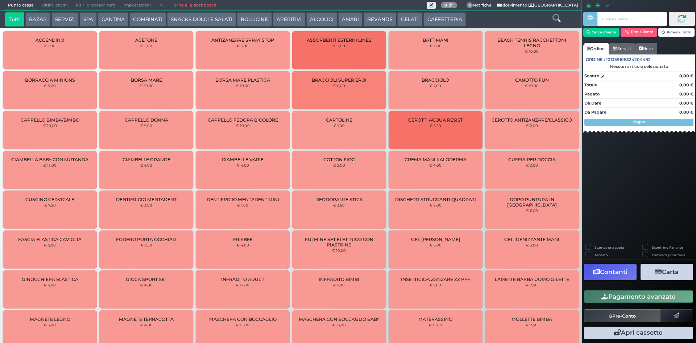
drag, startPoint x: 445, startPoint y: 20, endPoint x: 435, endPoint y: 20, distance: 9.8
click at [444, 20] on button "CAFFETTERIA" at bounding box center [444, 19] width 42 height 15
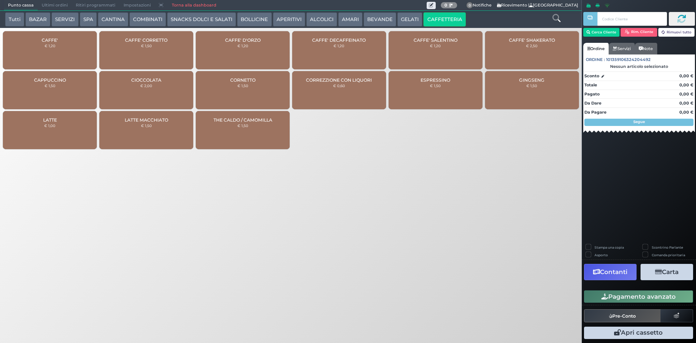
click at [138, 48] on div "CAFFE' CORRETTO € 1,50" at bounding box center [146, 50] width 94 height 38
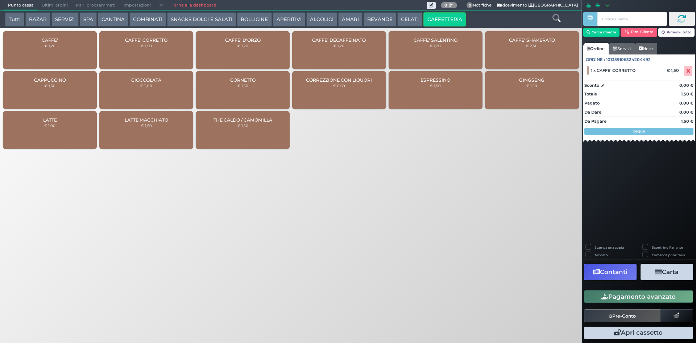
click at [39, 51] on div "CAFFE' € 1,20" at bounding box center [50, 50] width 94 height 38
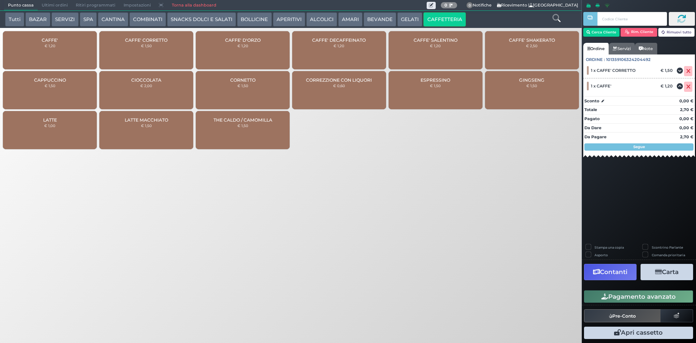
click at [671, 296] on button "Pagamento avanzato" at bounding box center [638, 296] width 109 height 12
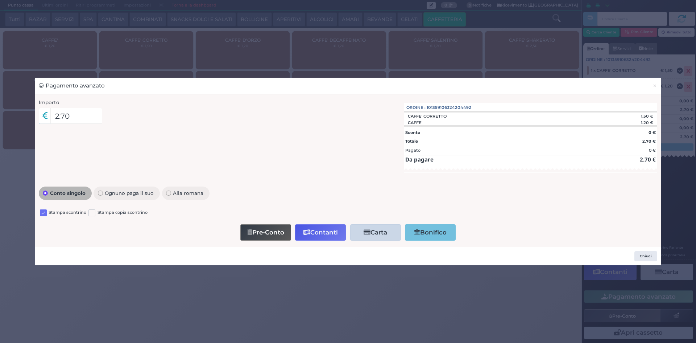
click at [40, 213] on label at bounding box center [43, 212] width 7 height 7
click at [0, 0] on input "checkbox" at bounding box center [0, 0] width 0 height 0
click at [328, 228] on button "Contanti" at bounding box center [320, 232] width 51 height 16
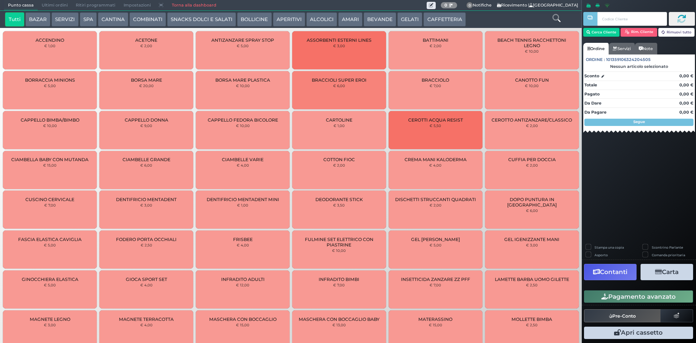
click at [53, 3] on span "Ultimi ordini" at bounding box center [55, 5] width 34 height 10
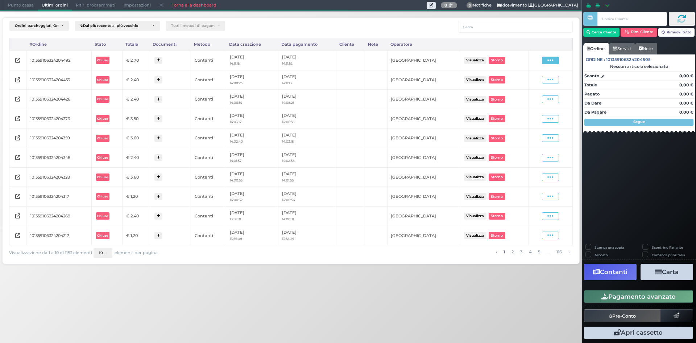
click at [546, 63] on span at bounding box center [550, 61] width 17 height 8
click at [536, 82] on span "Ristampa Pre-Conto" at bounding box center [533, 81] width 30 height 12
click at [11, 5] on span "Punto cassa" at bounding box center [21, 5] width 34 height 10
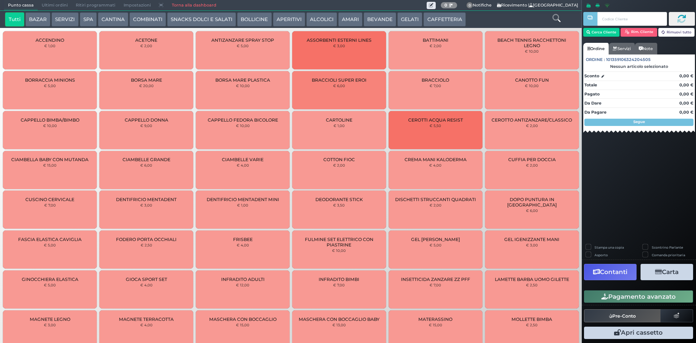
click at [444, 20] on button "CAFFETTERIA" at bounding box center [444, 19] width 42 height 15
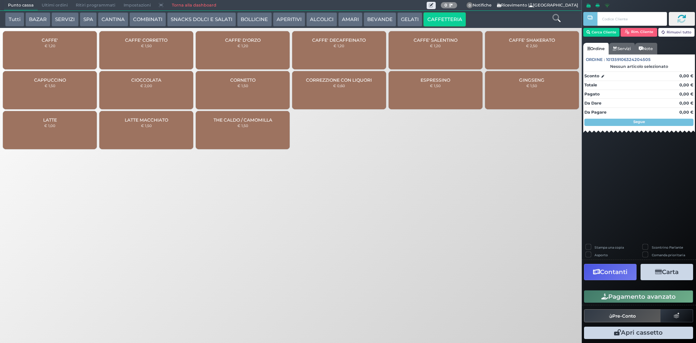
click at [28, 43] on div "CAFFE' € 1,20" at bounding box center [50, 50] width 94 height 38
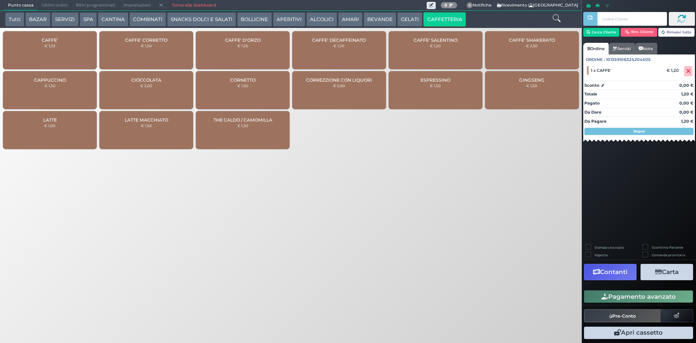
click at [45, 49] on div "CAFFE' € 1,20" at bounding box center [50, 50] width 94 height 38
click at [45, 48] on div "CAFFE' € 1,20" at bounding box center [50, 50] width 94 height 38
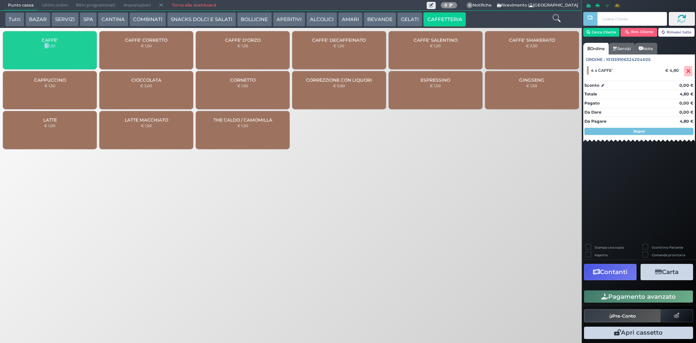
click at [45, 48] on div "CAFFE' € 1,20" at bounding box center [50, 50] width 94 height 38
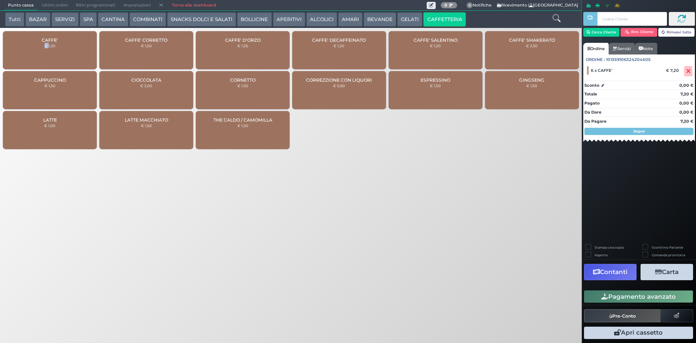
click at [46, 48] on div "CAFFE' € 1,20" at bounding box center [50, 50] width 94 height 38
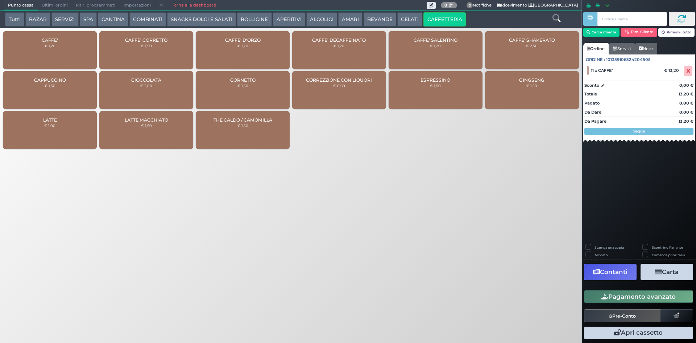
click at [657, 289] on div "Pagamento avanzato" at bounding box center [639, 296] width 114 height 16
click at [660, 296] on button "Pagamento avanzato" at bounding box center [638, 296] width 109 height 12
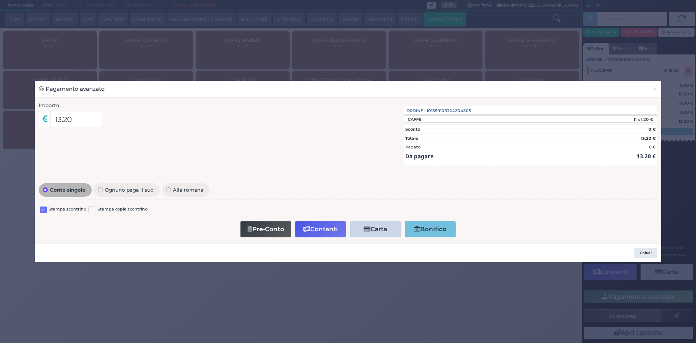
click at [45, 208] on label at bounding box center [43, 209] width 7 height 7
click at [0, 0] on input "checkbox" at bounding box center [0, 0] width 0 height 0
click at [313, 226] on button "Contanti" at bounding box center [320, 229] width 51 height 16
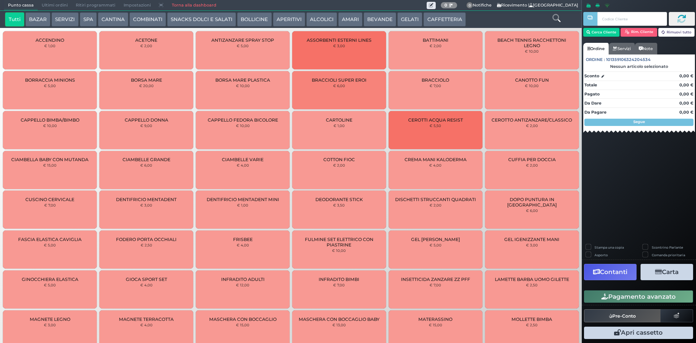
click at [40, 4] on span "Ultimi ordini" at bounding box center [55, 5] width 34 height 10
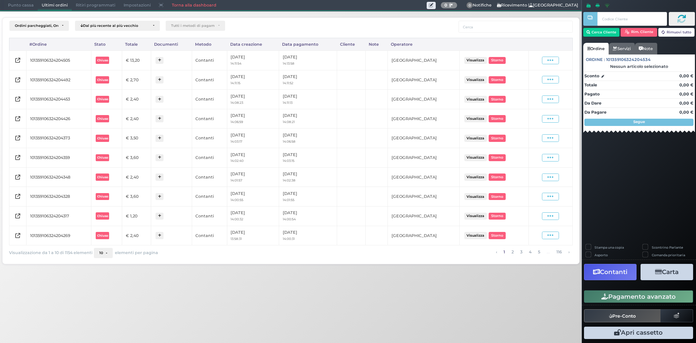
drag, startPoint x: 549, startPoint y: 59, endPoint x: 542, endPoint y: 73, distance: 15.4
click at [549, 59] on icon at bounding box center [550, 60] width 6 height 7
click at [530, 81] on span "Ristampa Pre-Conto" at bounding box center [533, 81] width 30 height 12
click at [16, 5] on span "Punto cassa" at bounding box center [21, 5] width 34 height 10
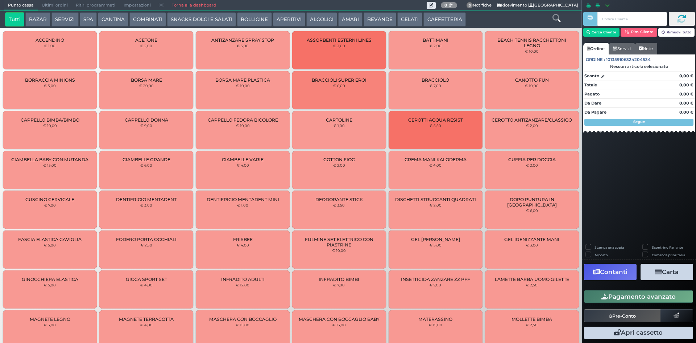
click at [455, 18] on button "CAFFETTERIA" at bounding box center [444, 19] width 42 height 15
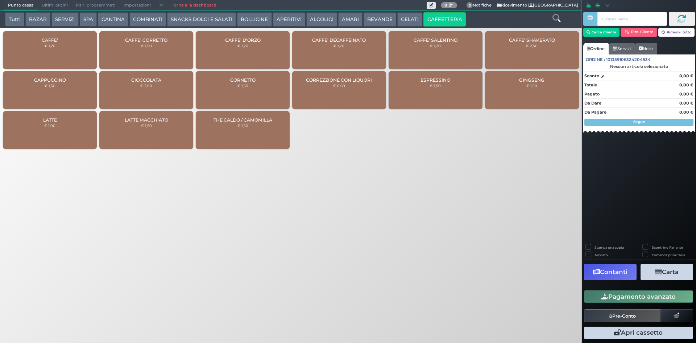
click at [54, 37] on span "CAFFE'" at bounding box center [50, 39] width 16 height 5
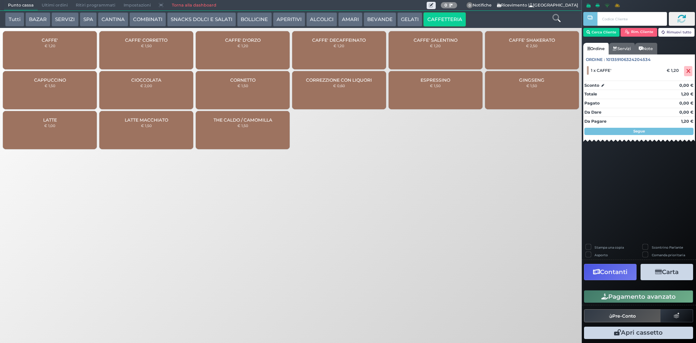
click at [59, 62] on div "CAFFE' € 1,20" at bounding box center [50, 50] width 94 height 38
click at [612, 295] on button "Pagamento avanzato" at bounding box center [638, 296] width 109 height 12
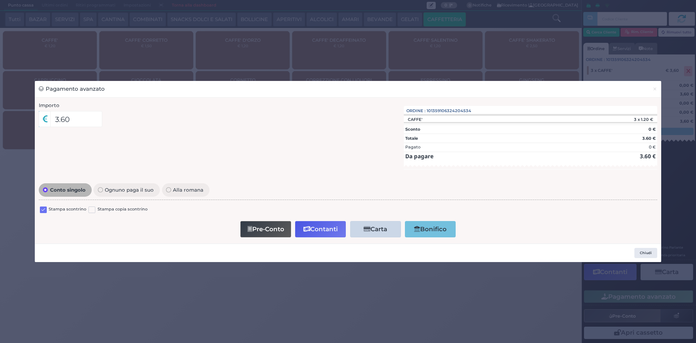
click at [45, 209] on label at bounding box center [43, 209] width 7 height 7
click at [0, 0] on input "checkbox" at bounding box center [0, 0] width 0 height 0
click at [325, 232] on button "Contanti" at bounding box center [320, 229] width 51 height 16
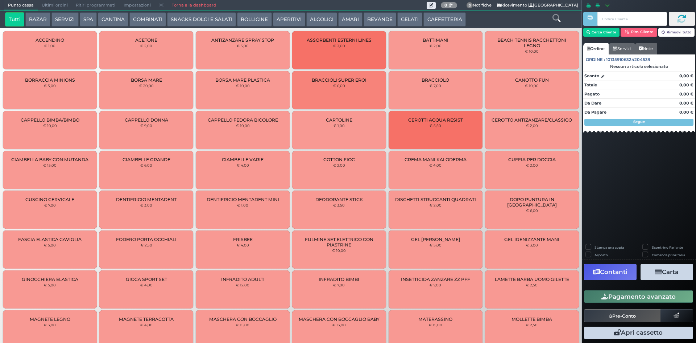
drag, startPoint x: 53, startPoint y: 5, endPoint x: 224, endPoint y: 17, distance: 171.2
click at [54, 5] on span "Ultimi ordini" at bounding box center [55, 5] width 34 height 10
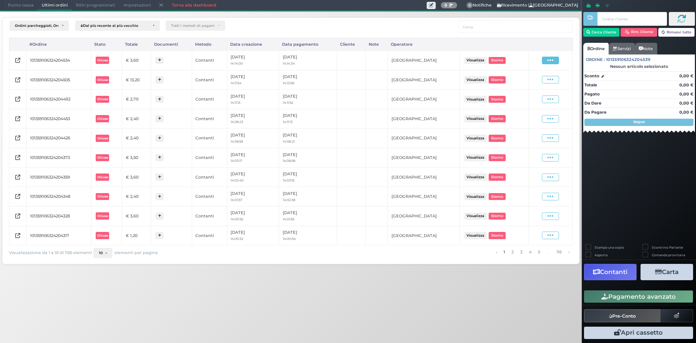
click at [552, 63] on icon at bounding box center [550, 60] width 6 height 7
drag, startPoint x: 536, startPoint y: 83, endPoint x: 450, endPoint y: 81, distance: 86.0
click at [535, 83] on span "Ristampa Pre-Conto" at bounding box center [533, 81] width 30 height 12
click at [11, 8] on span "Punto cassa" at bounding box center [21, 5] width 34 height 10
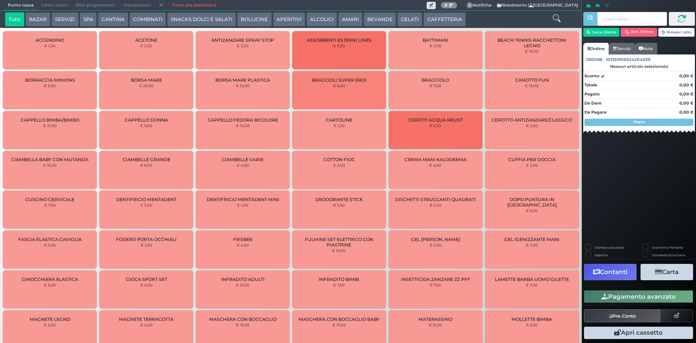
click at [452, 19] on button "CAFFETTERIA" at bounding box center [444, 19] width 42 height 15
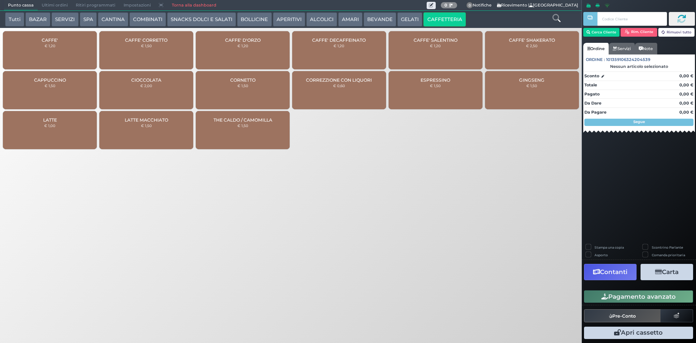
click at [56, 53] on div "CAFFE' € 1,20" at bounding box center [50, 50] width 94 height 38
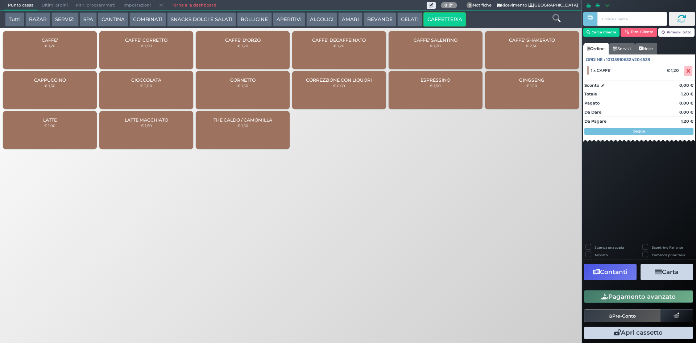
click at [644, 294] on button "Pagamento avanzato" at bounding box center [638, 296] width 109 height 12
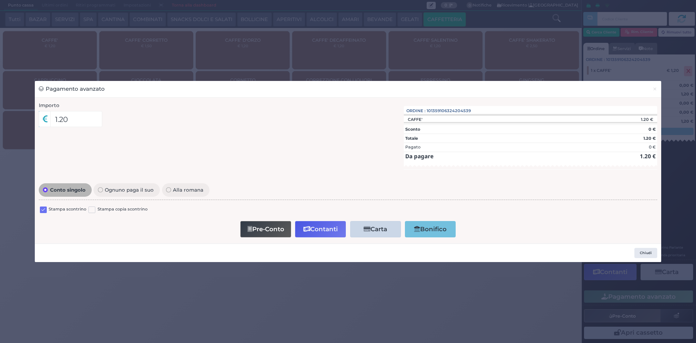
click at [42, 210] on label at bounding box center [43, 209] width 7 height 7
click at [0, 0] on input "checkbox" at bounding box center [0, 0] width 0 height 0
click at [316, 230] on button "Contanti" at bounding box center [320, 229] width 51 height 16
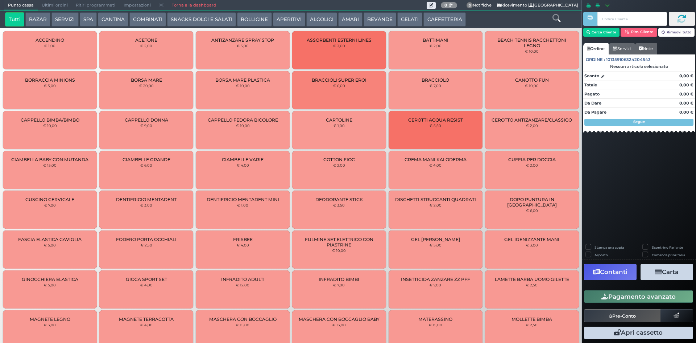
click at [437, 20] on button "CAFFETTERIA" at bounding box center [444, 19] width 42 height 15
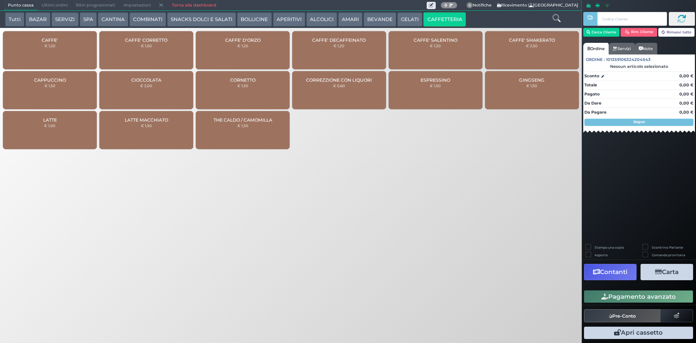
click at [359, 61] on div "CAFFE' DECAFFEINATO € 1,20" at bounding box center [339, 50] width 94 height 38
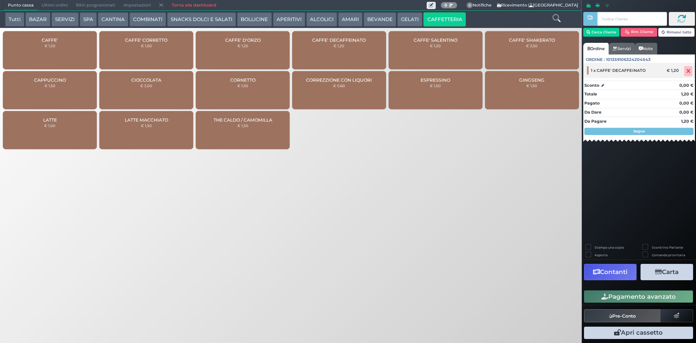
click at [687, 71] on icon at bounding box center [688, 71] width 4 height 0
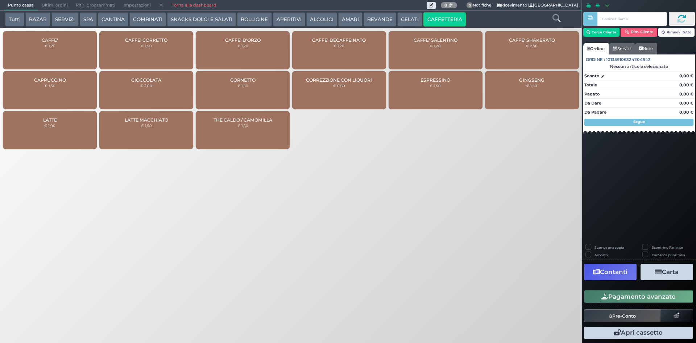
click at [451, 52] on div "CAFFE' SALENTINO € 1,20" at bounding box center [436, 50] width 94 height 38
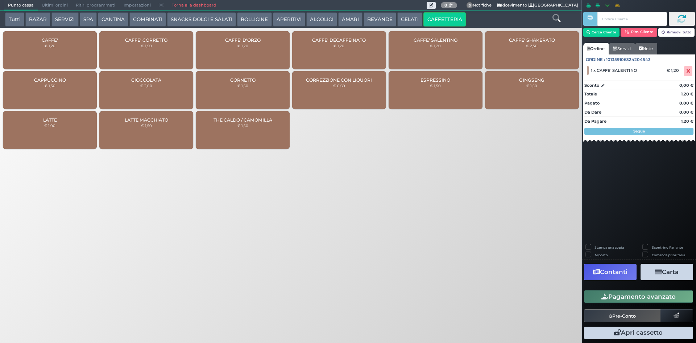
click at [449, 53] on div "CAFFE' SALENTINO € 1,20" at bounding box center [436, 50] width 94 height 38
click at [653, 296] on button "Pagamento avanzato" at bounding box center [638, 296] width 109 height 12
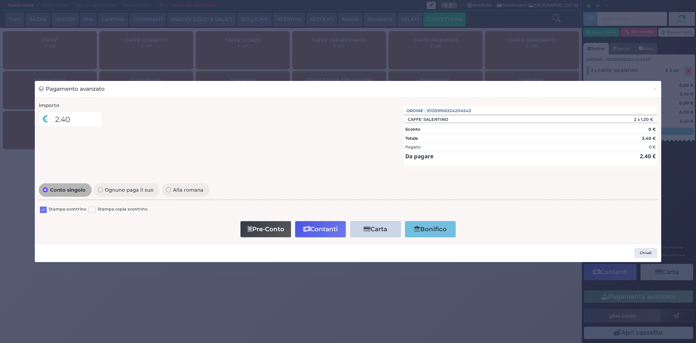
click at [44, 211] on label at bounding box center [43, 209] width 7 height 7
click at [0, 0] on input "checkbox" at bounding box center [0, 0] width 0 height 0
drag, startPoint x: 325, startPoint y: 231, endPoint x: 312, endPoint y: 229, distance: 12.9
click at [323, 231] on button "Contanti" at bounding box center [320, 229] width 51 height 16
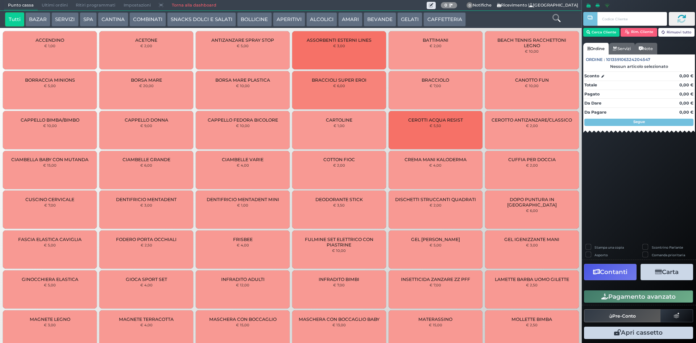
click at [53, 6] on span "Ultimi ordini" at bounding box center [55, 5] width 34 height 10
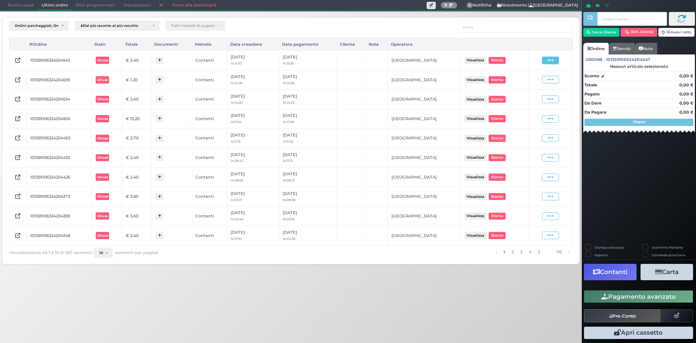
click at [547, 61] on span at bounding box center [550, 61] width 17 height 8
click at [534, 88] on ul "Visualizza Ristampa Pre-Conto Storno" at bounding box center [530, 81] width 41 height 38
click at [548, 62] on icon at bounding box center [550, 60] width 6 height 7
click at [530, 84] on span "Ristampa Pre-Conto" at bounding box center [533, 81] width 30 height 12
click at [25, 8] on span "Punto cassa" at bounding box center [21, 5] width 34 height 10
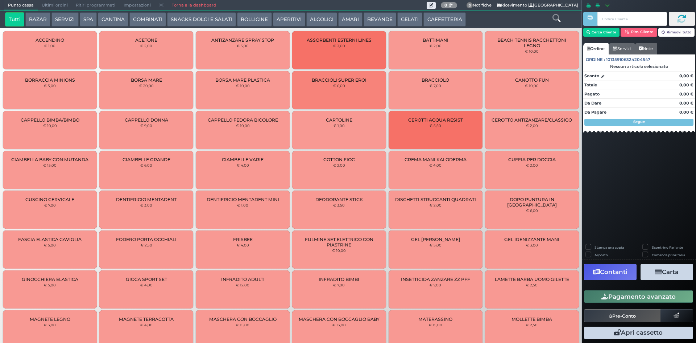
click at [439, 17] on button "CAFFETTERIA" at bounding box center [444, 19] width 42 height 15
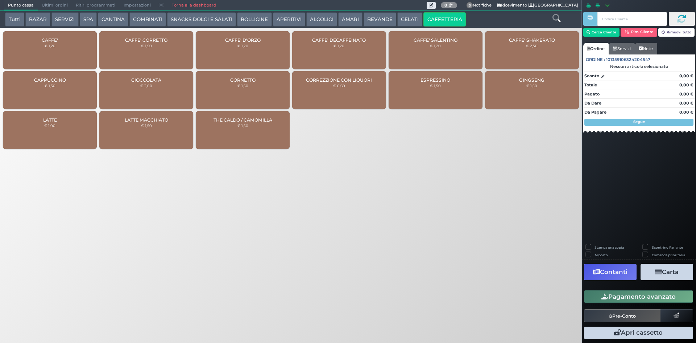
click at [38, 58] on div "CAFFE' € 1,20" at bounding box center [50, 50] width 94 height 38
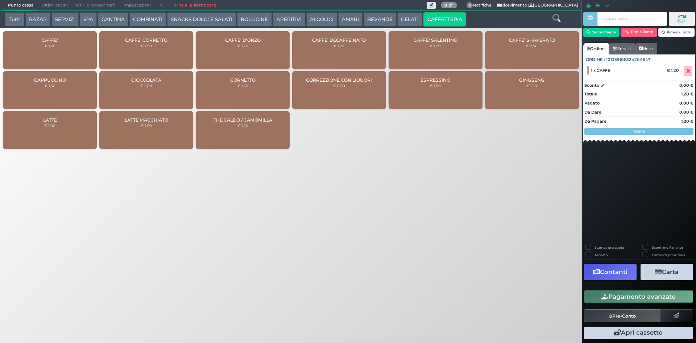
click at [664, 297] on button "Pagamento avanzato" at bounding box center [638, 296] width 109 height 12
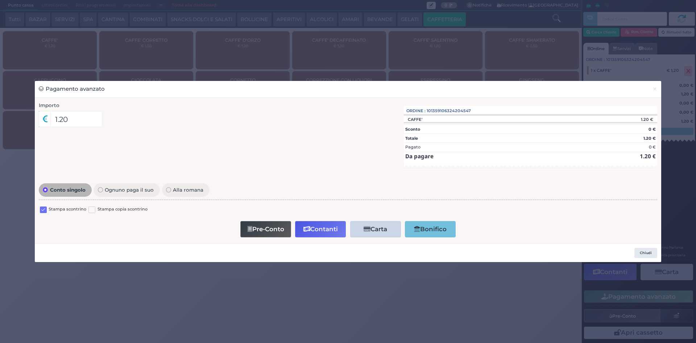
drag, startPoint x: 43, startPoint y: 210, endPoint x: 123, endPoint y: 236, distance: 84.0
click at [43, 210] on label at bounding box center [43, 209] width 7 height 7
click at [0, 0] on input "checkbox" at bounding box center [0, 0] width 0 height 0
click at [328, 227] on button "Contanti" at bounding box center [320, 229] width 51 height 16
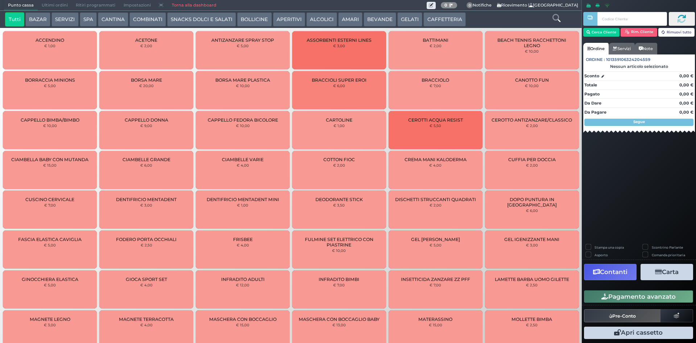
click at [51, 3] on span "Ultimi ordini" at bounding box center [55, 5] width 34 height 10
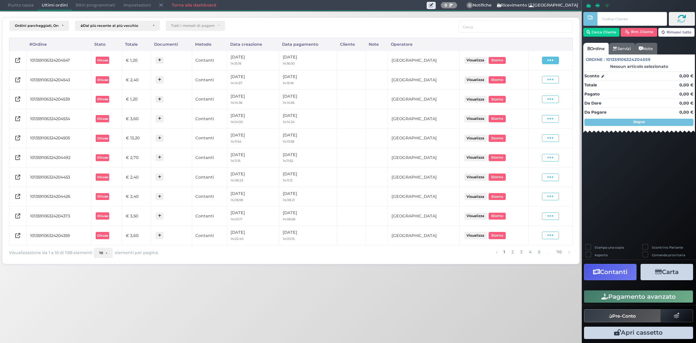
click at [553, 59] on icon at bounding box center [550, 60] width 6 height 7
click at [533, 84] on span "Ristampa Pre-Conto" at bounding box center [533, 81] width 30 height 12
click at [21, 4] on span "Punto cassa" at bounding box center [21, 5] width 34 height 10
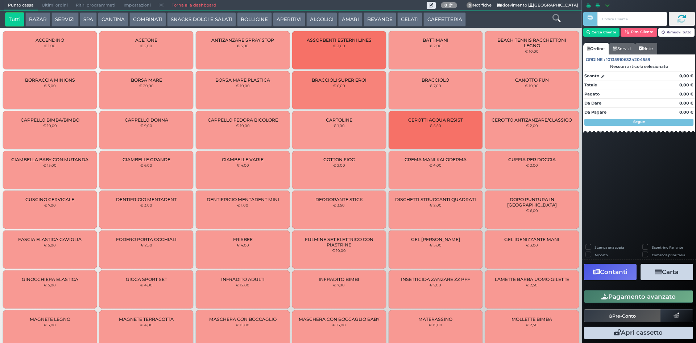
drag, startPoint x: 430, startPoint y: 24, endPoint x: 442, endPoint y: 24, distance: 12.0
click at [431, 24] on button "CAFFETTERIA" at bounding box center [444, 19] width 42 height 15
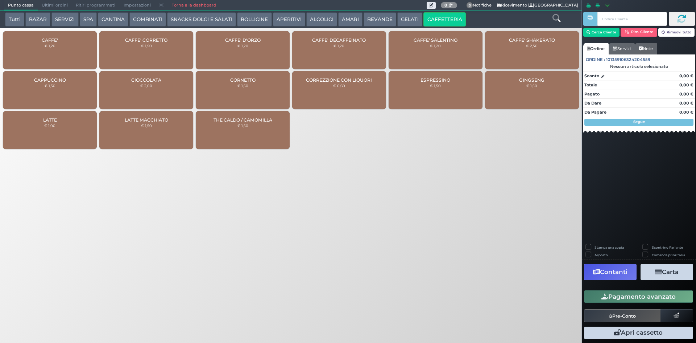
click at [63, 49] on div "CAFFE' € 1,20" at bounding box center [50, 50] width 94 height 38
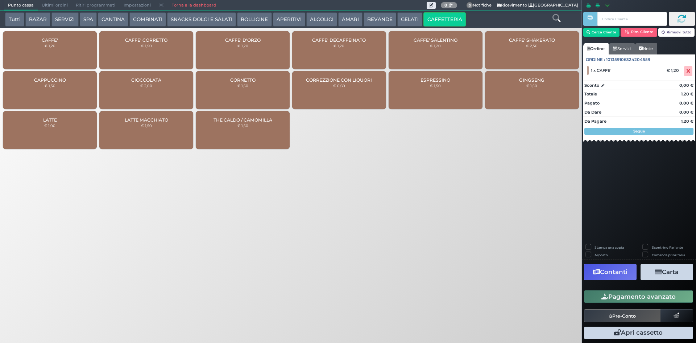
click at [67, 46] on div "CAFFE' € 1,20" at bounding box center [50, 50] width 94 height 38
click at [638, 295] on button "Pagamento avanzato" at bounding box center [638, 296] width 109 height 12
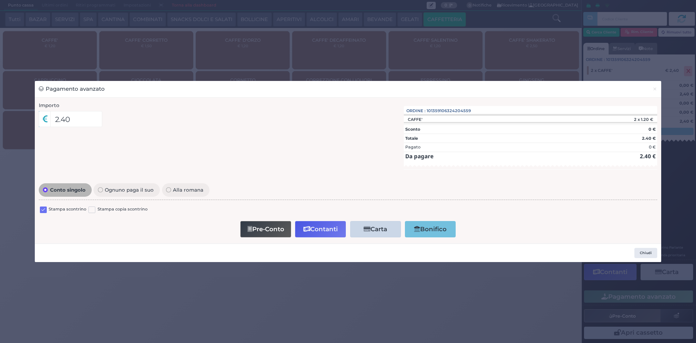
click at [42, 207] on label at bounding box center [43, 209] width 7 height 7
click at [0, 0] on input "checkbox" at bounding box center [0, 0] width 0 height 0
click at [335, 230] on button "Contanti" at bounding box center [320, 229] width 51 height 16
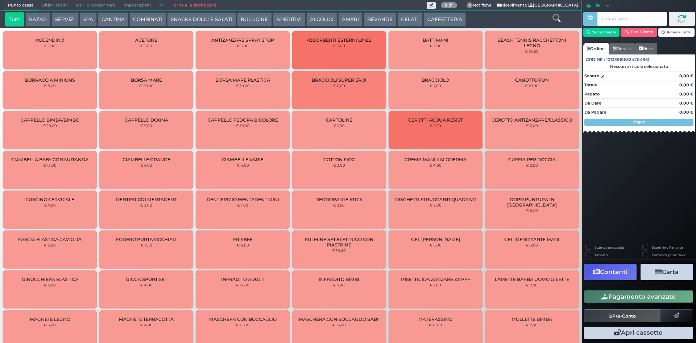
click at [53, 6] on span "Ultimi ordini" at bounding box center [55, 5] width 34 height 10
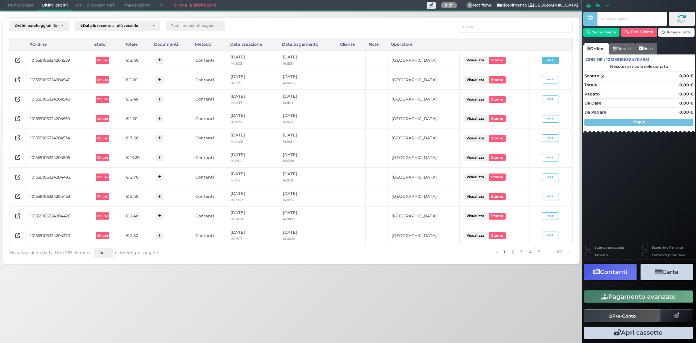
click at [557, 61] on span at bounding box center [550, 61] width 17 height 8
click at [537, 85] on span "Ristampa Pre-Conto" at bounding box center [533, 81] width 30 height 12
click at [16, 3] on span "Punto cassa" at bounding box center [21, 5] width 34 height 10
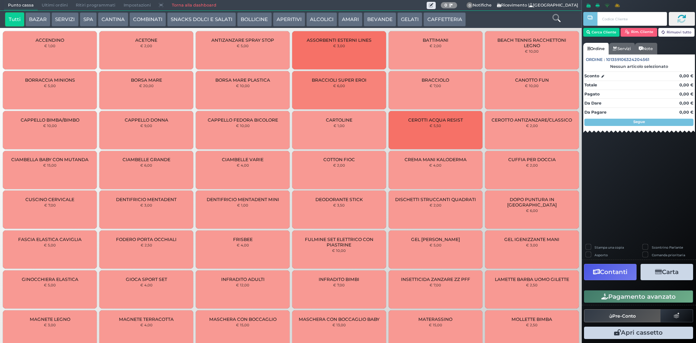
click at [455, 17] on button "CAFFETTERIA" at bounding box center [444, 19] width 42 height 15
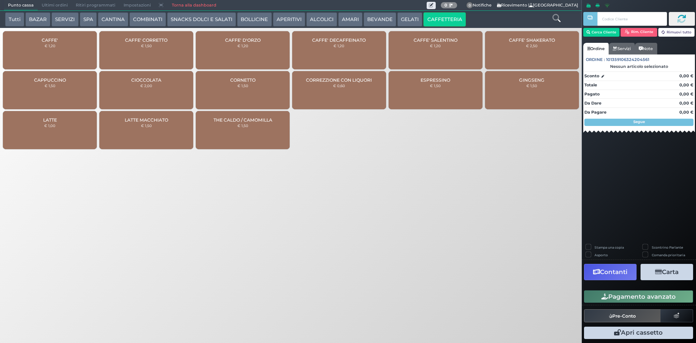
click at [59, 52] on div "CAFFE' € 1,20" at bounding box center [50, 50] width 94 height 38
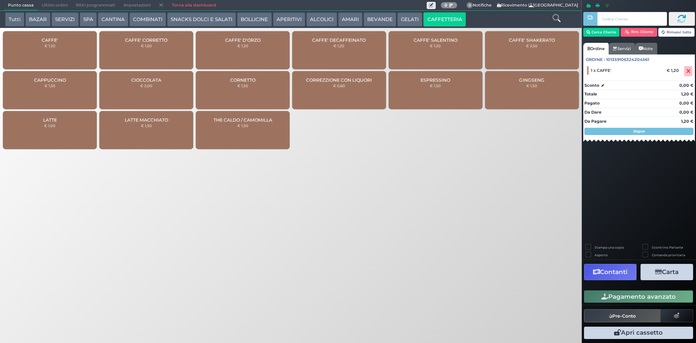
click at [59, 52] on div "CAFFE' € 1,20" at bounding box center [50, 50] width 94 height 38
click at [640, 294] on button "Pagamento avanzato" at bounding box center [638, 296] width 109 height 12
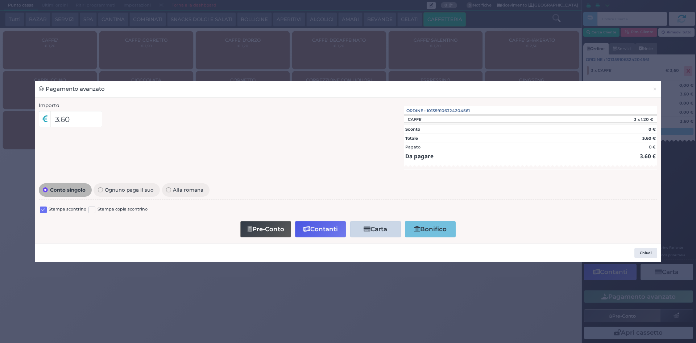
click at [42, 209] on label at bounding box center [43, 209] width 7 height 7
click at [0, 0] on input "checkbox" at bounding box center [0, 0] width 0 height 0
click at [323, 228] on button "Contanti" at bounding box center [320, 229] width 51 height 16
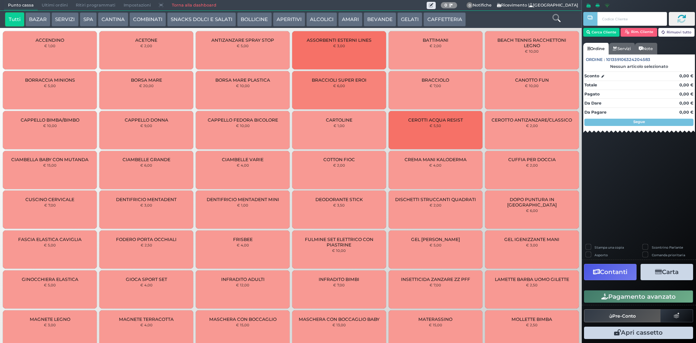
click at [52, 4] on span "Ultimi ordini" at bounding box center [55, 5] width 34 height 10
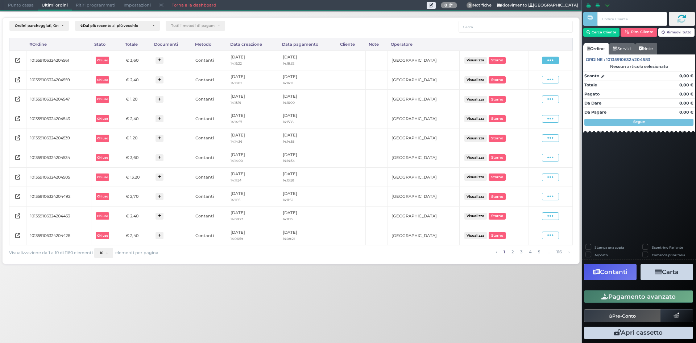
click at [554, 60] on span at bounding box center [550, 61] width 17 height 8
click at [535, 78] on span "Ristampa Pre-Conto" at bounding box center [533, 81] width 30 height 12
